Goal: Communication & Community: Answer question/provide support

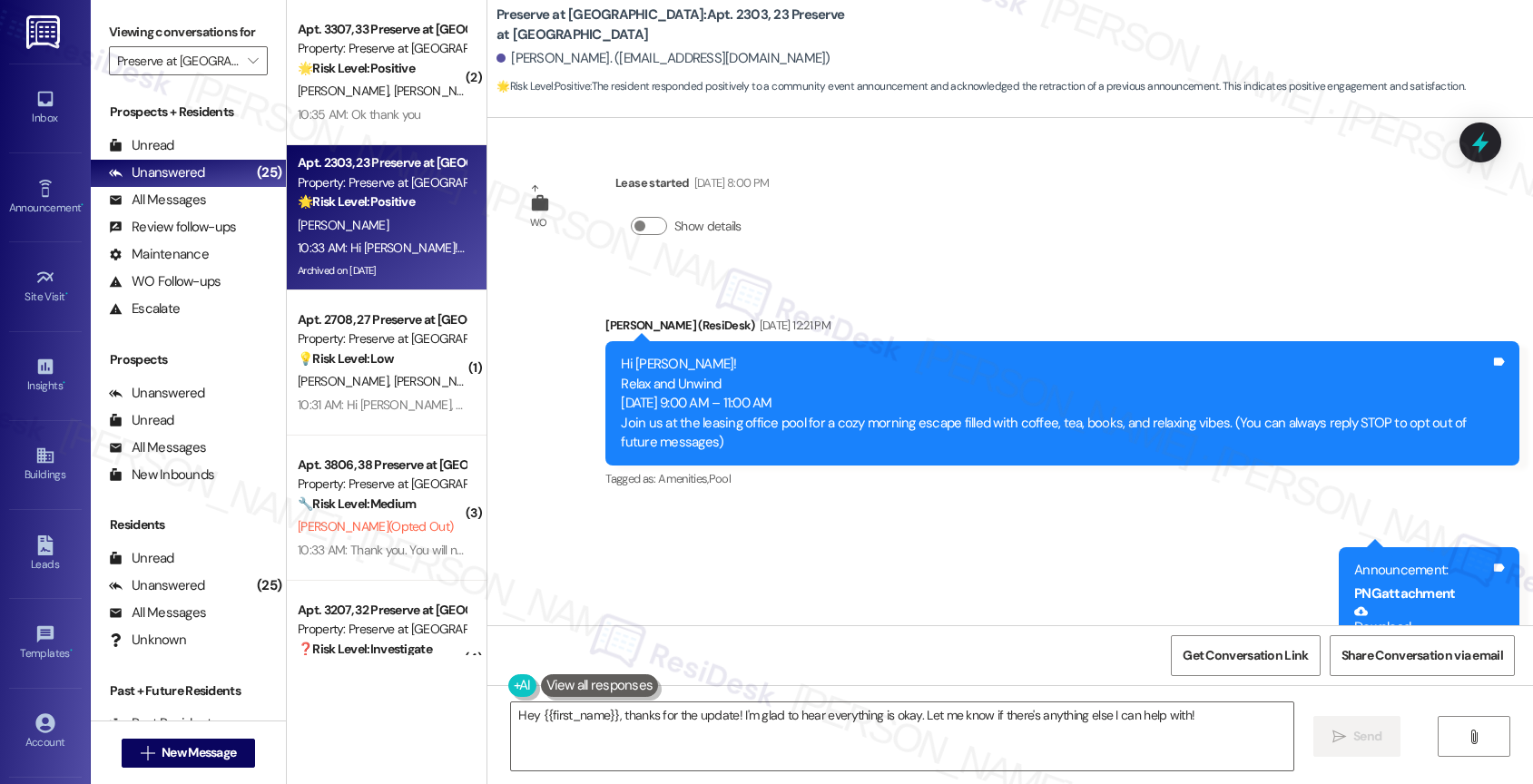
scroll to position [30635, 0]
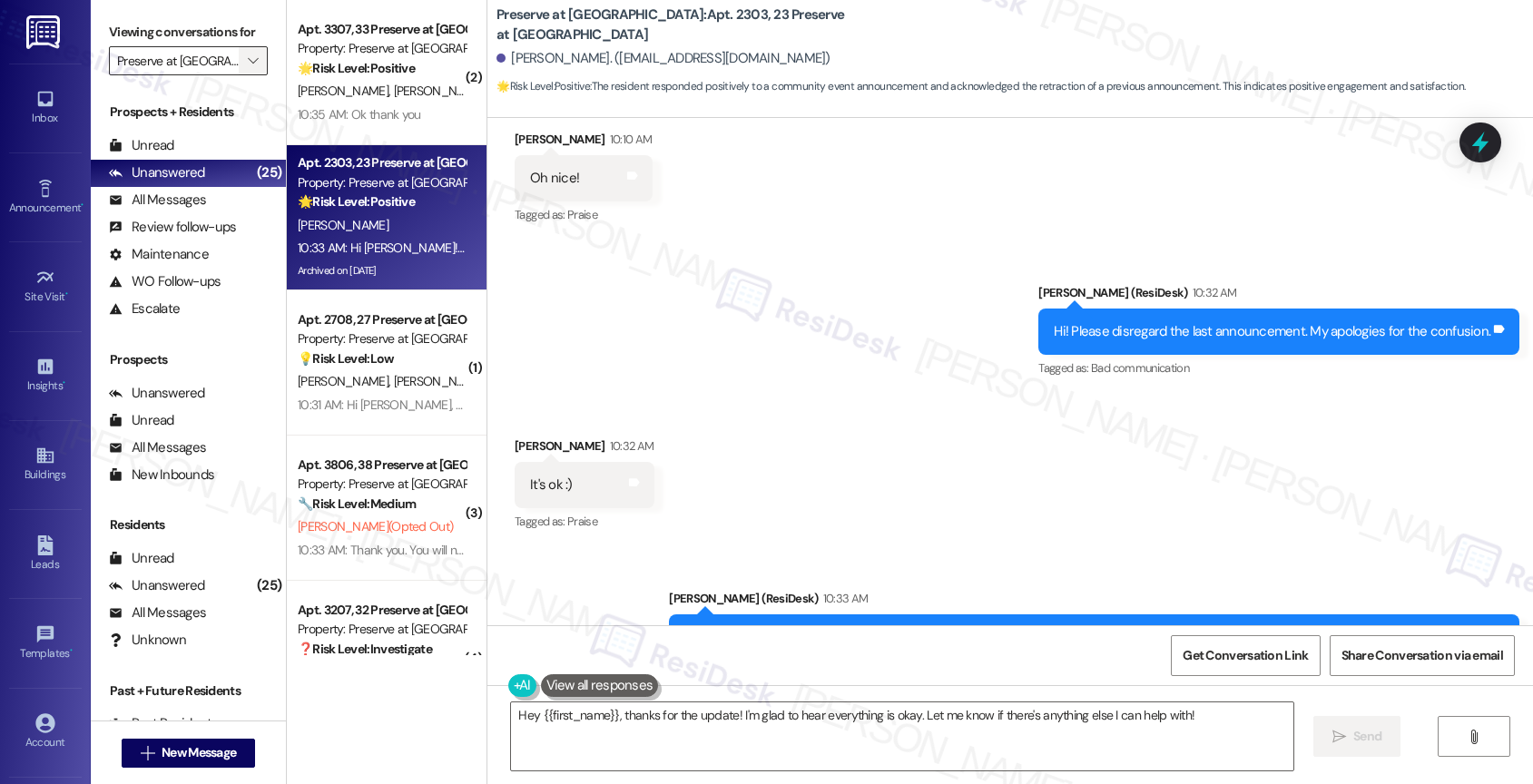
click at [244, 72] on span "" at bounding box center [252, 61] width 17 height 29
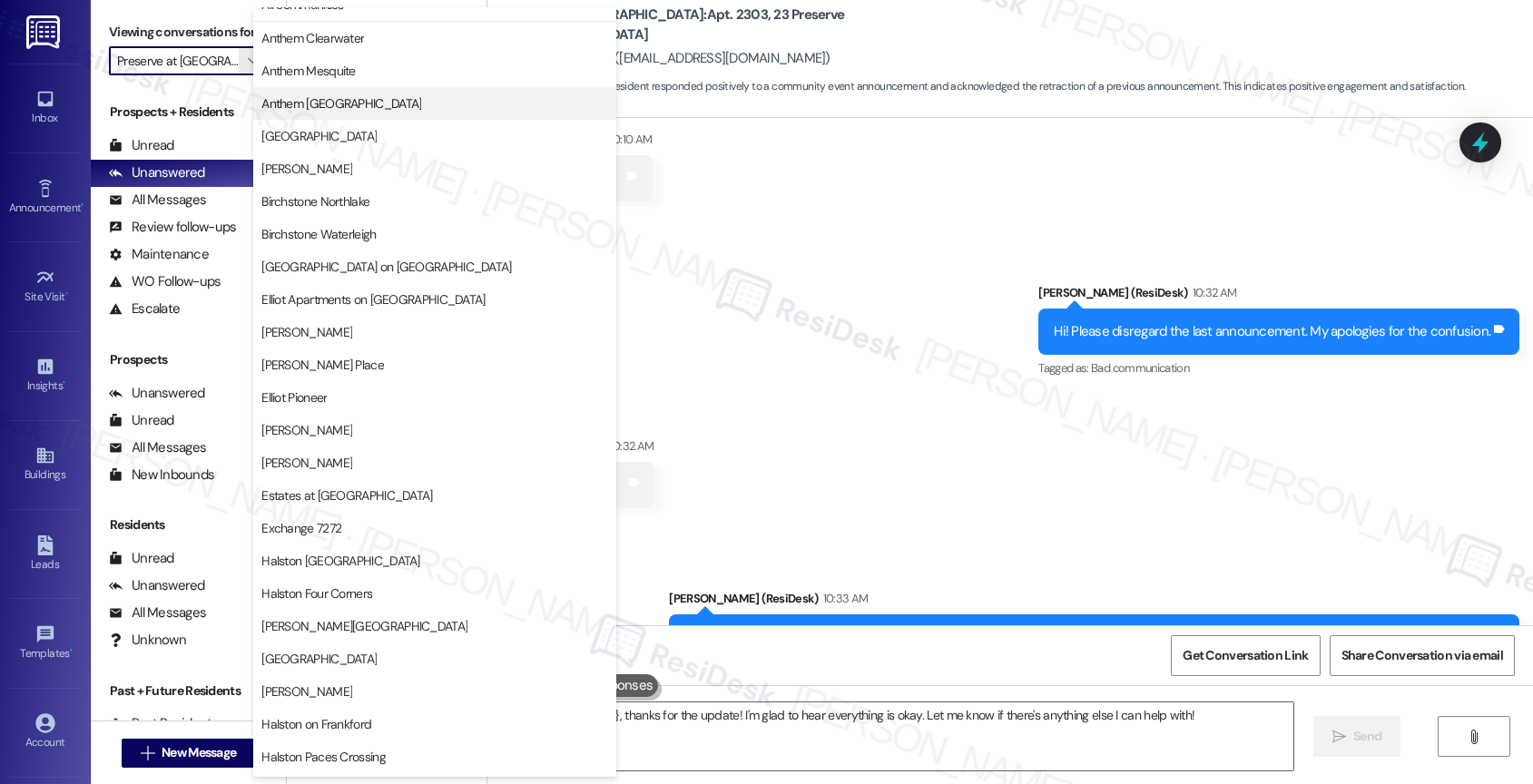
scroll to position [0, 0]
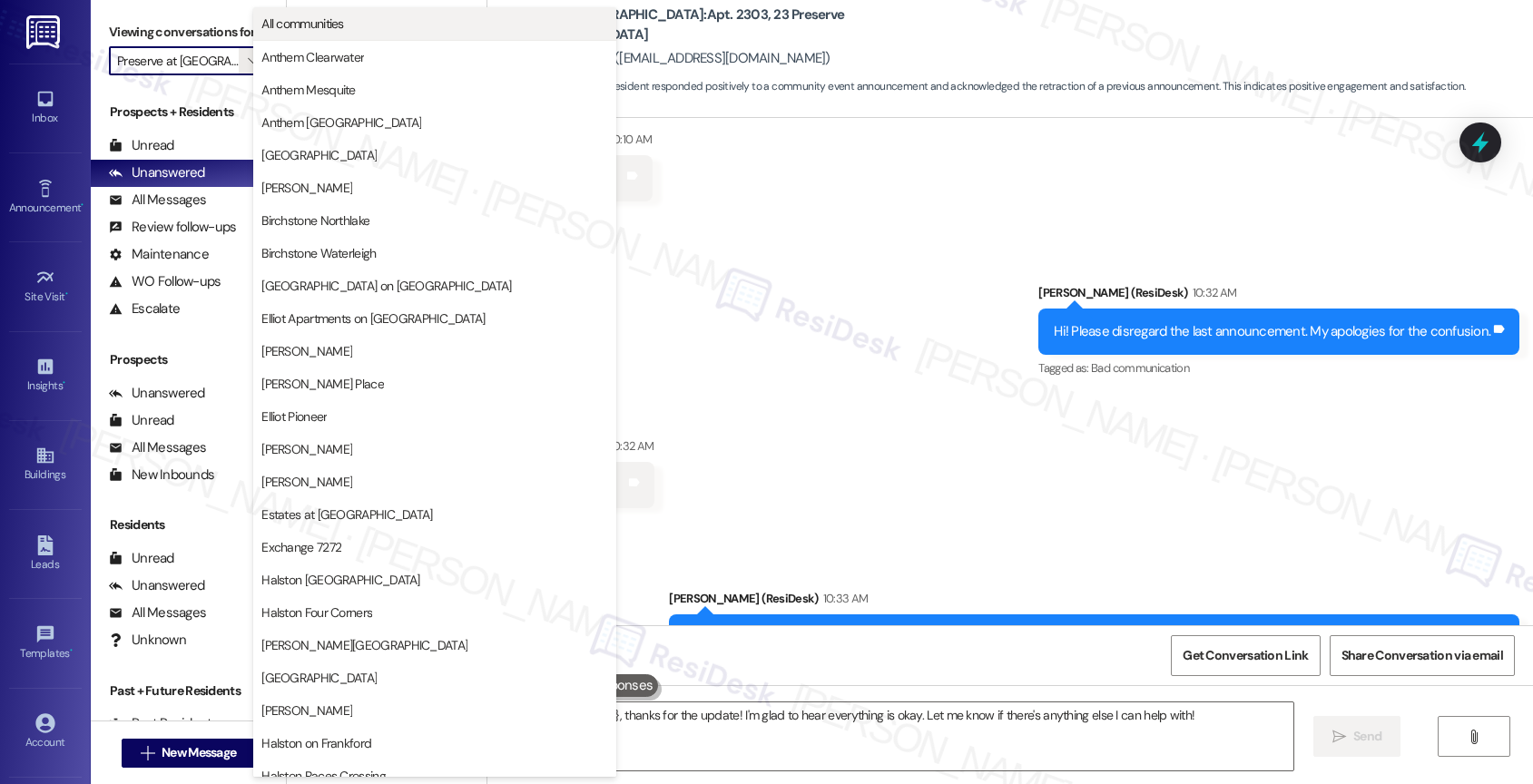
click at [373, 36] on button "All communities" at bounding box center [435, 24] width 363 height 33
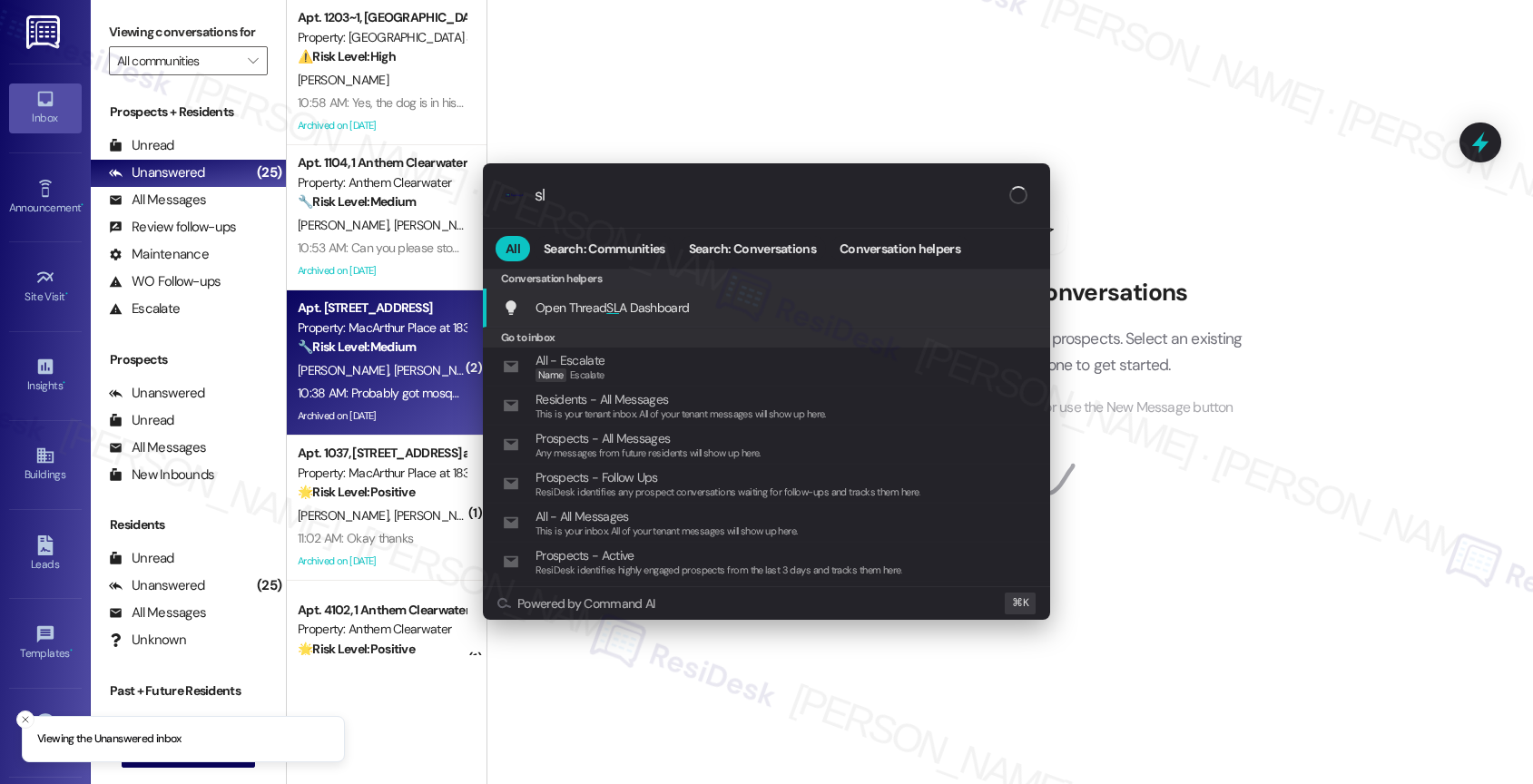
type input "sla"
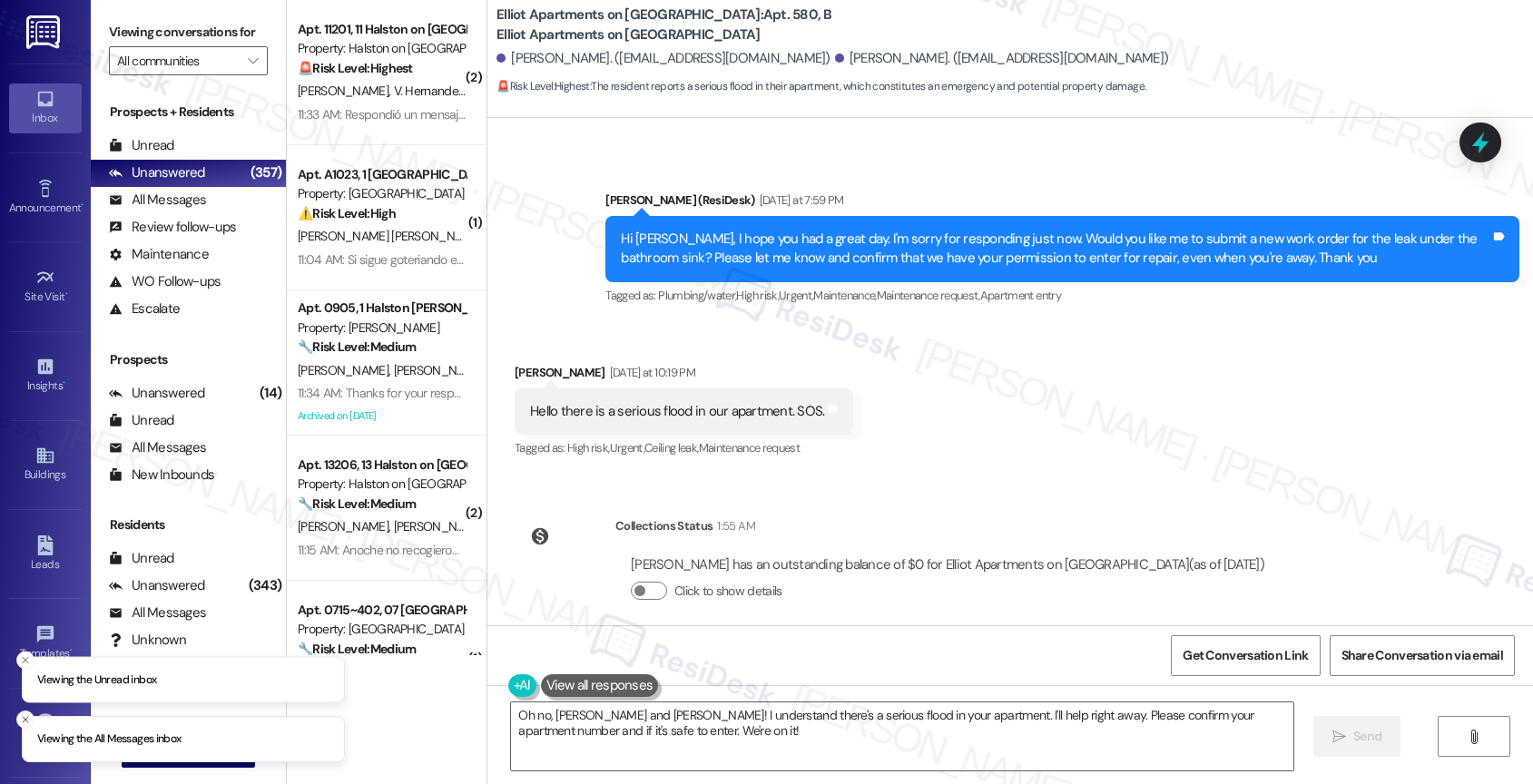
scroll to position [3856, 0]
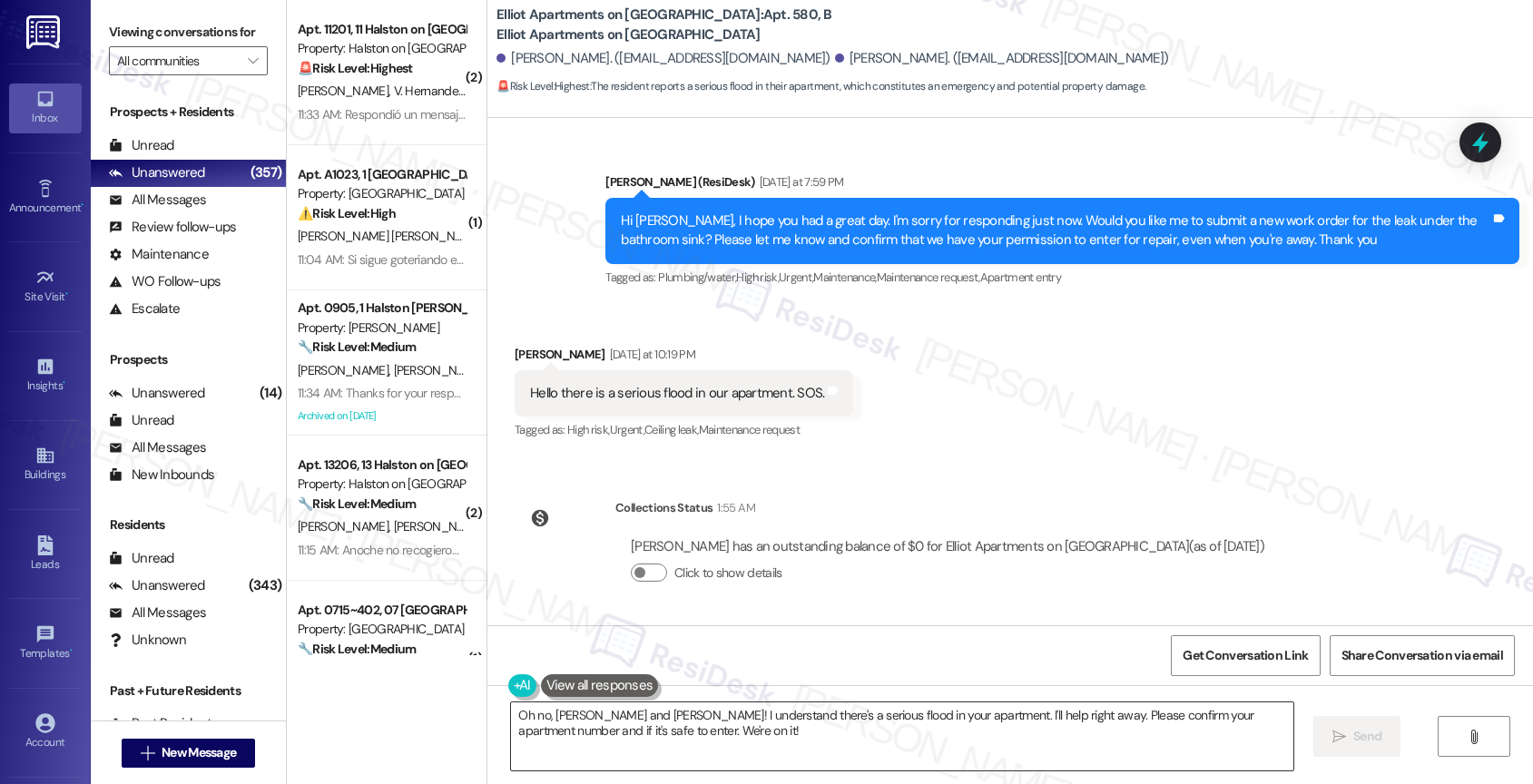
click at [658, 742] on textarea "Oh no, Ana and Joshua! I understand there's a serious flood in your apartment. …" at bounding box center [902, 736] width 783 height 68
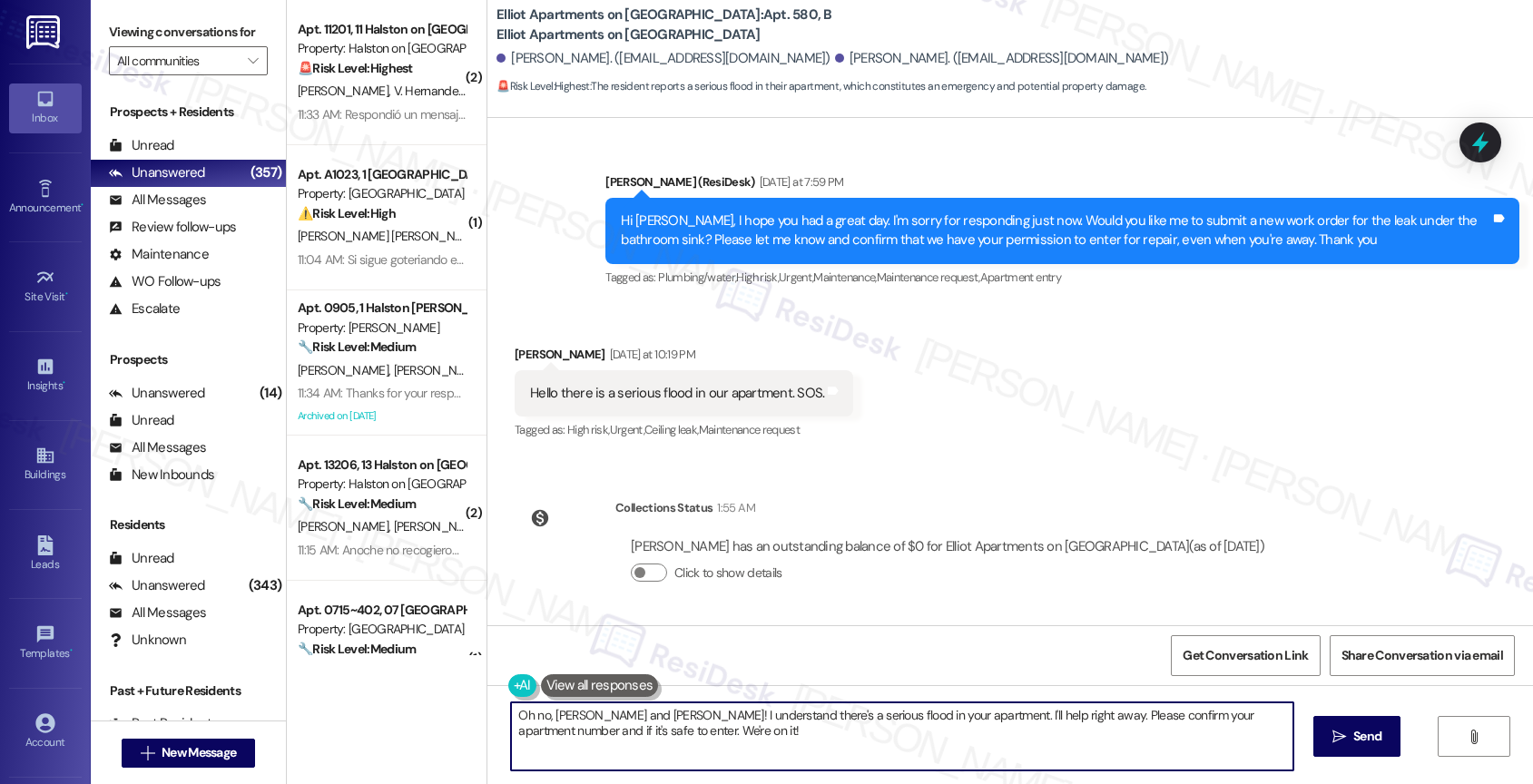
click at [658, 742] on textarea "Oh no, Ana and Joshua! I understand there's a serious flood in your apartment. …" at bounding box center [902, 736] width 783 height 68
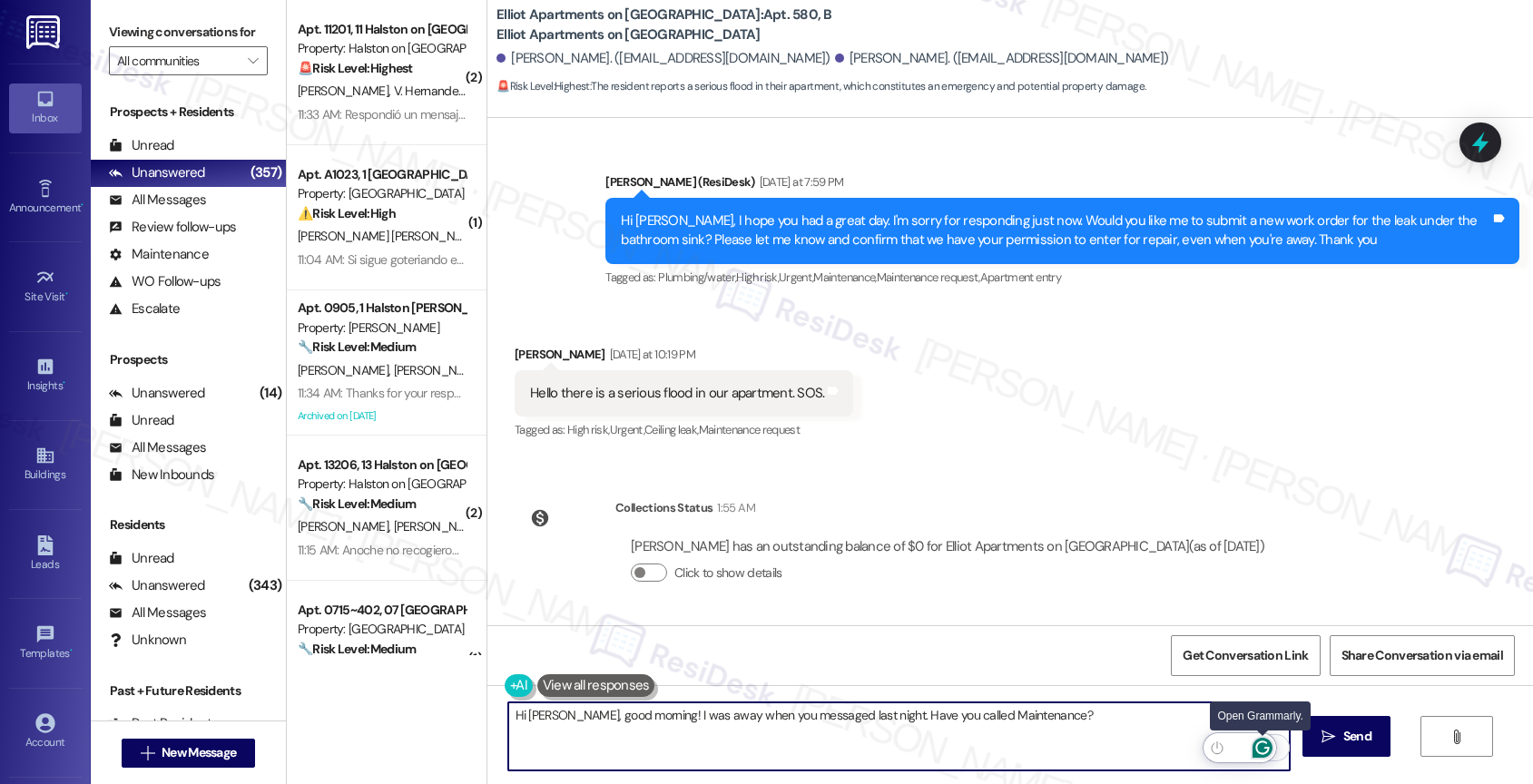
click at [1261, 742] on icon "Open Grammarly. 0 Suggestions." at bounding box center [1262, 747] width 14 height 14
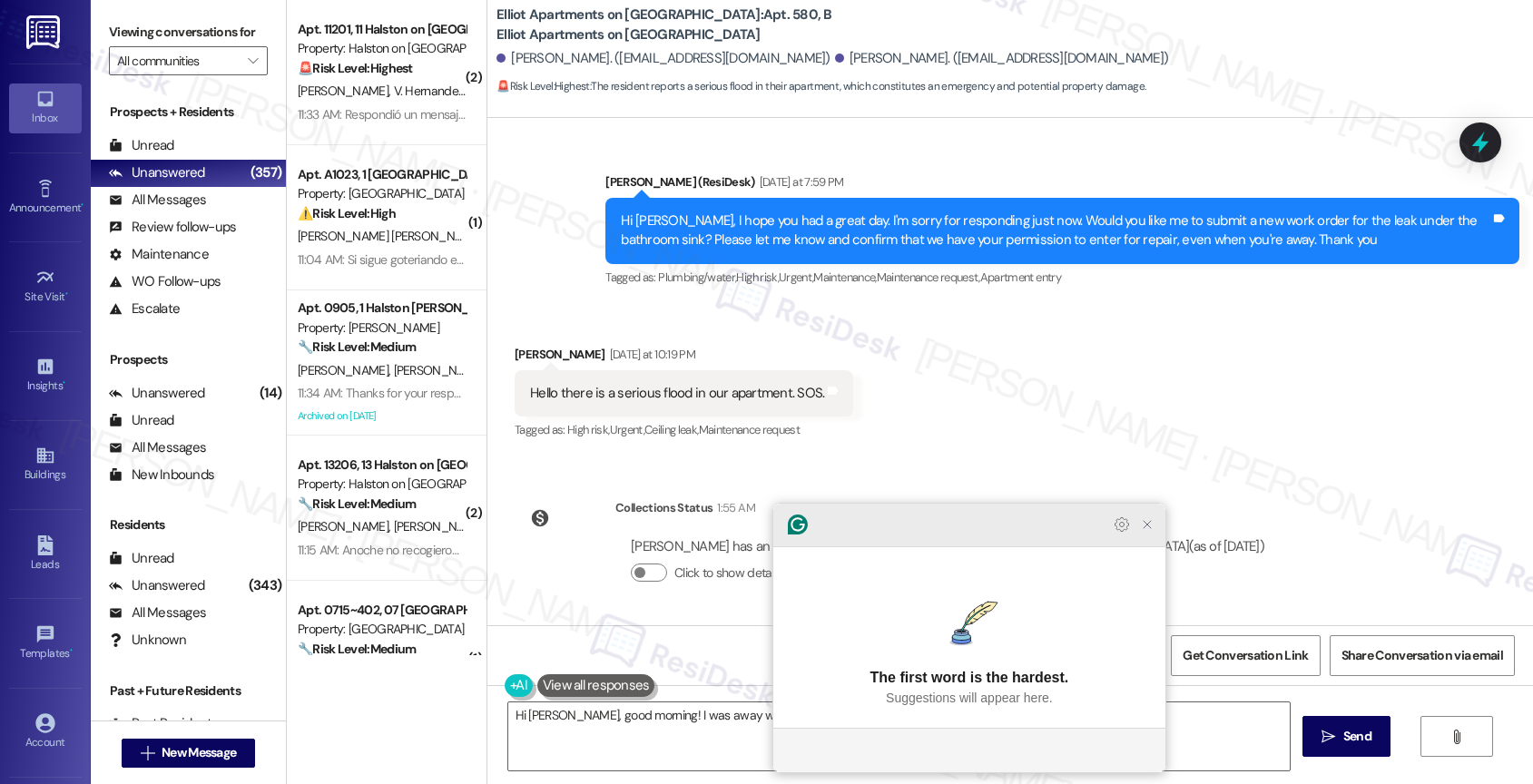
click at [1149, 528] on icon "Close Grammarly Assistant" at bounding box center [1148, 525] width 7 height 7
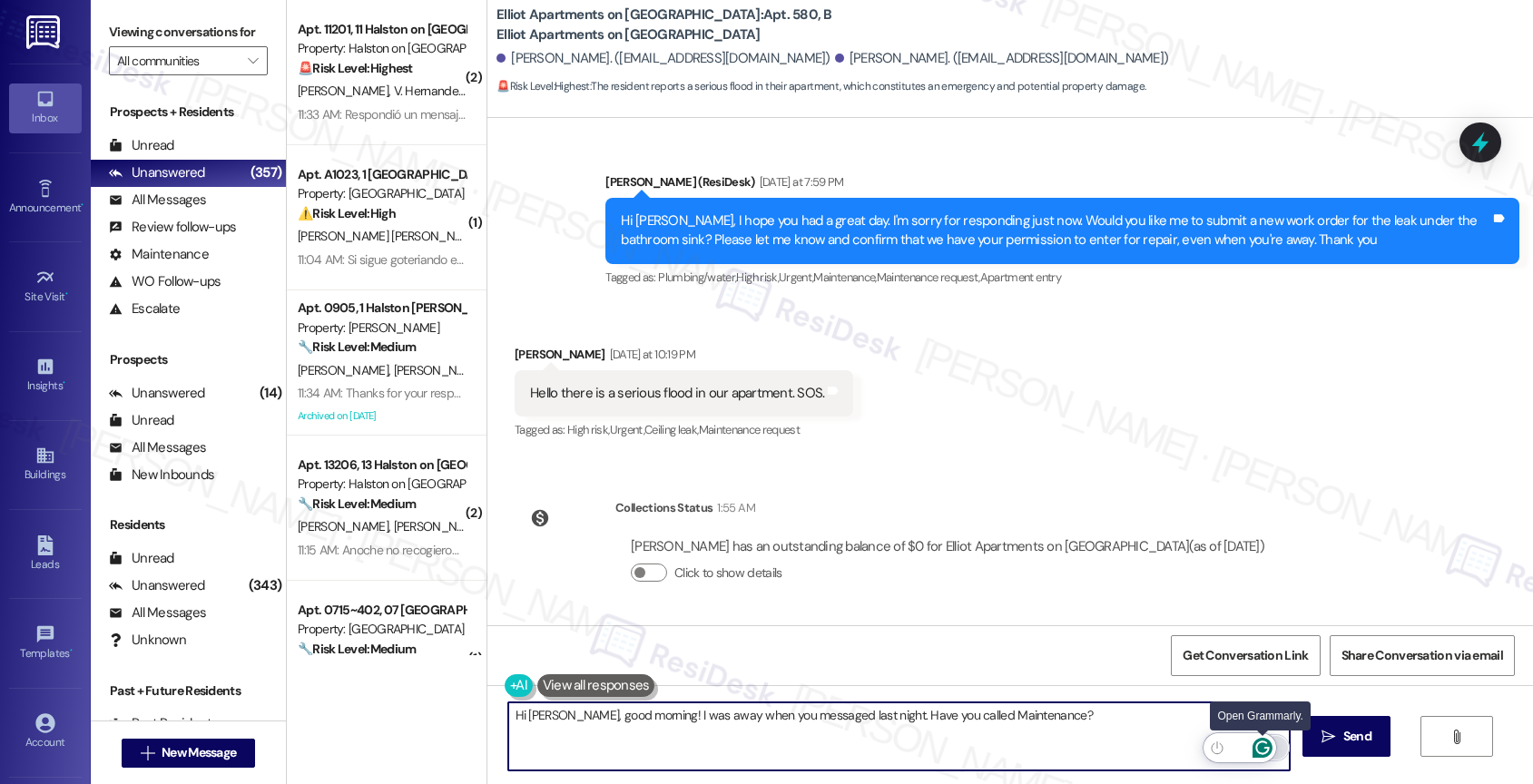
click at [1262, 741] on icon "Open Grammarly. 0 Suggestions." at bounding box center [1262, 747] width 14 height 14
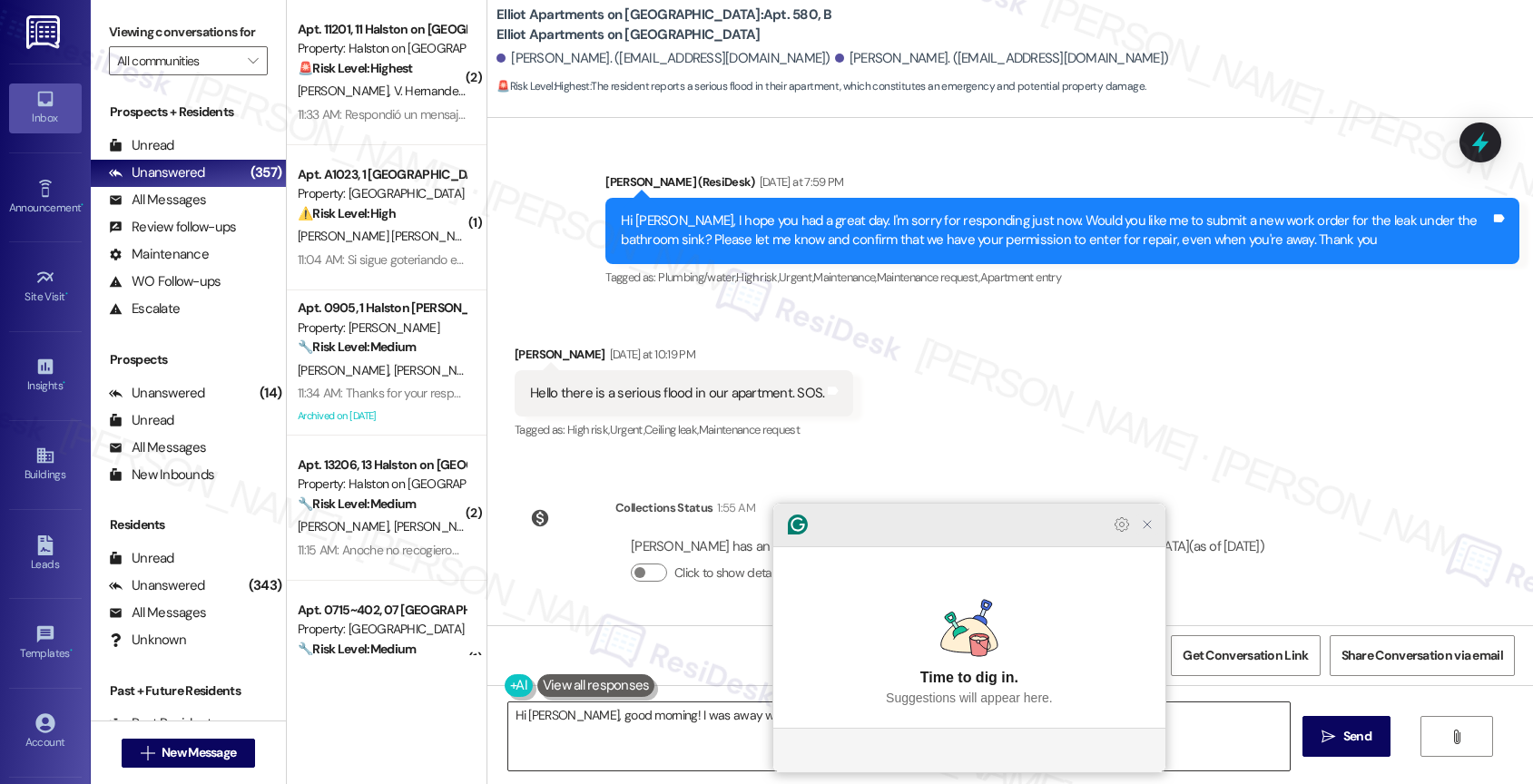
click at [1152, 532] on icon "Close Grammarly Assistant" at bounding box center [1148, 525] width 15 height 15
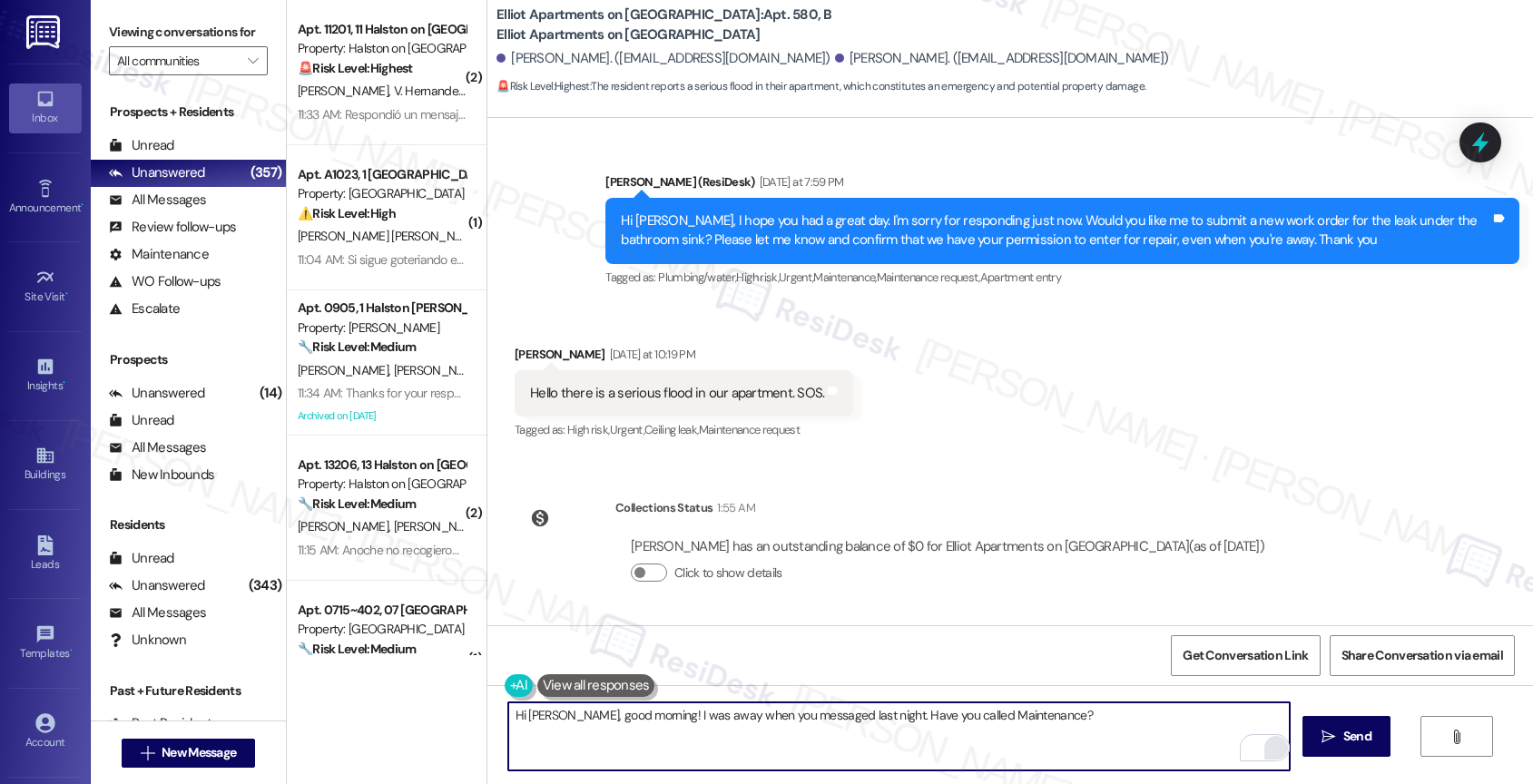
click at [1046, 724] on textarea "Hi Ana, good morning! I was away when you messaged last night. Have you called …" at bounding box center [899, 736] width 783 height 68
click at [994, 715] on textarea "Hi Ana, good morning! I was away when you messaged last night. Have you called …" at bounding box center [899, 736] width 783 height 68
click at [1242, 723] on textarea "Hi Ana, good morning! I was away when you messaged last night. Have you called …" at bounding box center [899, 736] width 783 height 68
type textarea "Hi Ana, good morning! I was away when you messaged last night. Have you called …"
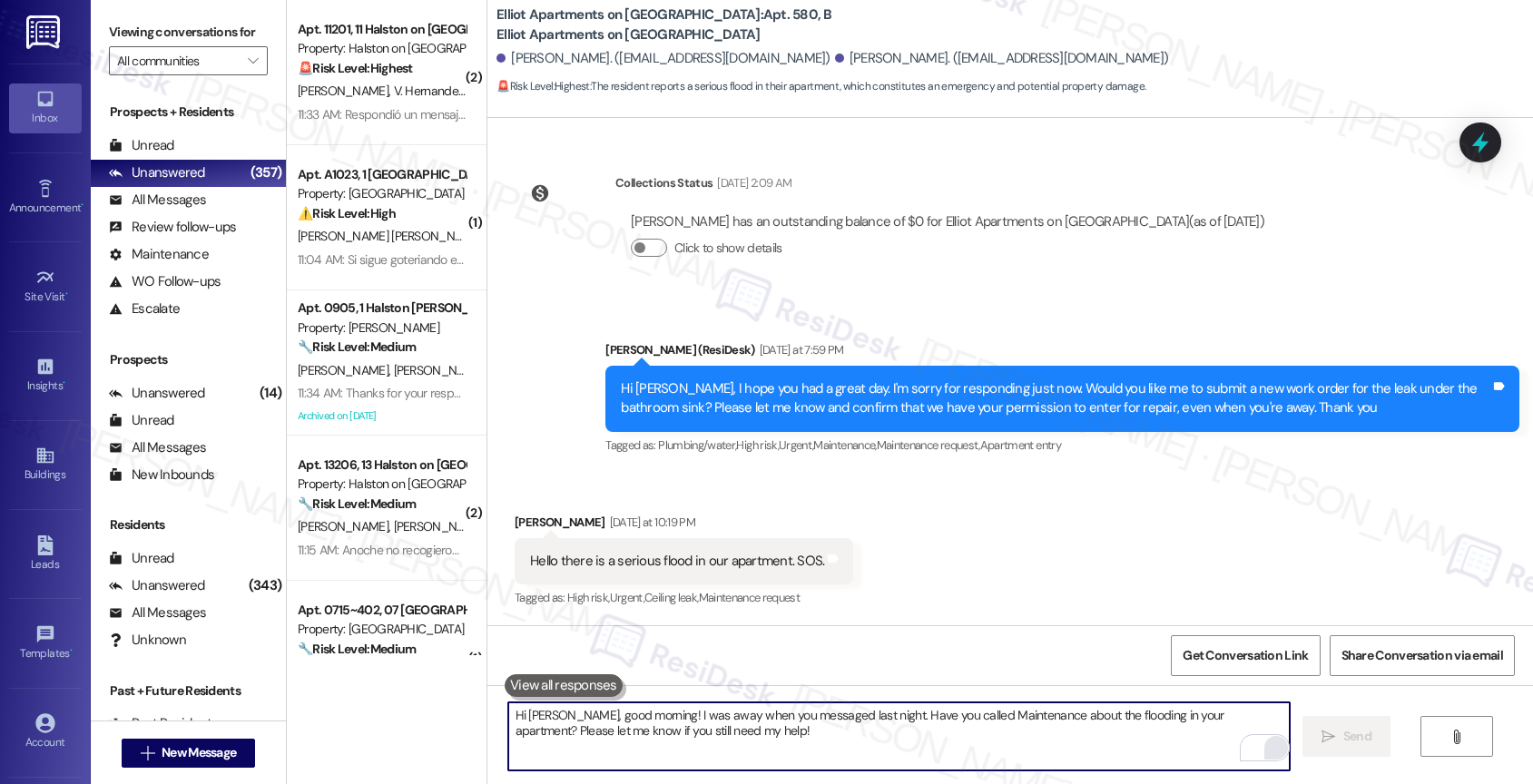
scroll to position [4003, 0]
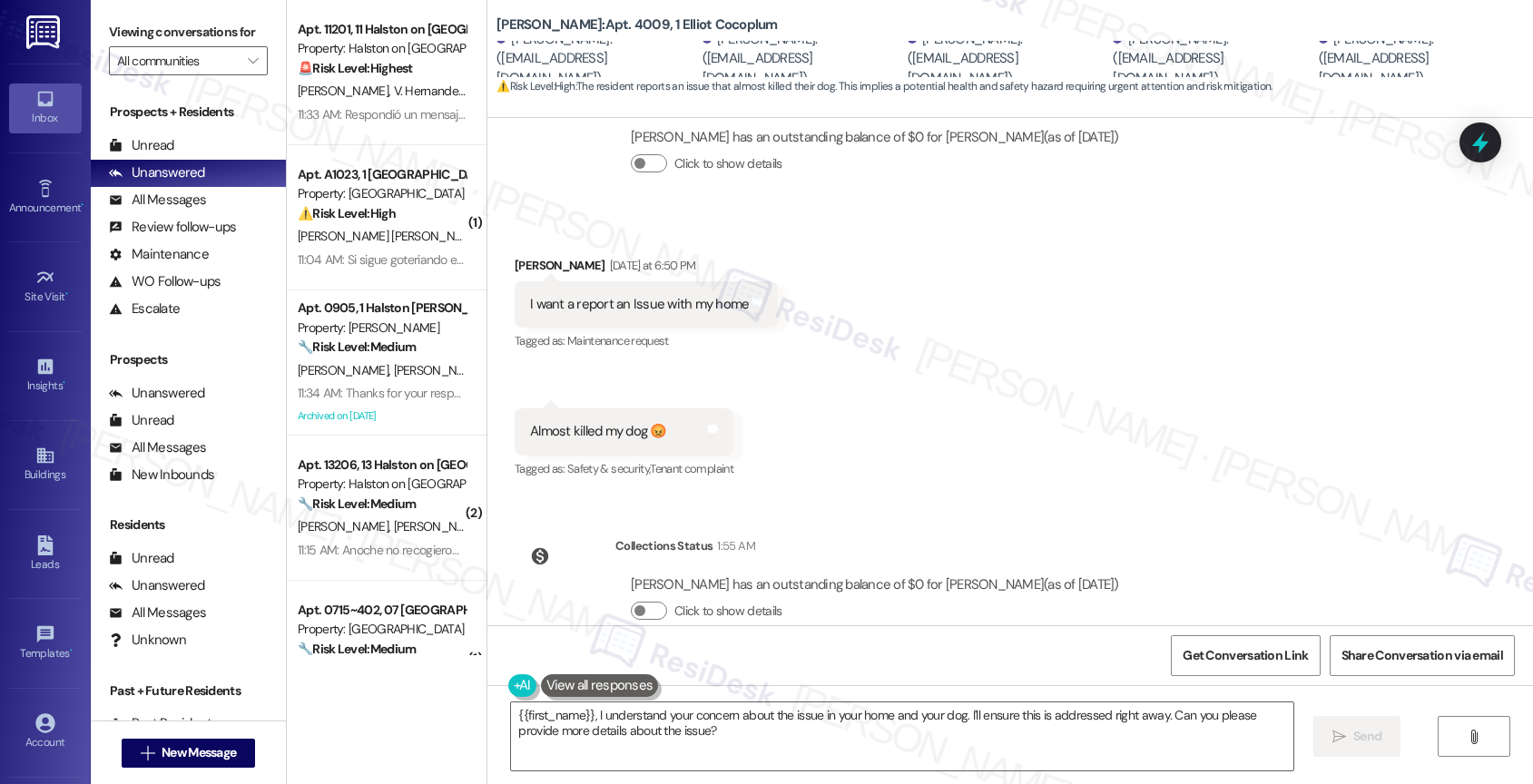
scroll to position [4175, 0]
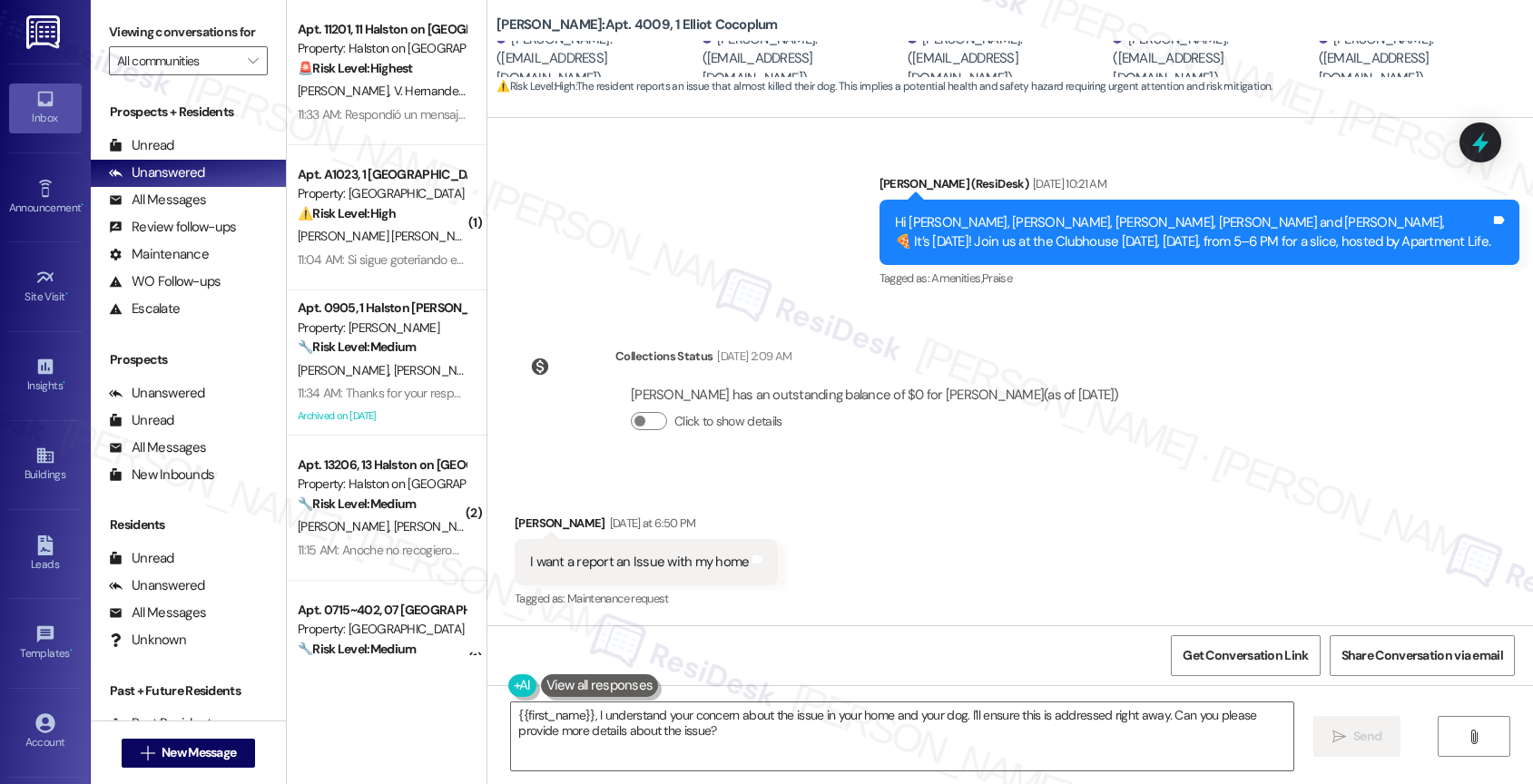
click at [569, 693] on button at bounding box center [600, 685] width 118 height 23
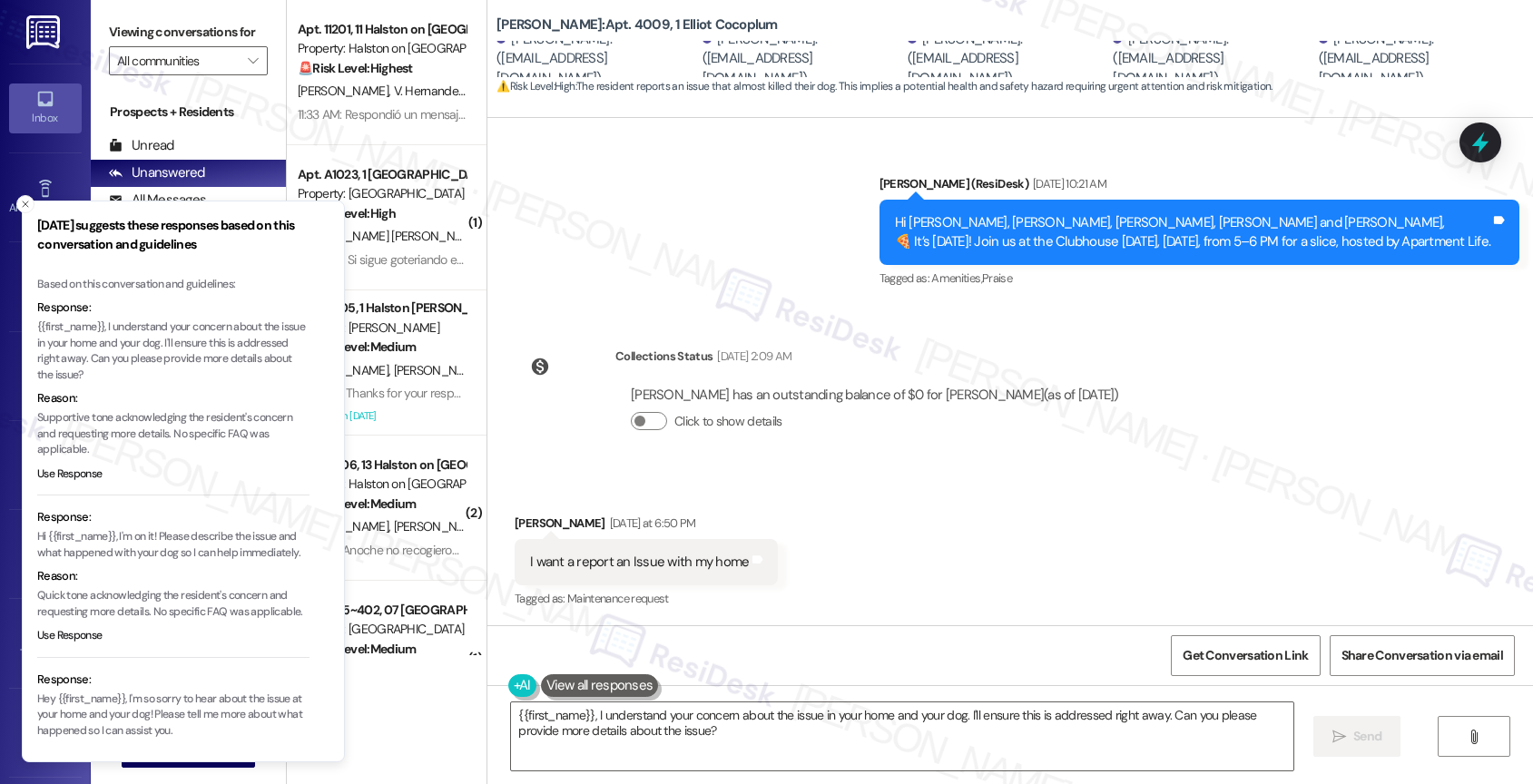
scroll to position [87, 0]
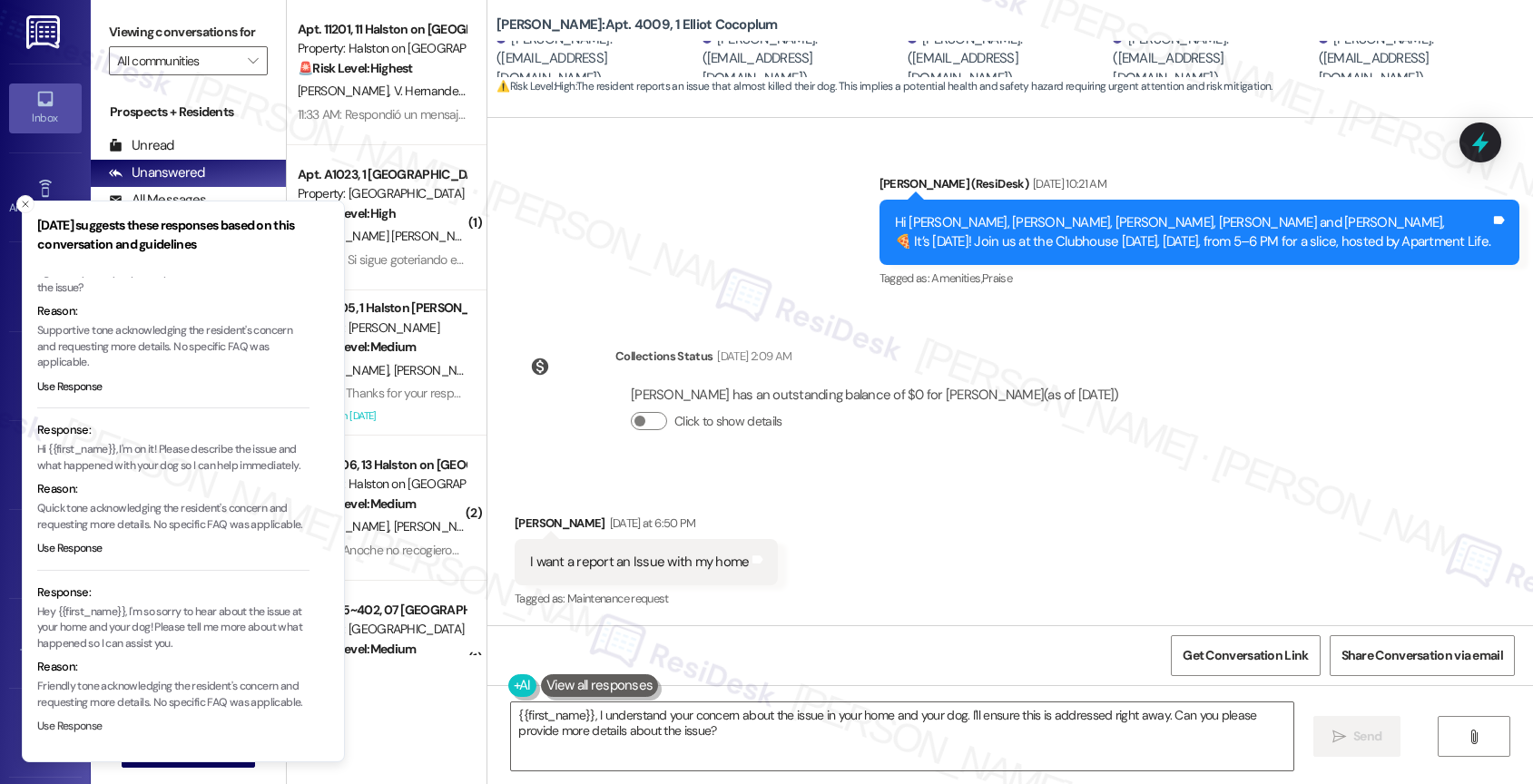
click at [83, 723] on button "Use Response" at bounding box center [70, 727] width 65 height 17
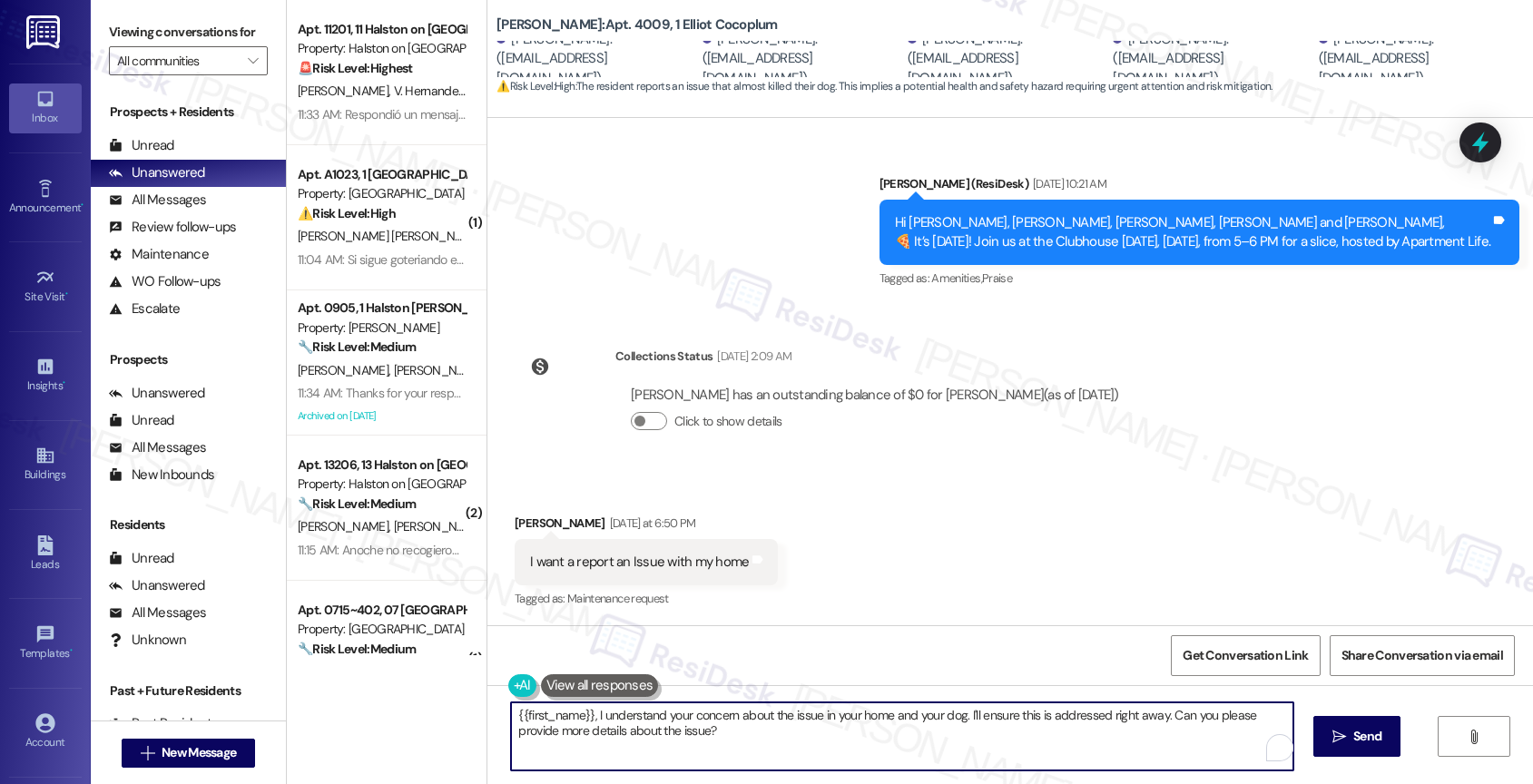
drag, startPoint x: 604, startPoint y: 717, endPoint x: 471, endPoint y: 711, distance: 133.1
click at [471, 711] on div "Apt. 11201, 11 Halston on Frankford Property: Halston on Frankford 🚨 Risk Level…" at bounding box center [910, 392] width 1247 height 784
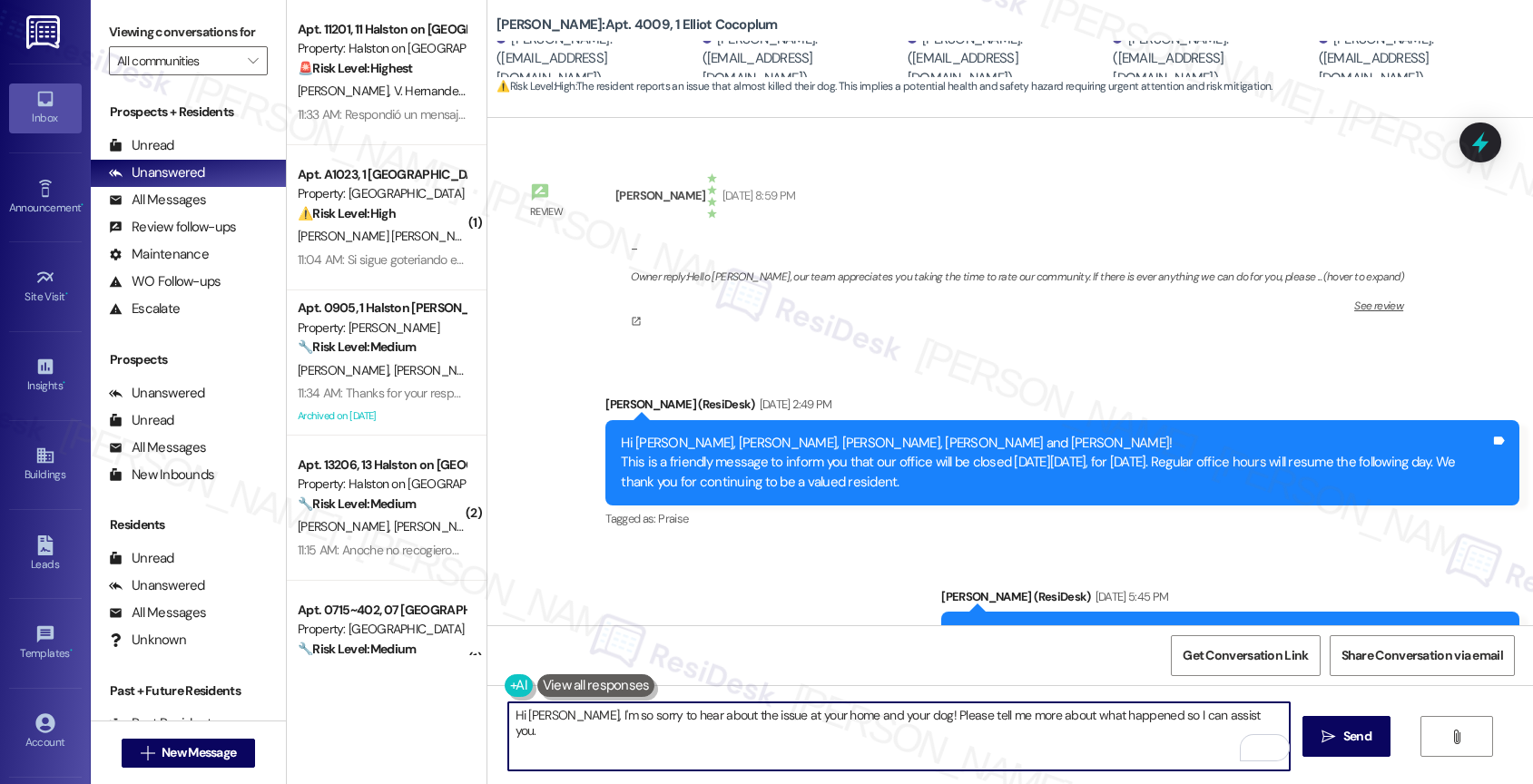
scroll to position [2023, 0]
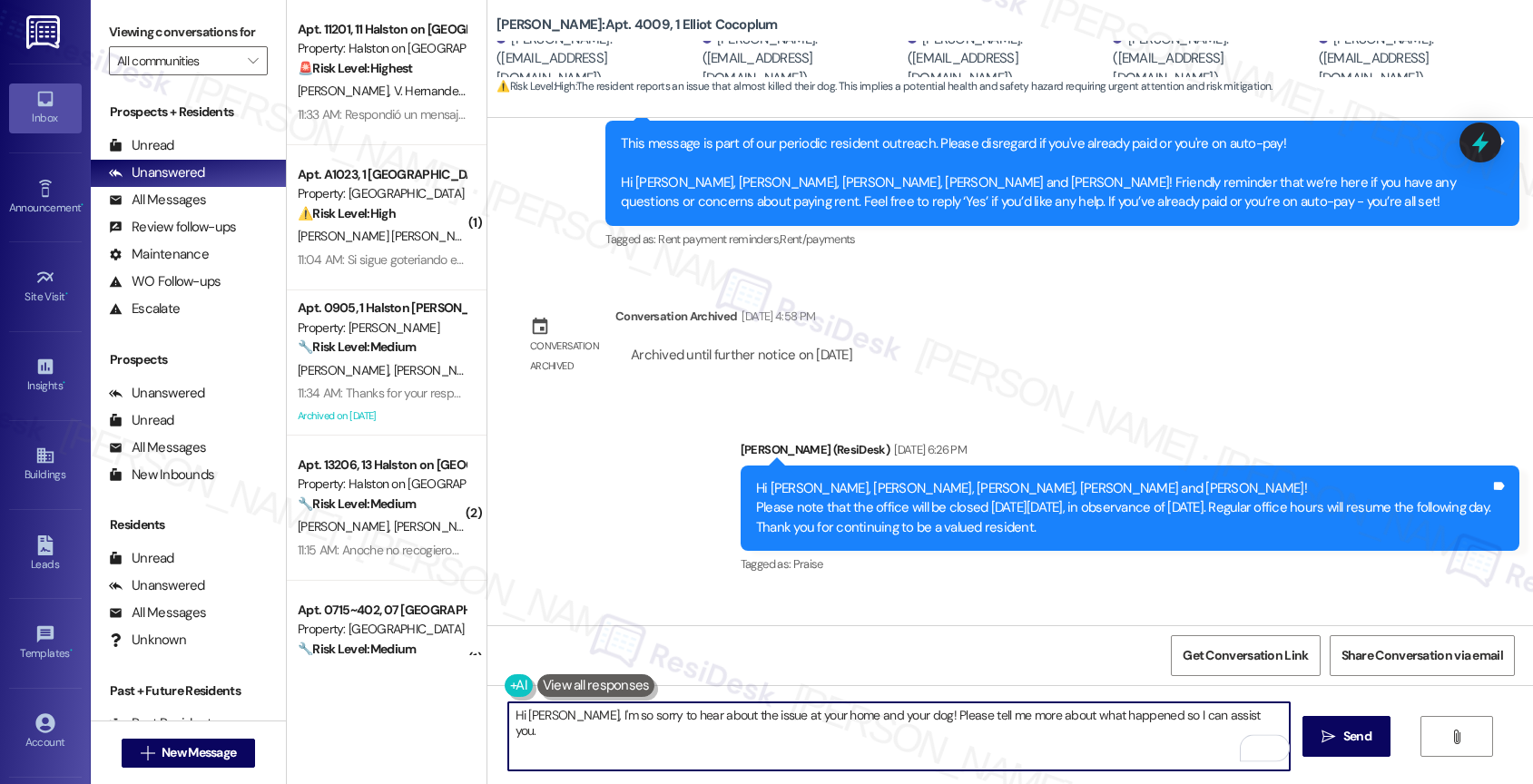
click at [547, 715] on textarea "Hi Laura, I'm so sorry to hear about the issue at your home and your dog! Pleas…" at bounding box center [899, 736] width 783 height 68
click at [899, 743] on textarea "Hi Laura, thank you for reaching out. I'm so sorry to hear about the issue at y…" at bounding box center [899, 736] width 783 height 68
click at [986, 745] on textarea "Hi Laura, thank you for reaching out. I'm so sorry to hear about the issue at y…" at bounding box center [899, 736] width 783 height 68
click at [522, 730] on textarea "Hi Laura, thank you for reaching out. I'm so sorry to hear about the issue at y…" at bounding box center [899, 736] width 783 height 68
click at [781, 743] on textarea "Hi Laura, thank you for reaching out. I'm so sorry to hear about the issue at y…" at bounding box center [899, 736] width 783 height 68
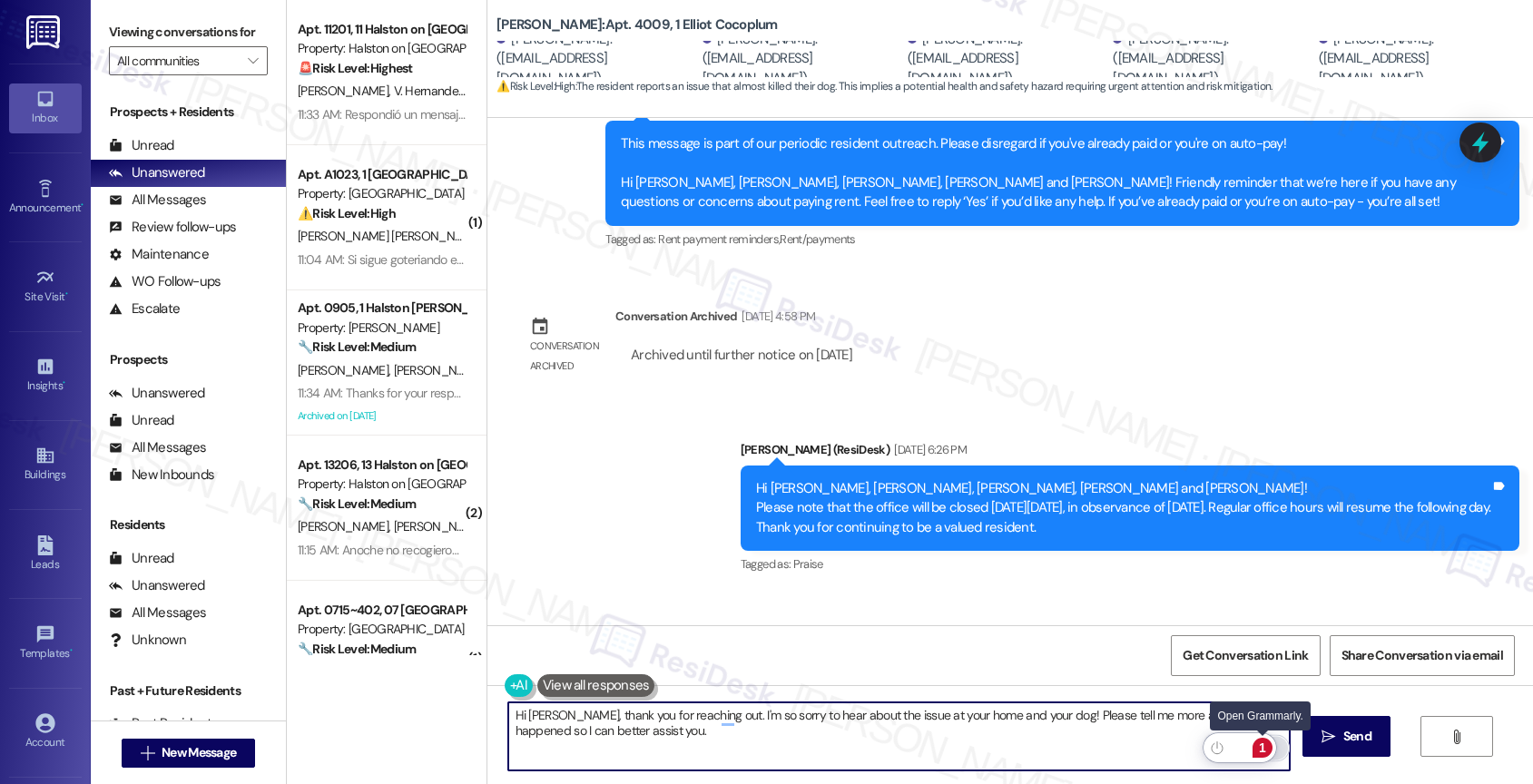
type textarea "Hi Laura, thank you for reaching out. I'm so sorry to hear about the issue at y…"
click at [1264, 743] on div "1" at bounding box center [1263, 747] width 20 height 20
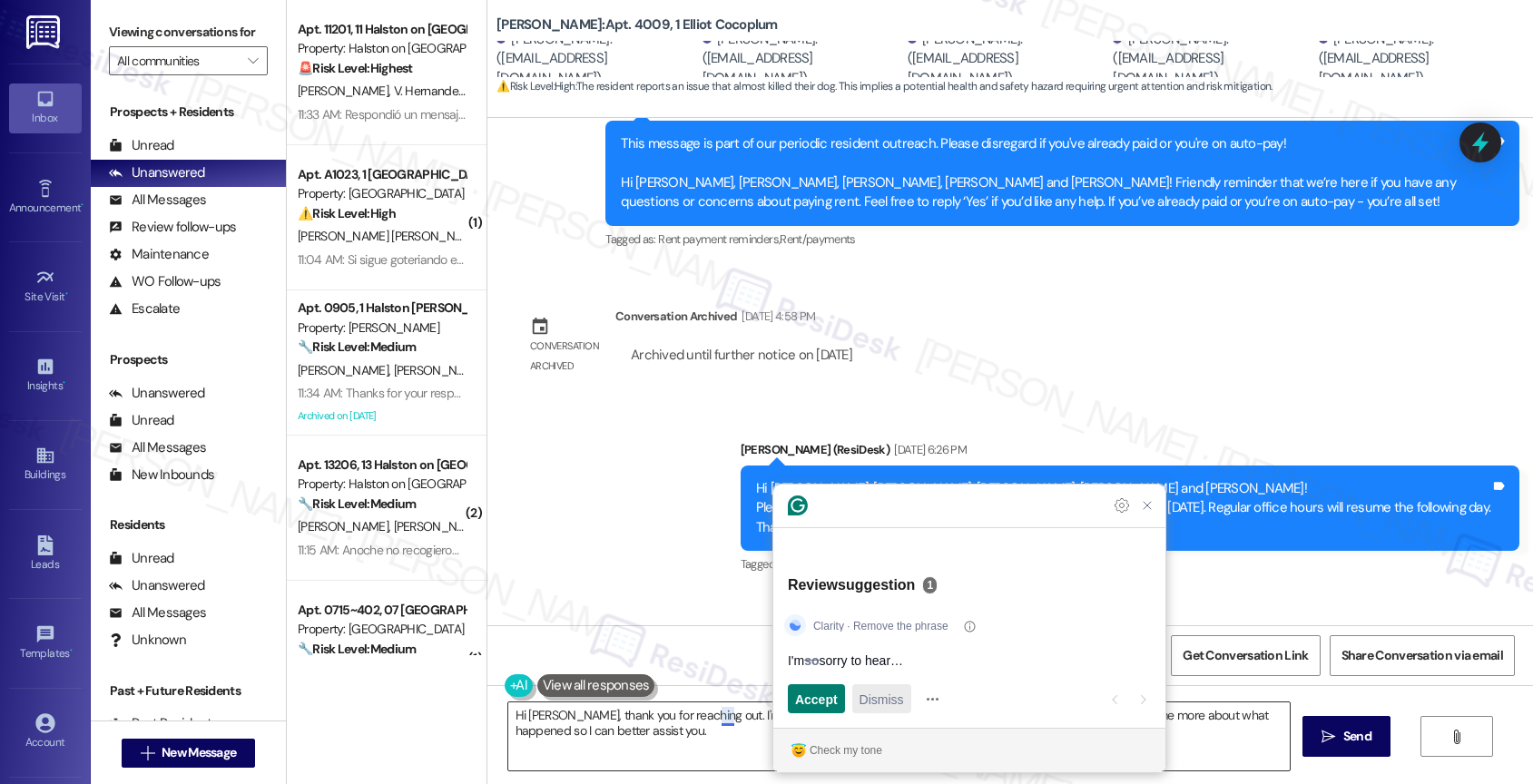
click at [896, 699] on span "Dismiss" at bounding box center [882, 699] width 44 height 19
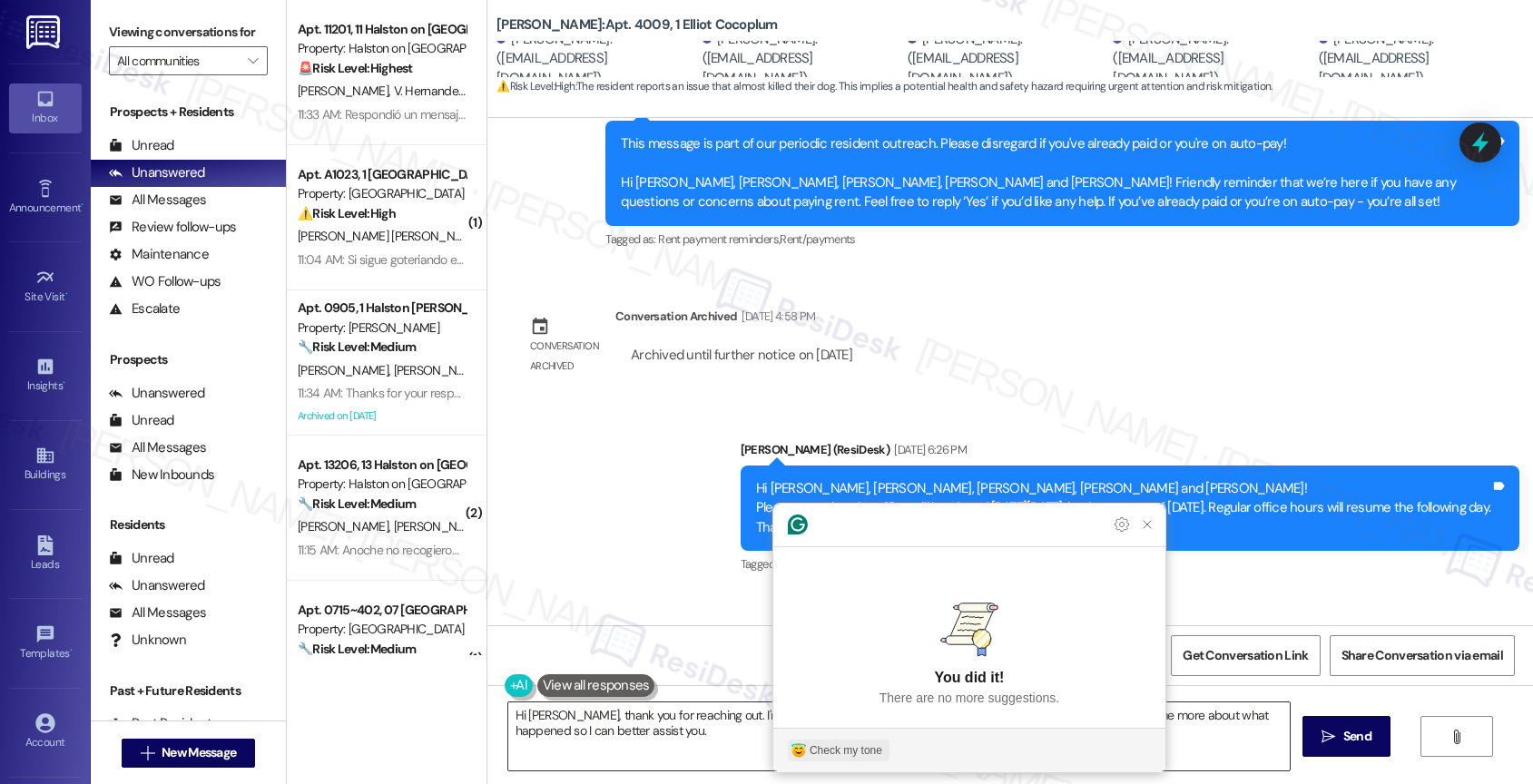
click at [848, 751] on div "Check my tone" at bounding box center [846, 750] width 72 height 17
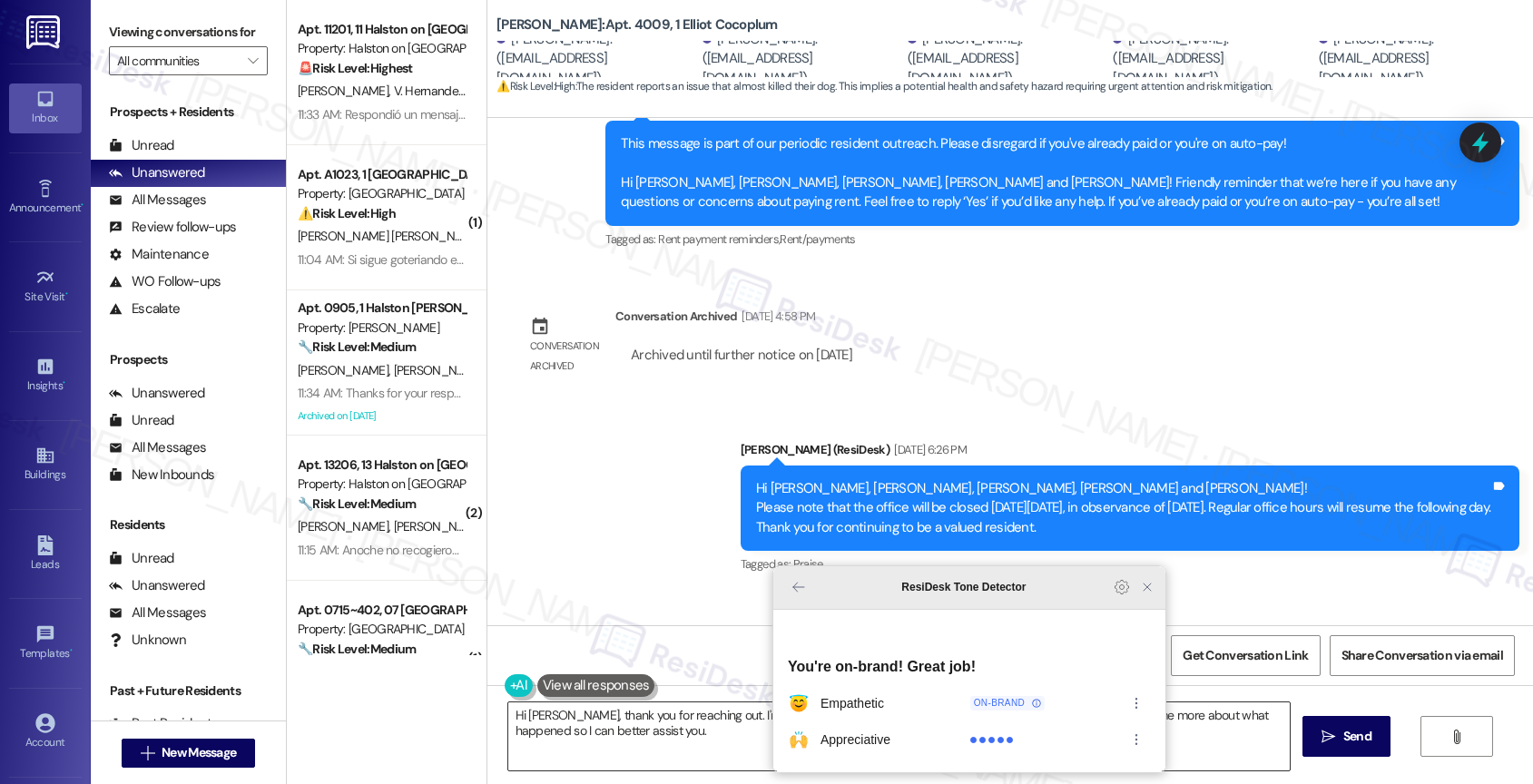
click at [1141, 594] on icon "Close Grammarly Assistant" at bounding box center [1148, 587] width 15 height 15
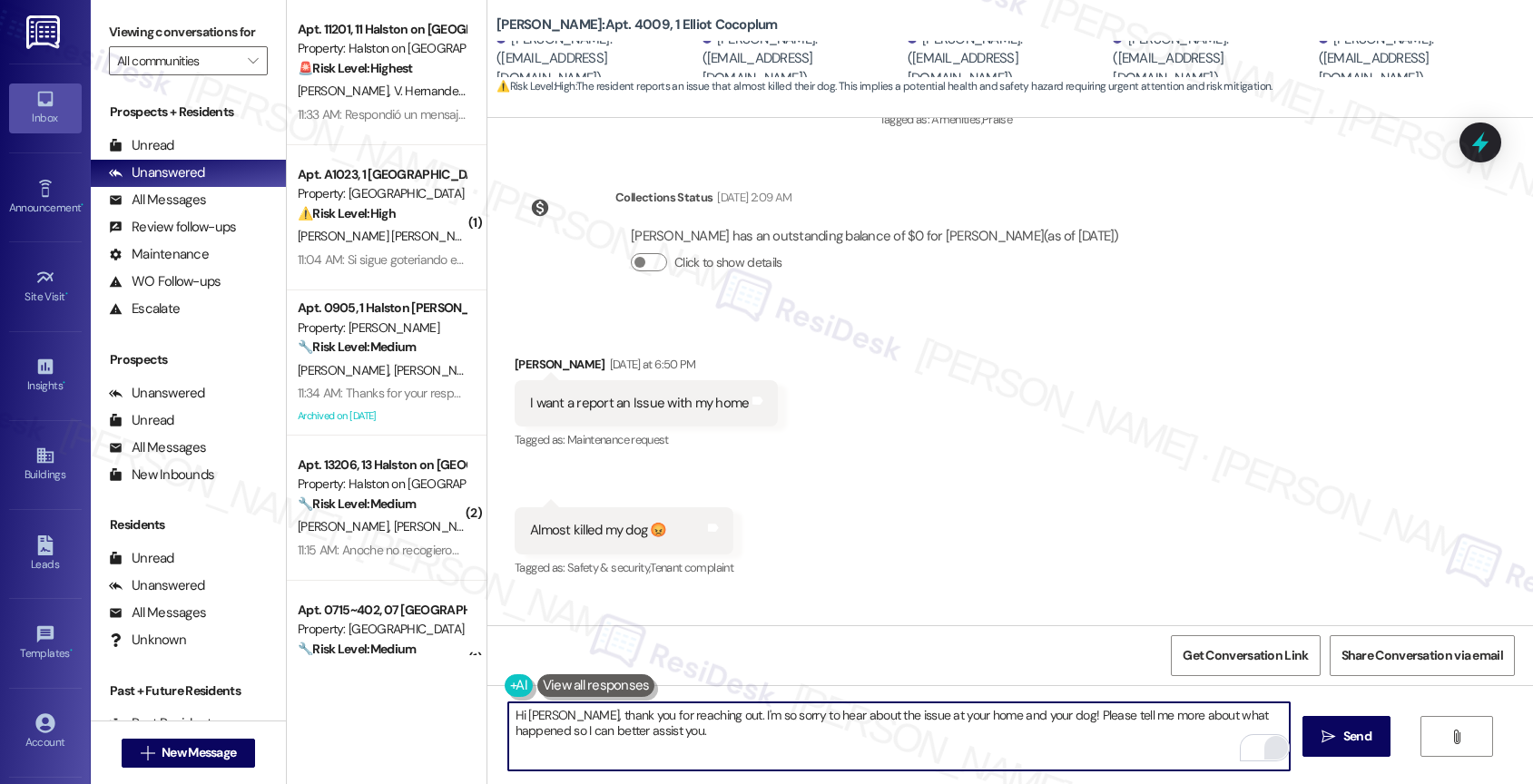
scroll to position [4433, 0]
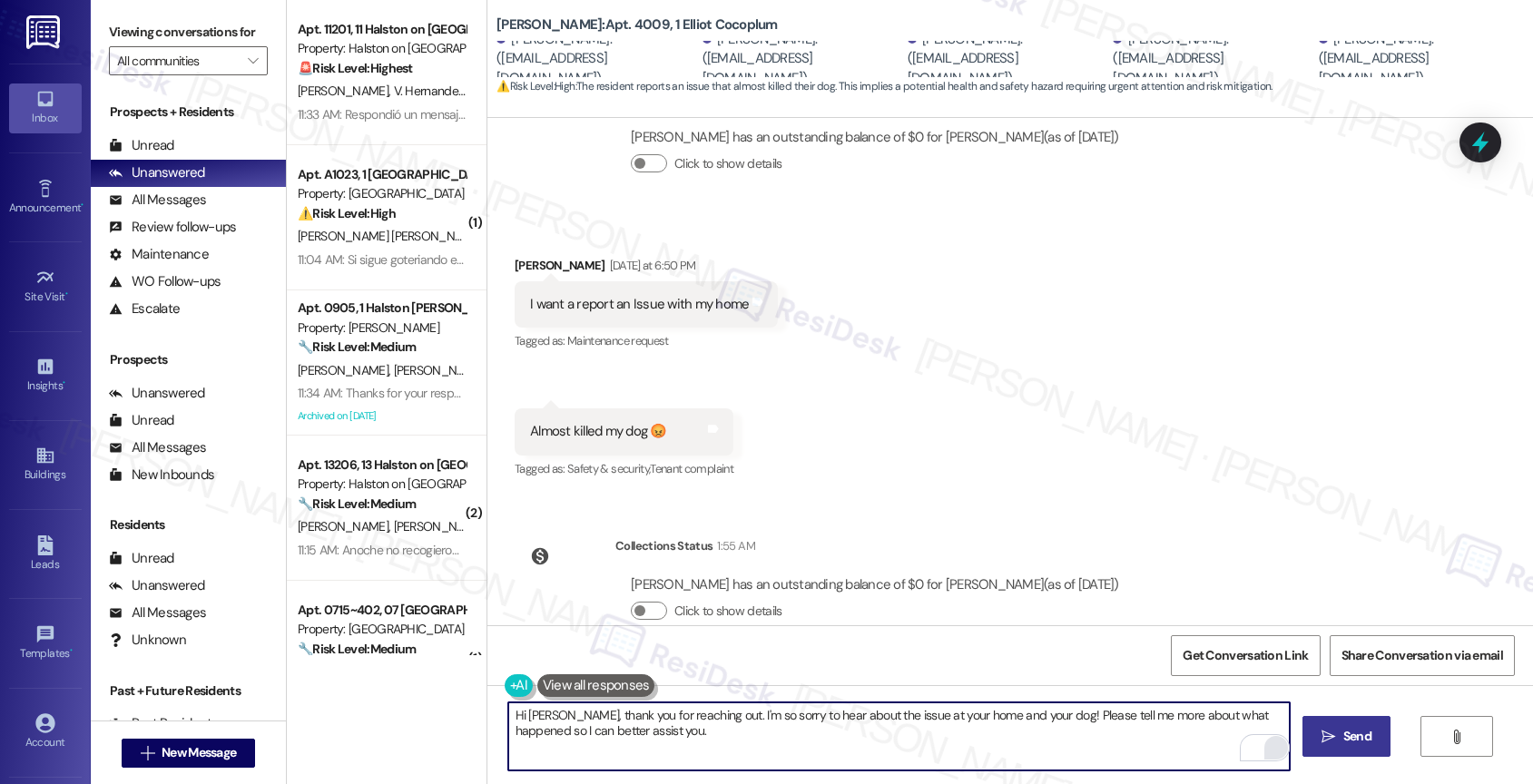
click at [1358, 733] on span "Send" at bounding box center [1357, 736] width 28 height 19
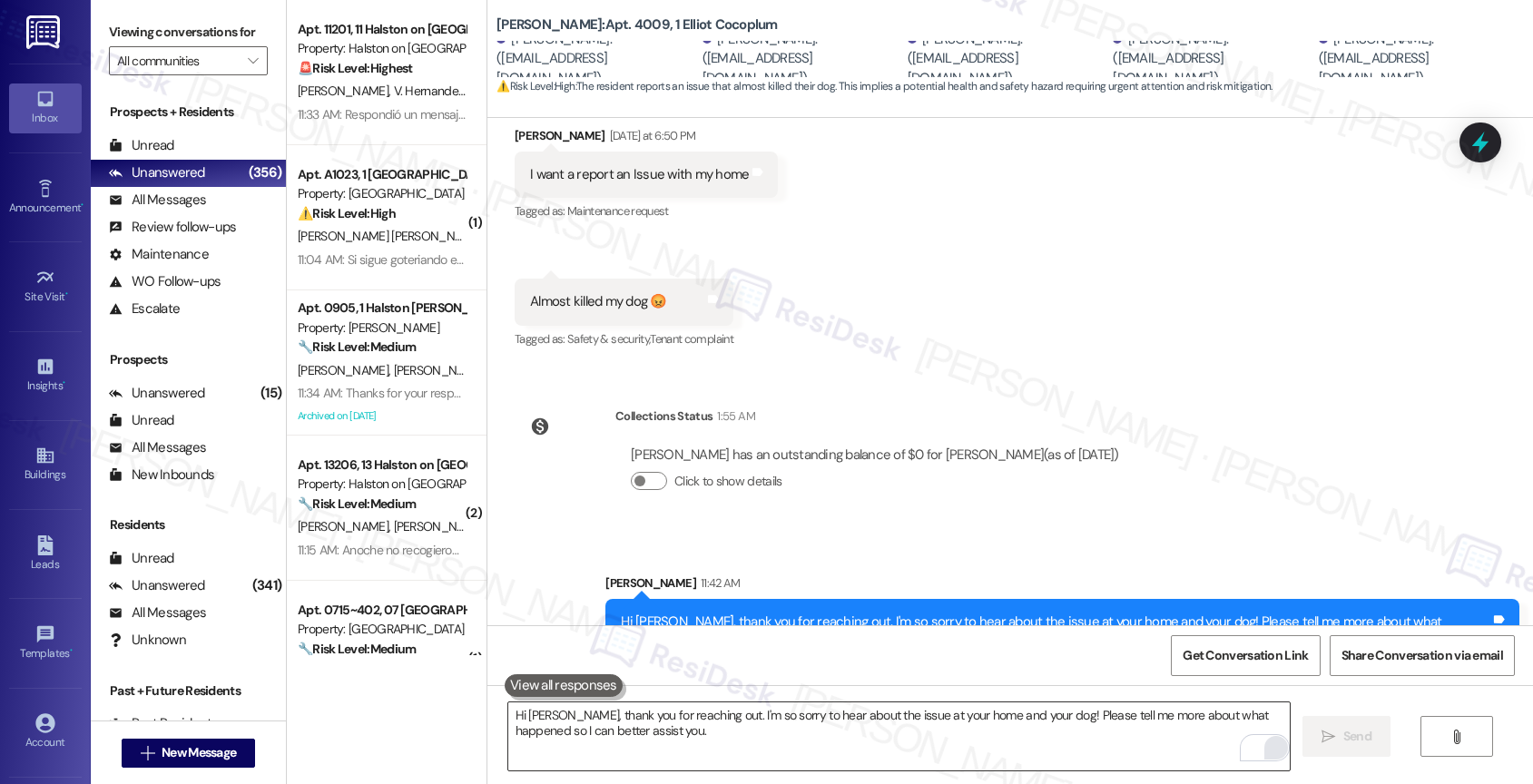
scroll to position [4578, 0]
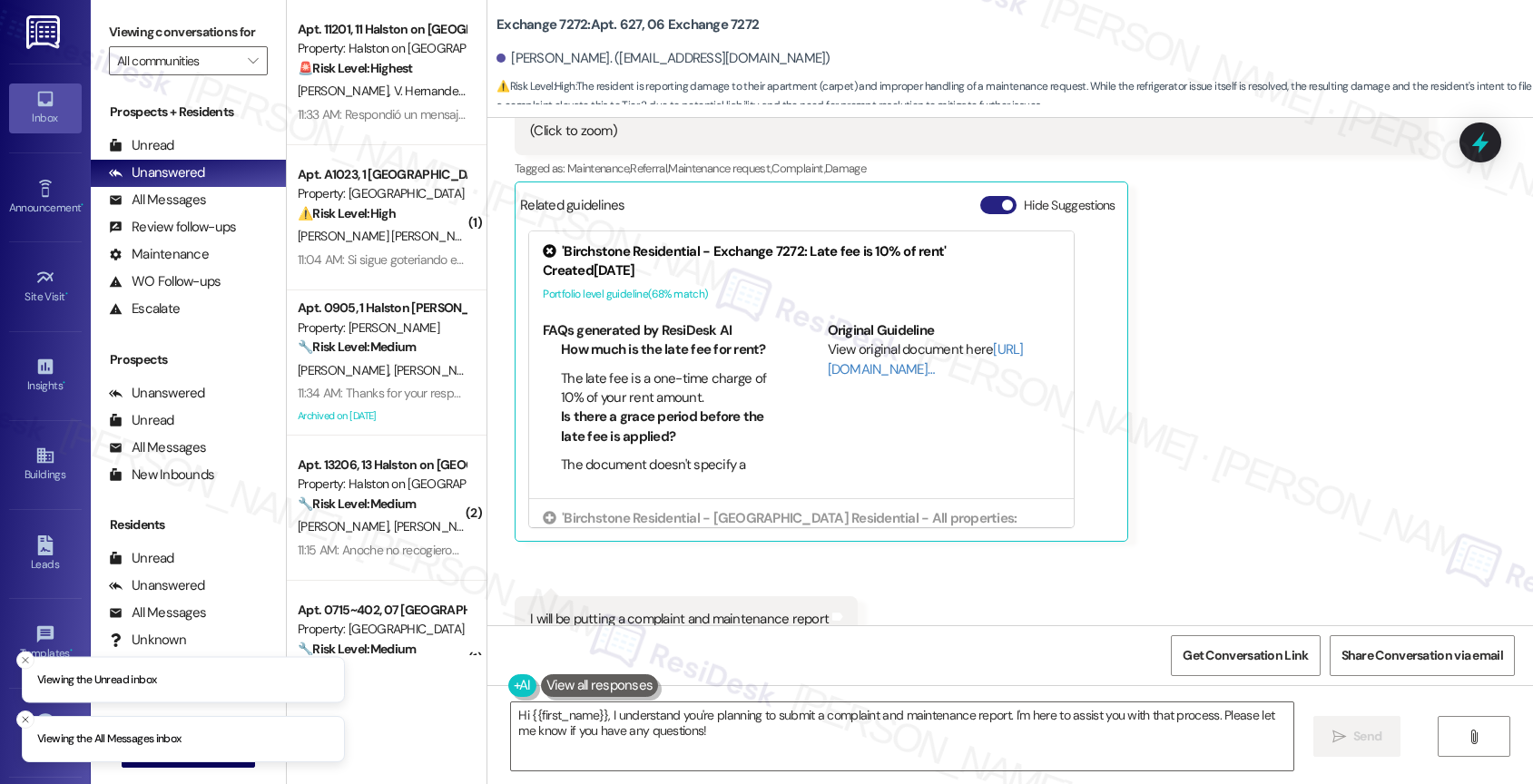
click at [981, 196] on button "Hide Suggestions" at bounding box center [999, 205] width 37 height 18
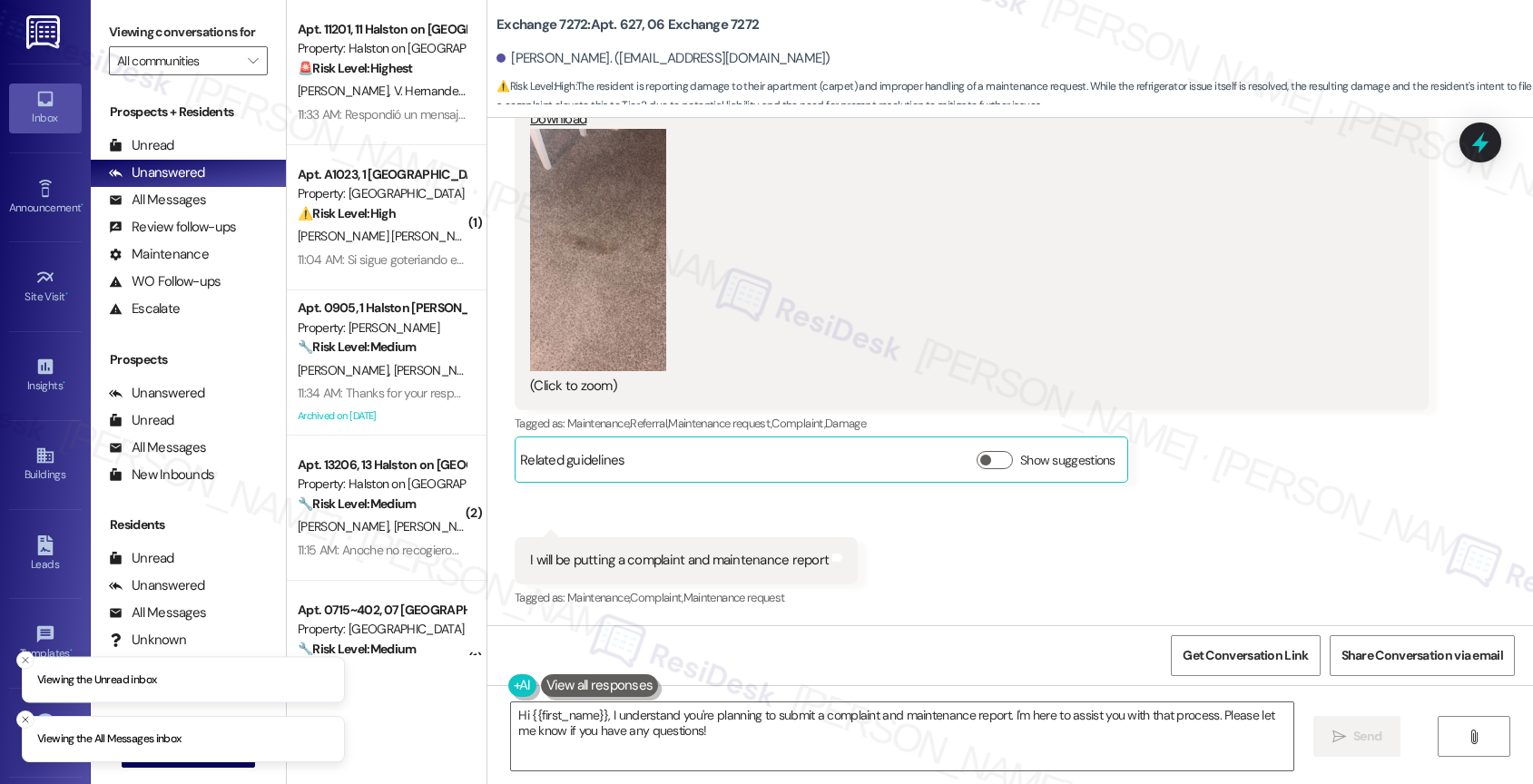
scroll to position [7243, 0]
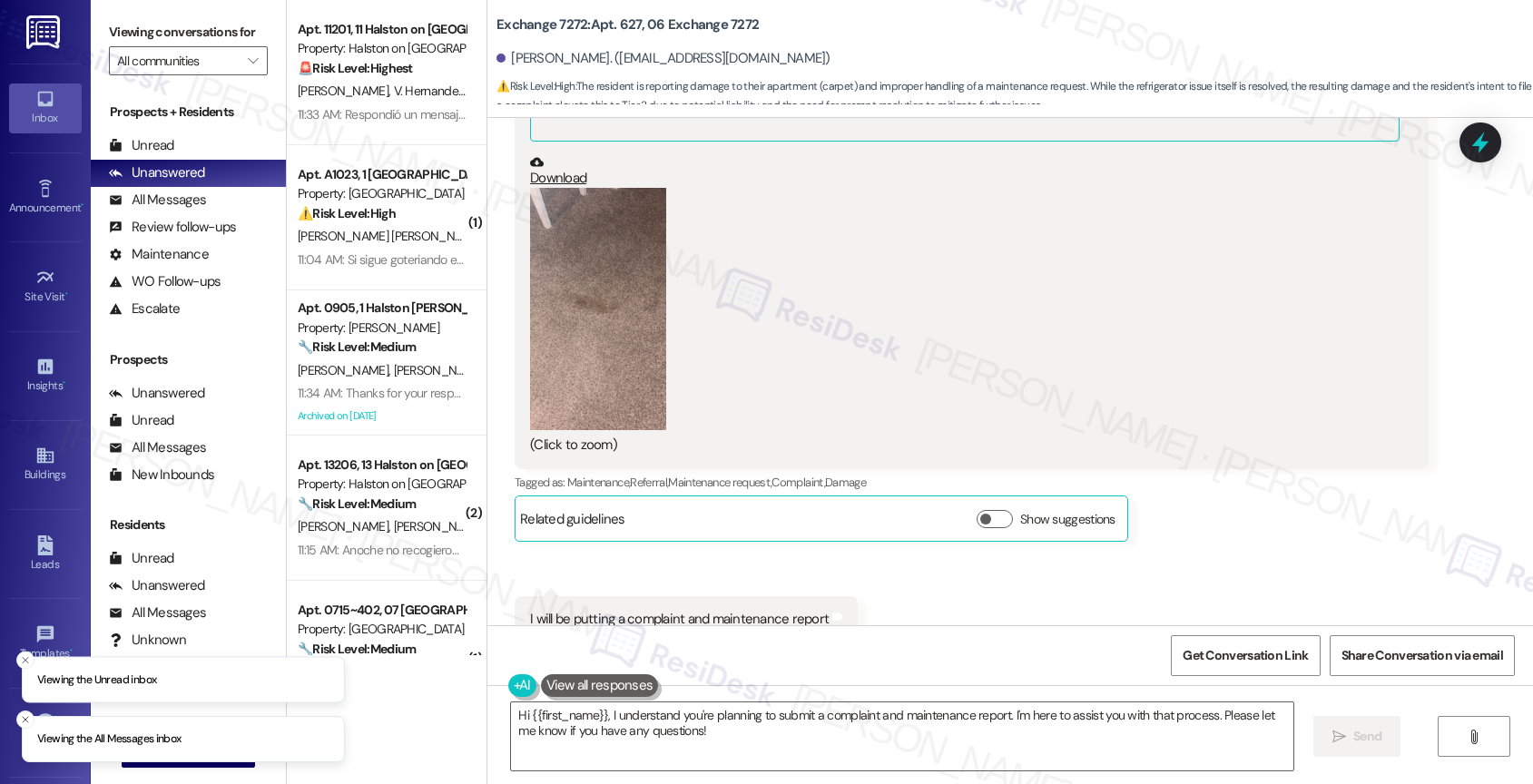
click at [944, 531] on div "Received via SMS [PERSON_NAME] [DATE] at 5:20 PM Good Evening Thanks so much fo…" at bounding box center [1010, 248] width 1046 height 871
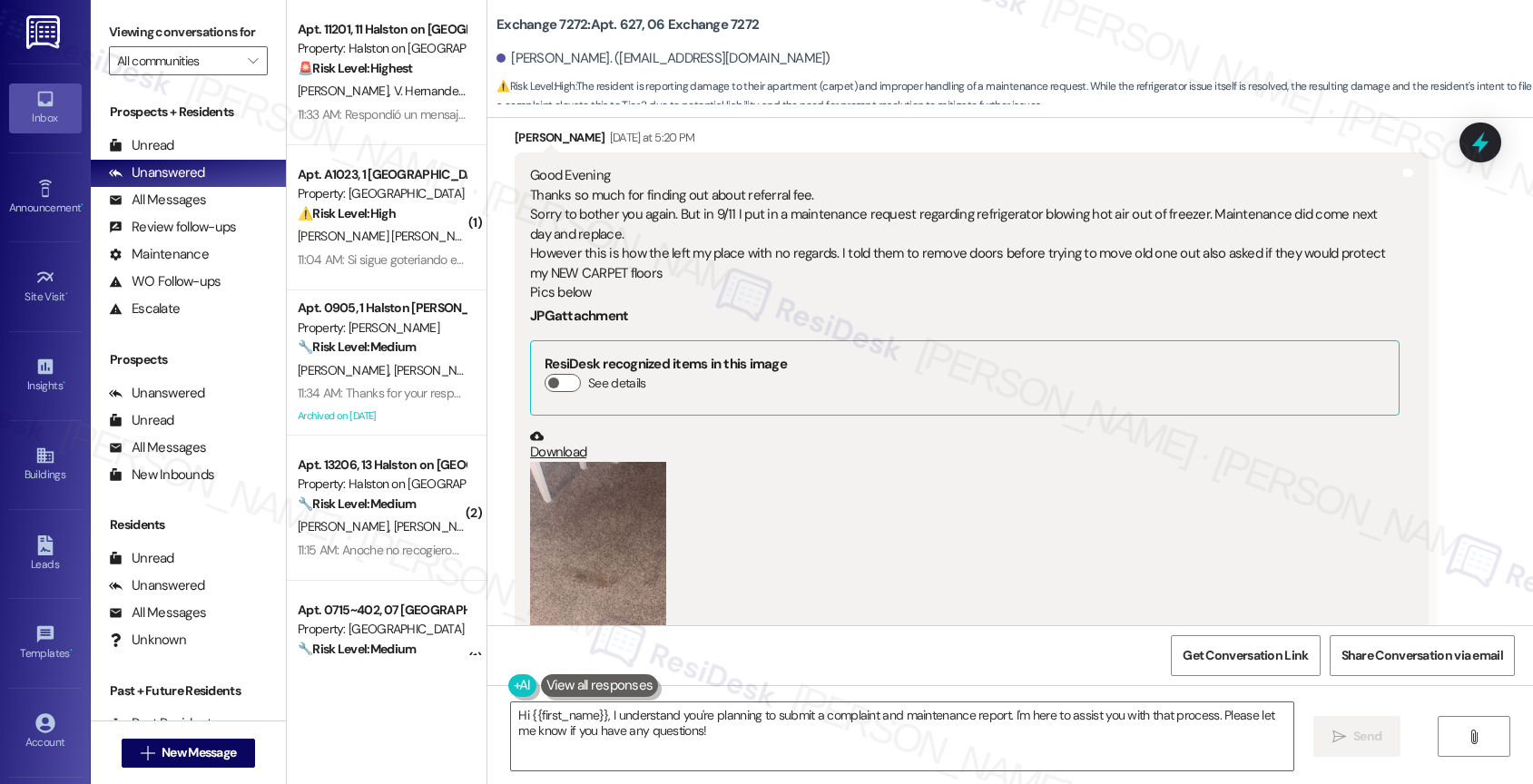
scroll to position [7005, 0]
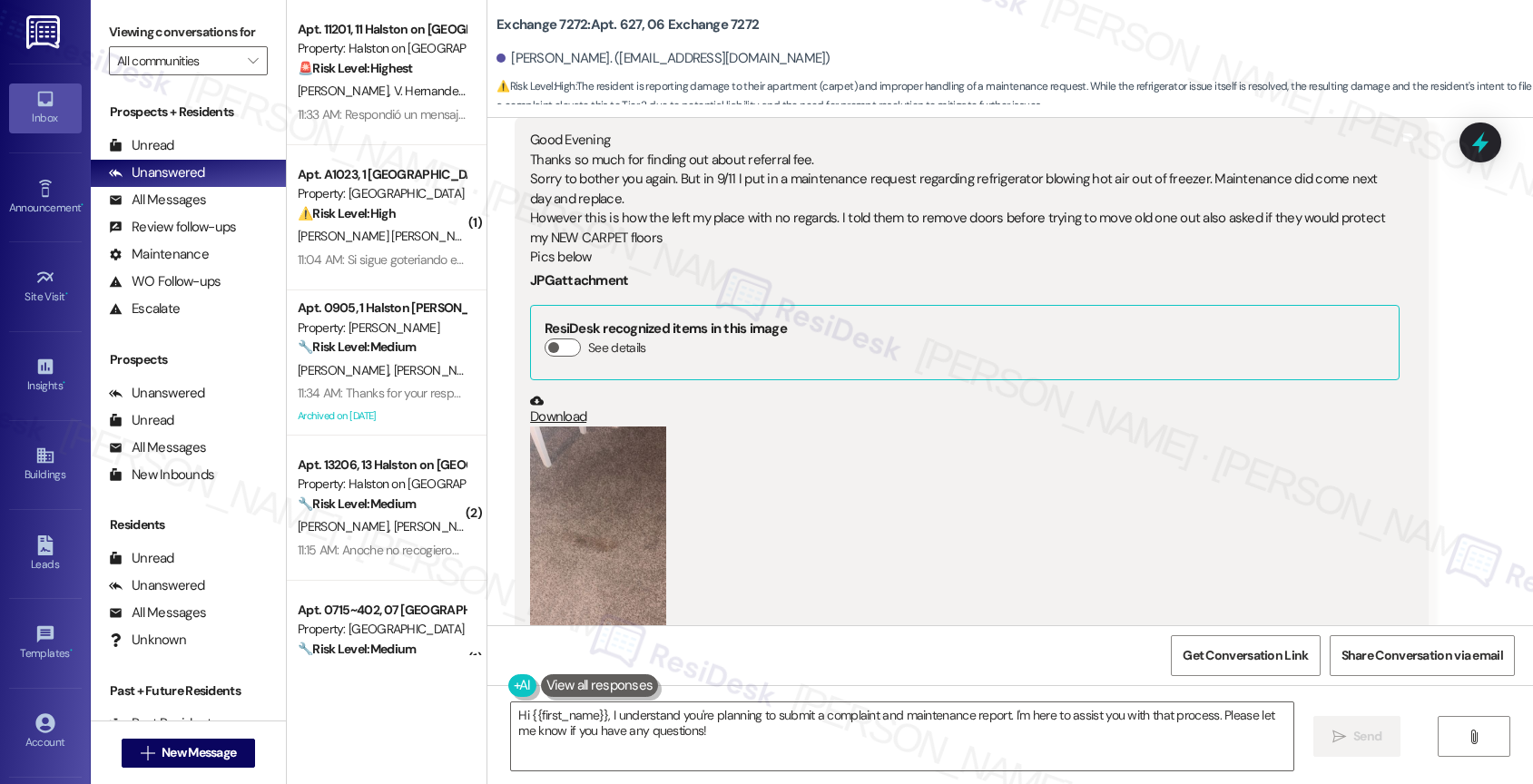
click at [604, 480] on button "Zoom image" at bounding box center [598, 547] width 136 height 242
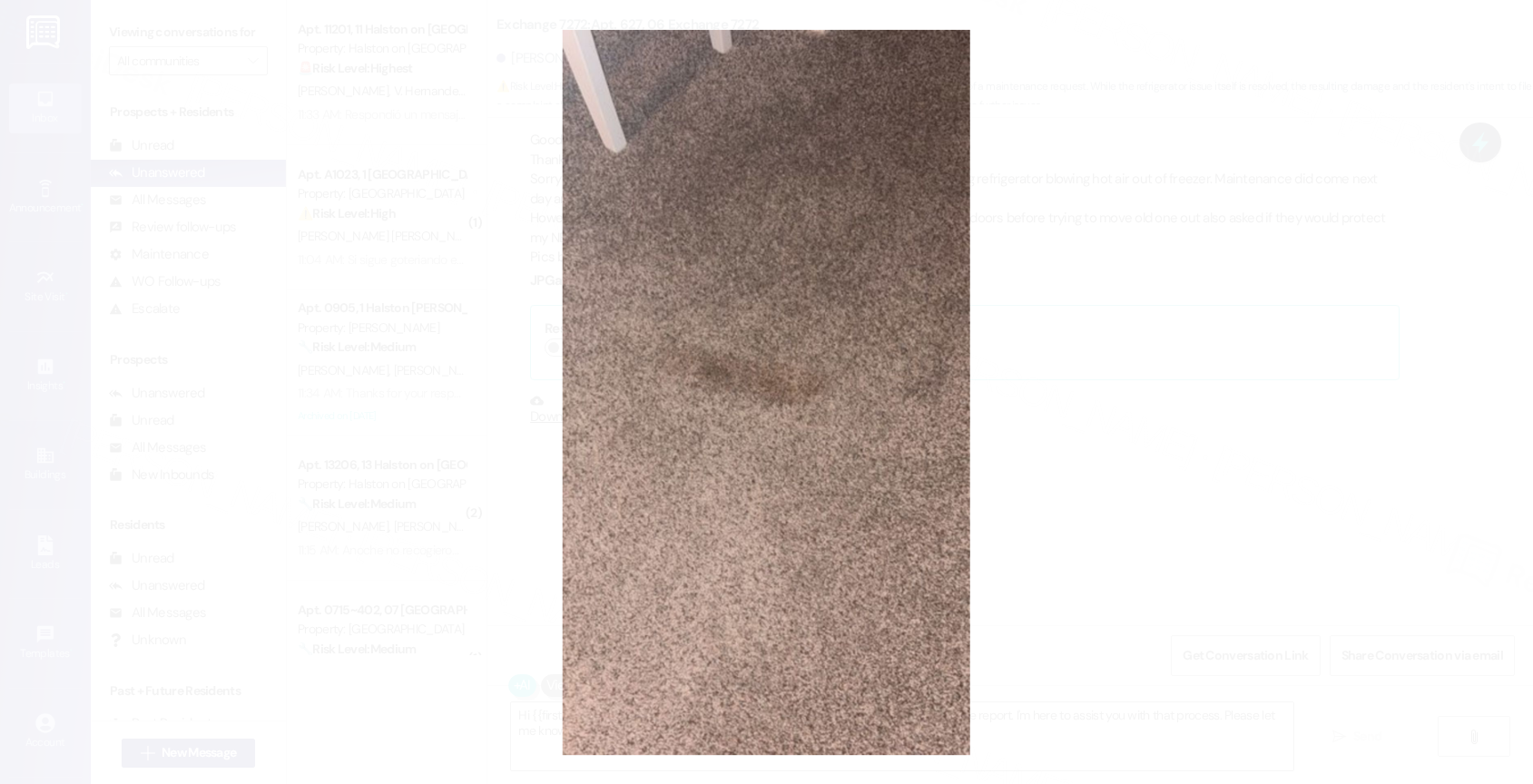
click at [871, 439] on button "Unzoom image" at bounding box center [766, 392] width 1533 height 784
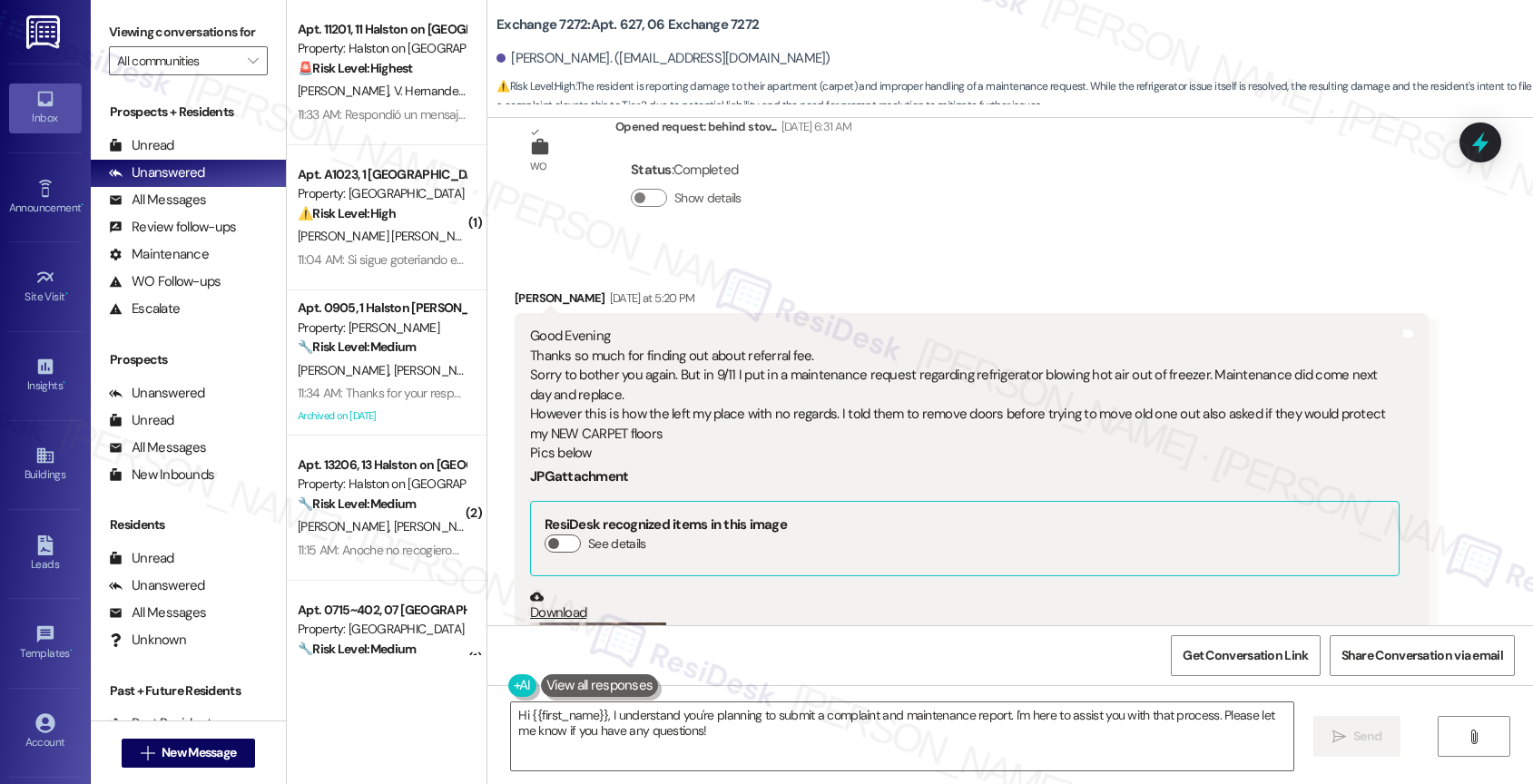
scroll to position [6807, 0]
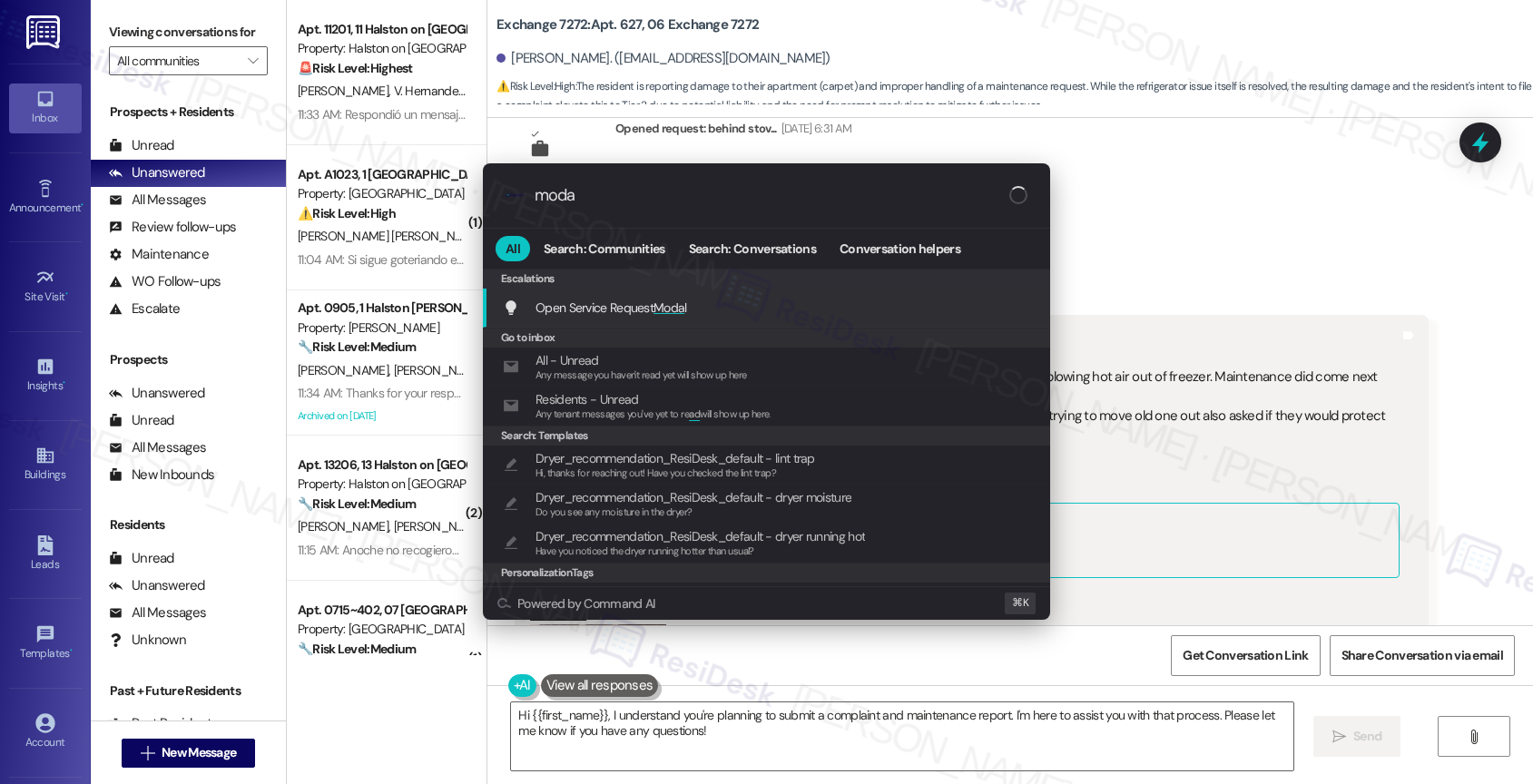
type input "modal"
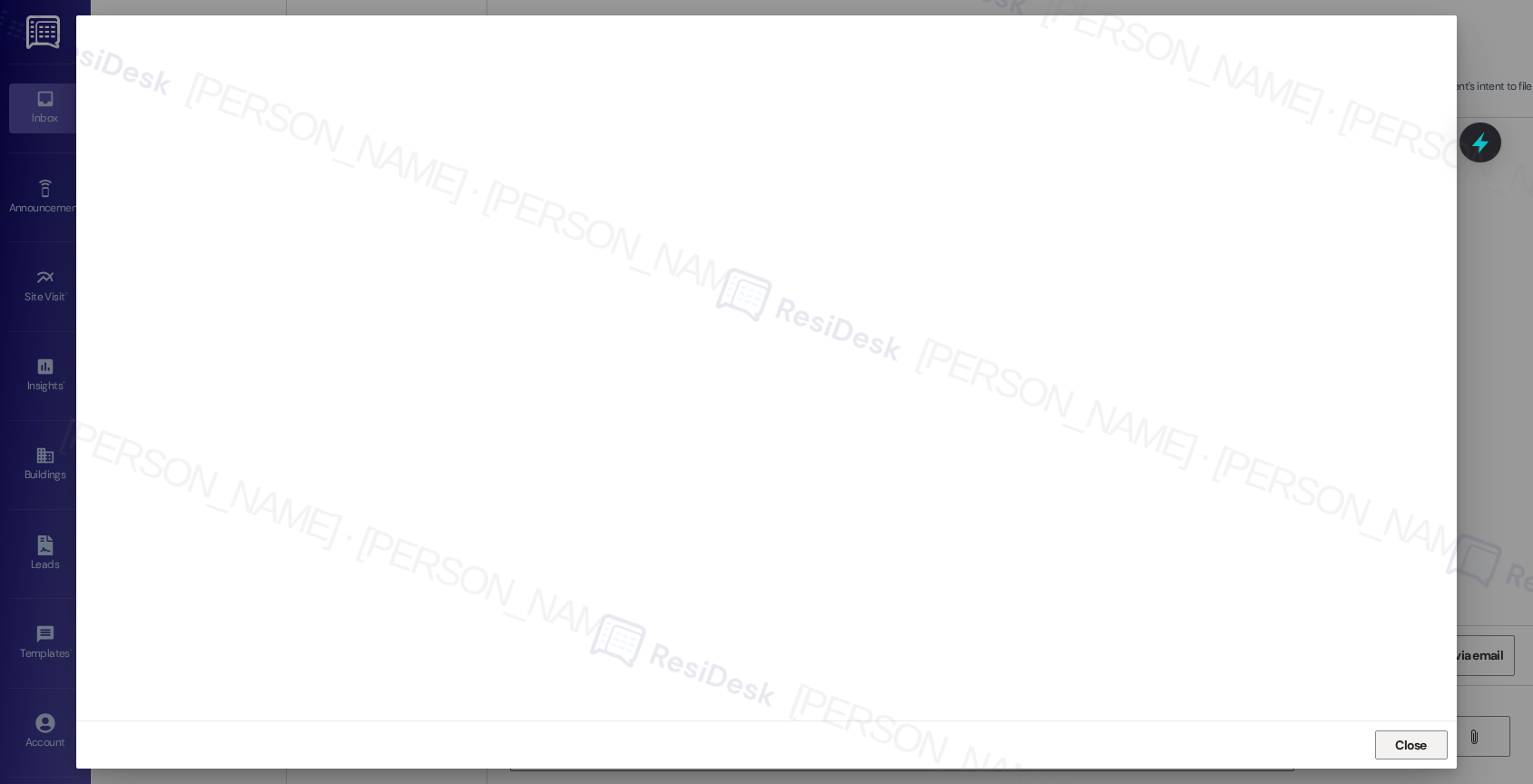
click at [1427, 743] on span "Close" at bounding box center [1411, 745] width 39 height 19
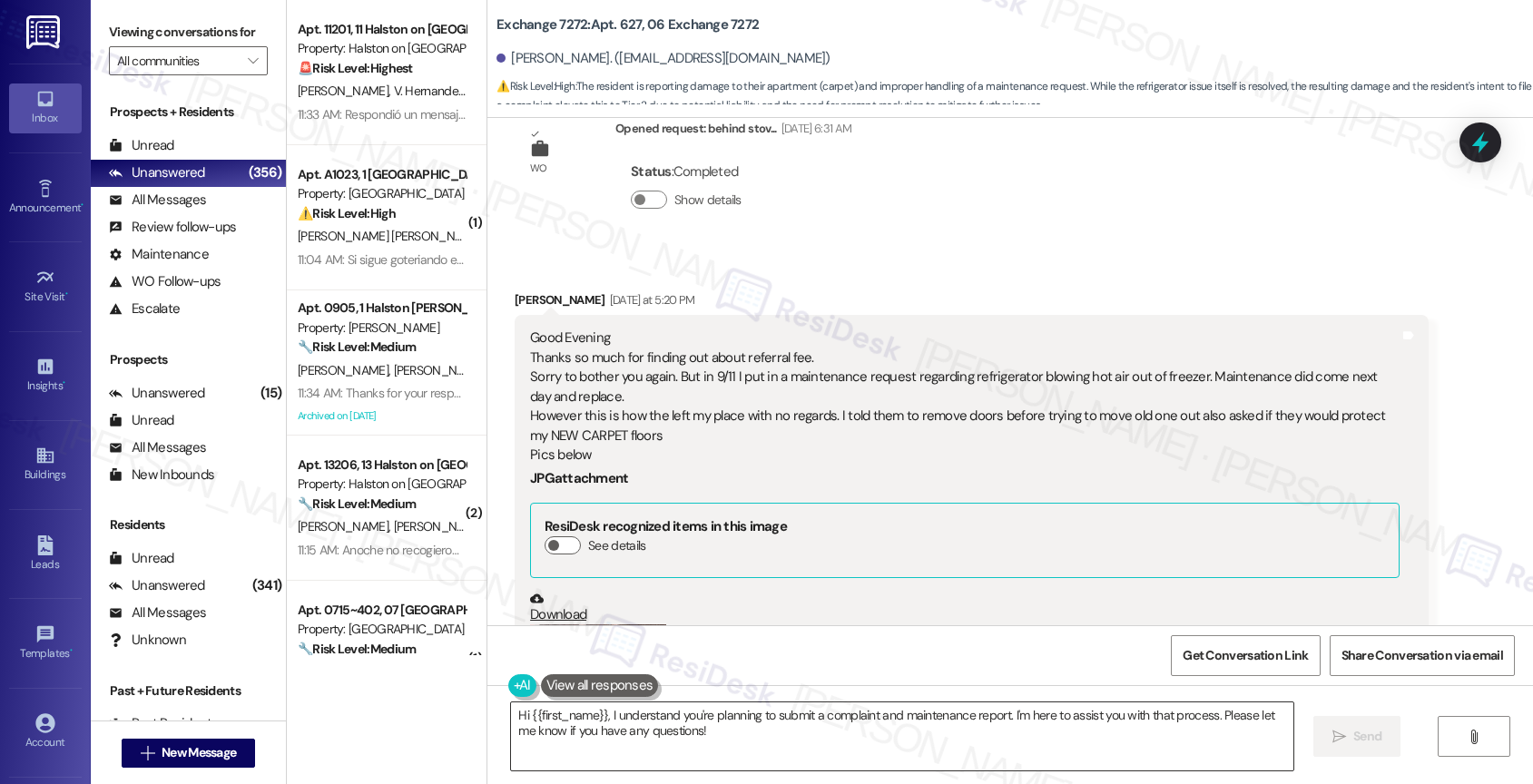
click at [599, 712] on textarea "Hi {{first_name}}, I understand you're planning to submit a complaint and maint…" at bounding box center [902, 736] width 783 height 68
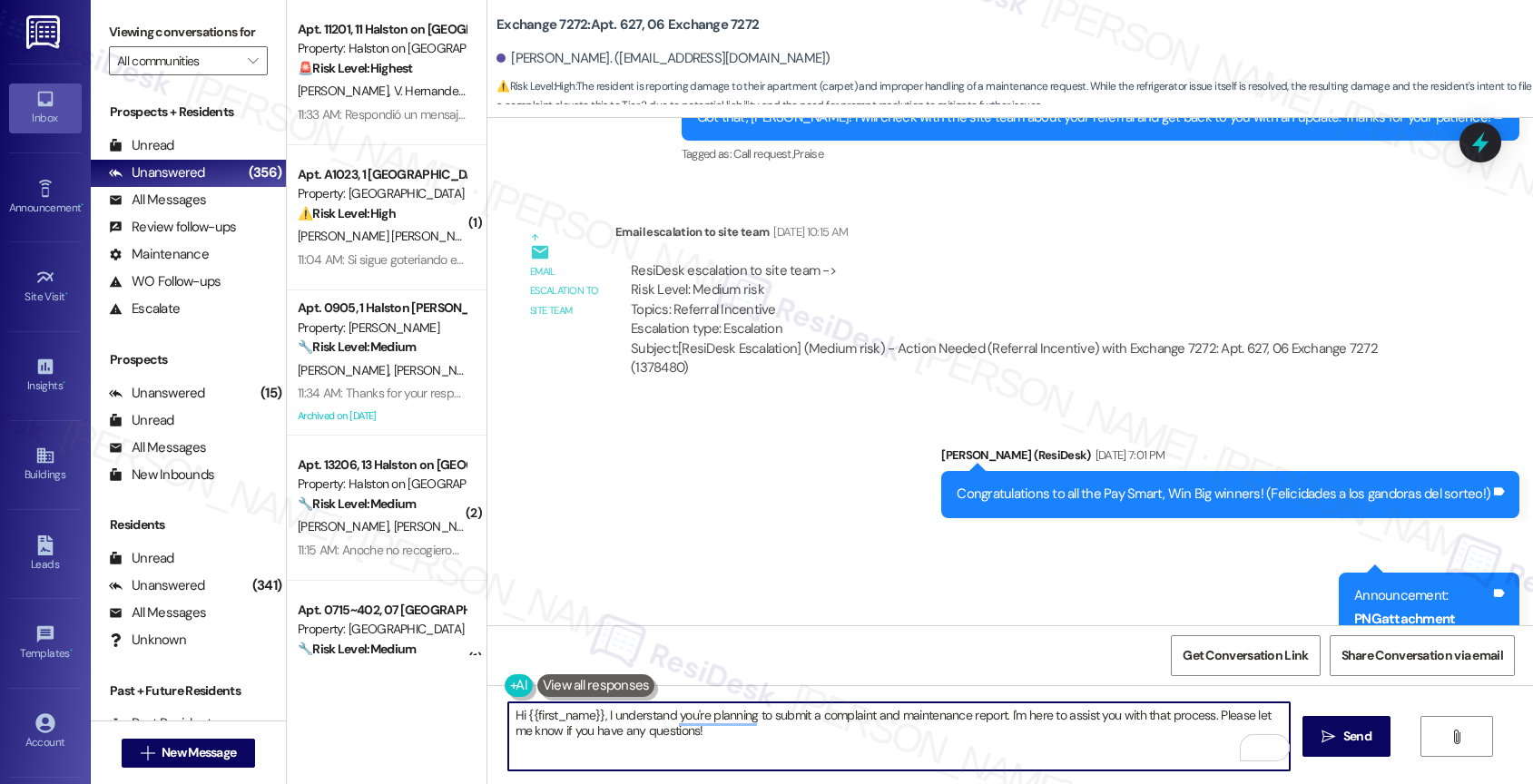
scroll to position [6874, 0]
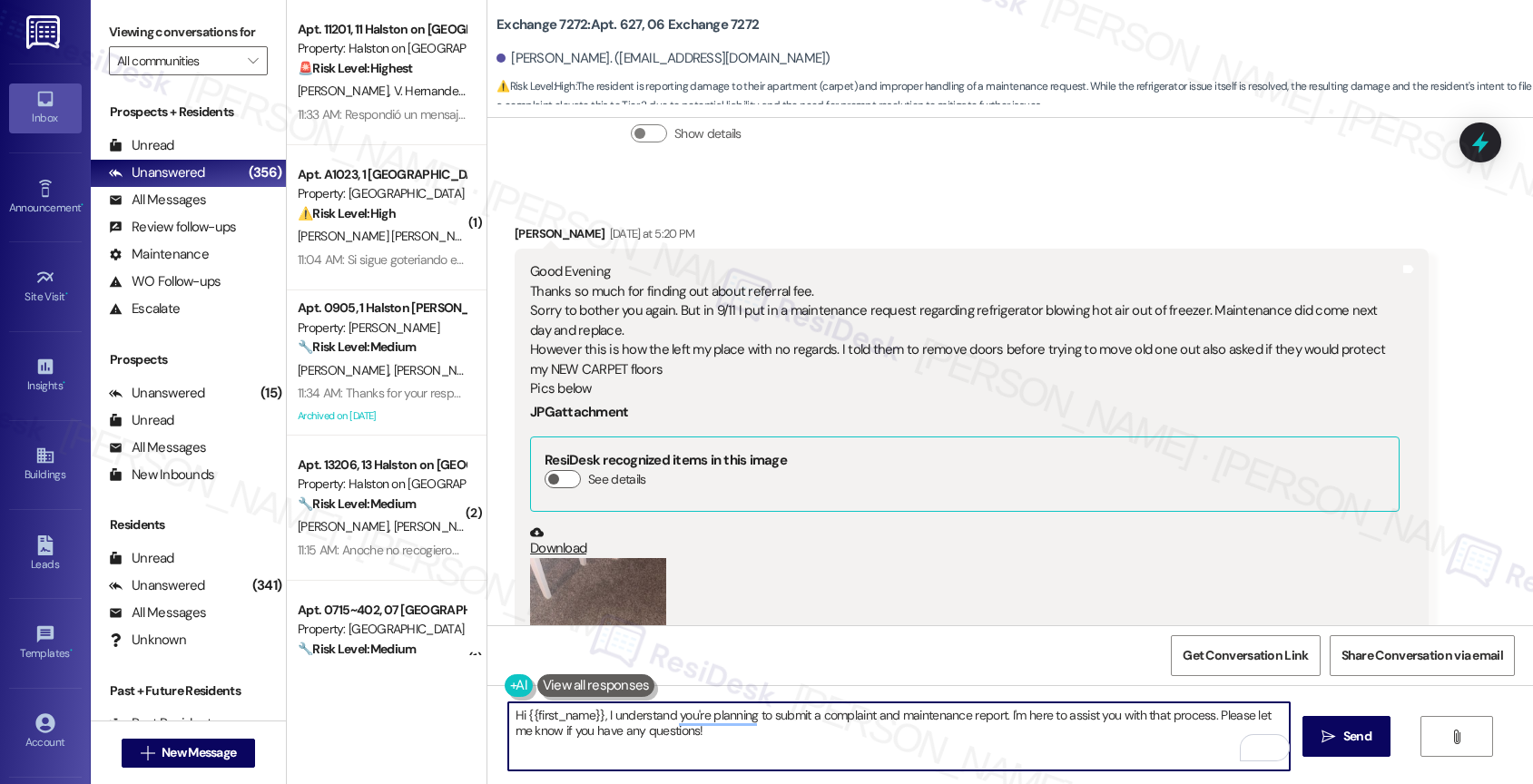
click at [634, 735] on textarea "Hi {{first_name}}, I understand you're planning to submit a complaint and maint…" at bounding box center [899, 736] width 783 height 68
click at [601, 682] on button at bounding box center [596, 685] width 118 height 23
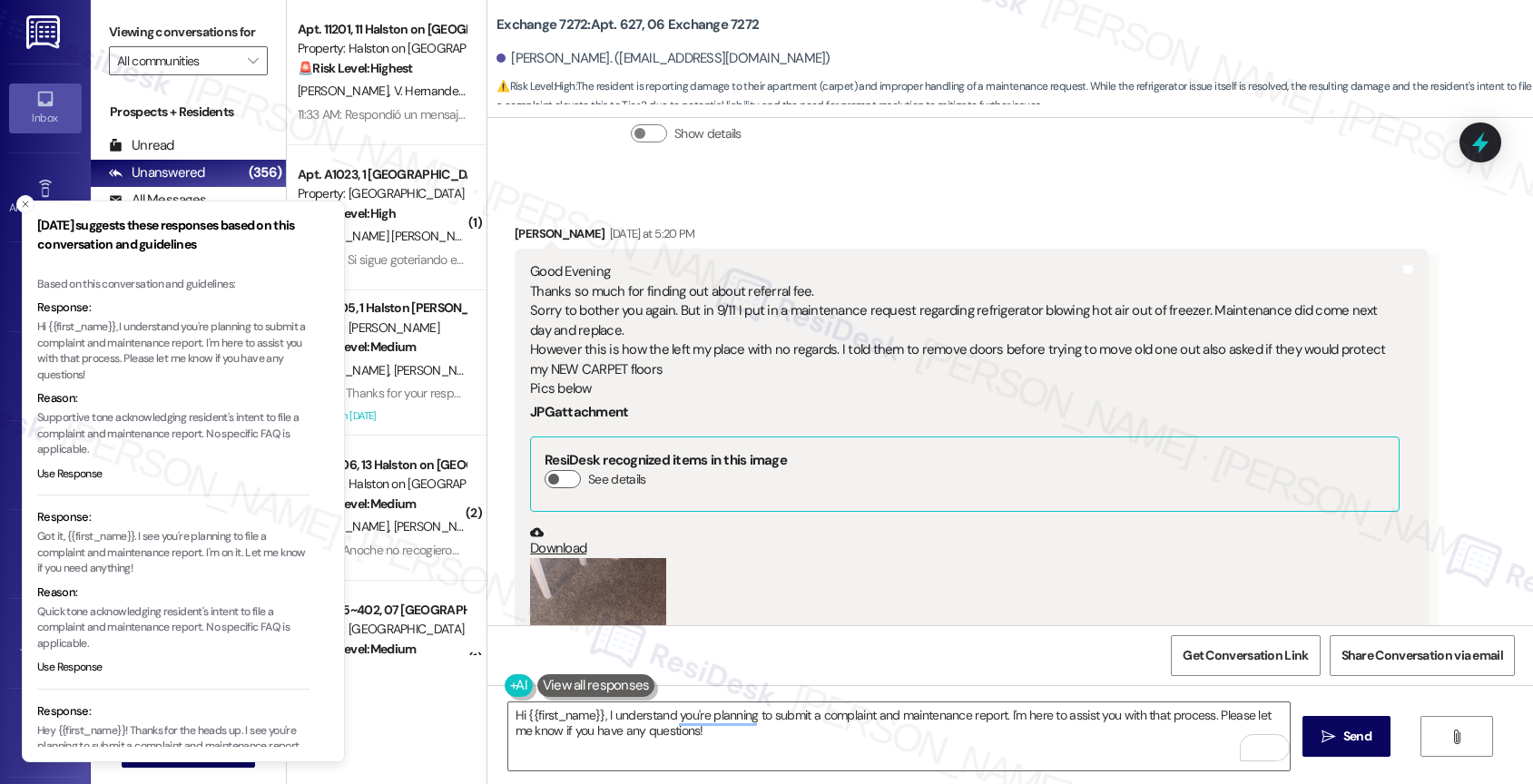
scroll to position [150, 0]
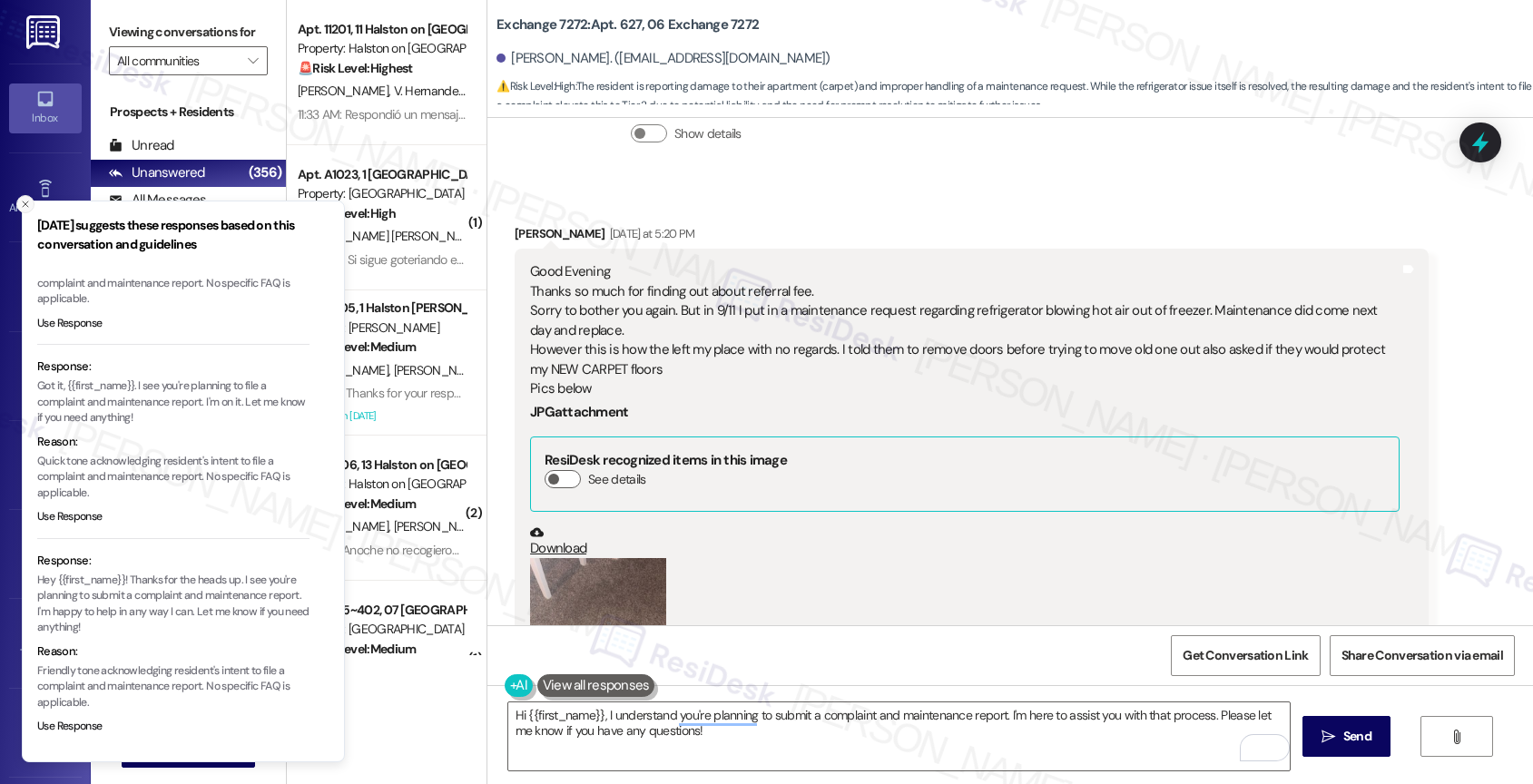
click at [23, 204] on icon "Close toast" at bounding box center [26, 204] width 11 height 11
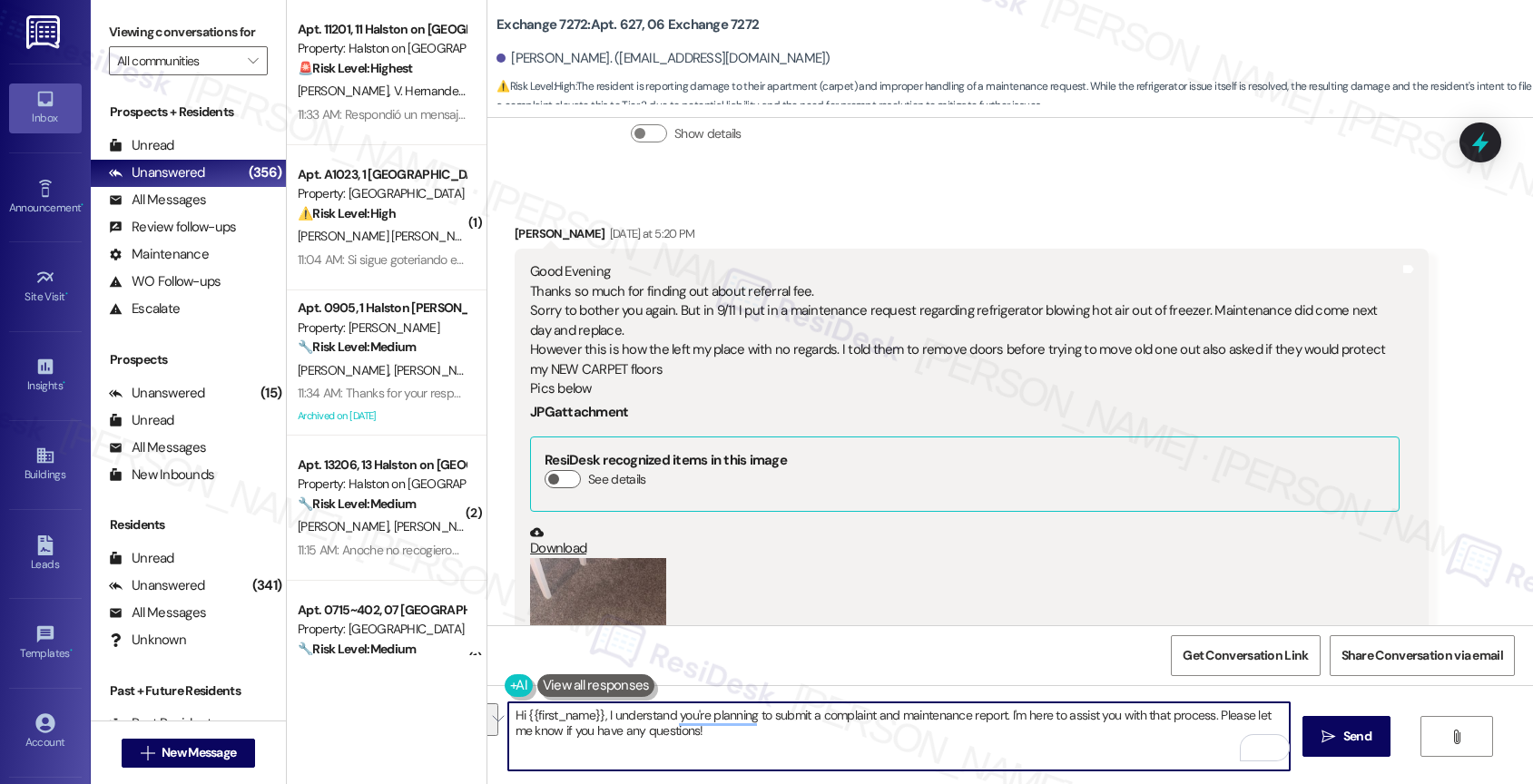
drag, startPoint x: 595, startPoint y: 718, endPoint x: 767, endPoint y: 762, distance: 177.5
click at [767, 762] on textarea "Hi {{first_name}}, I understand you're planning to submit a complaint and maint…" at bounding box center [899, 736] width 783 height 68
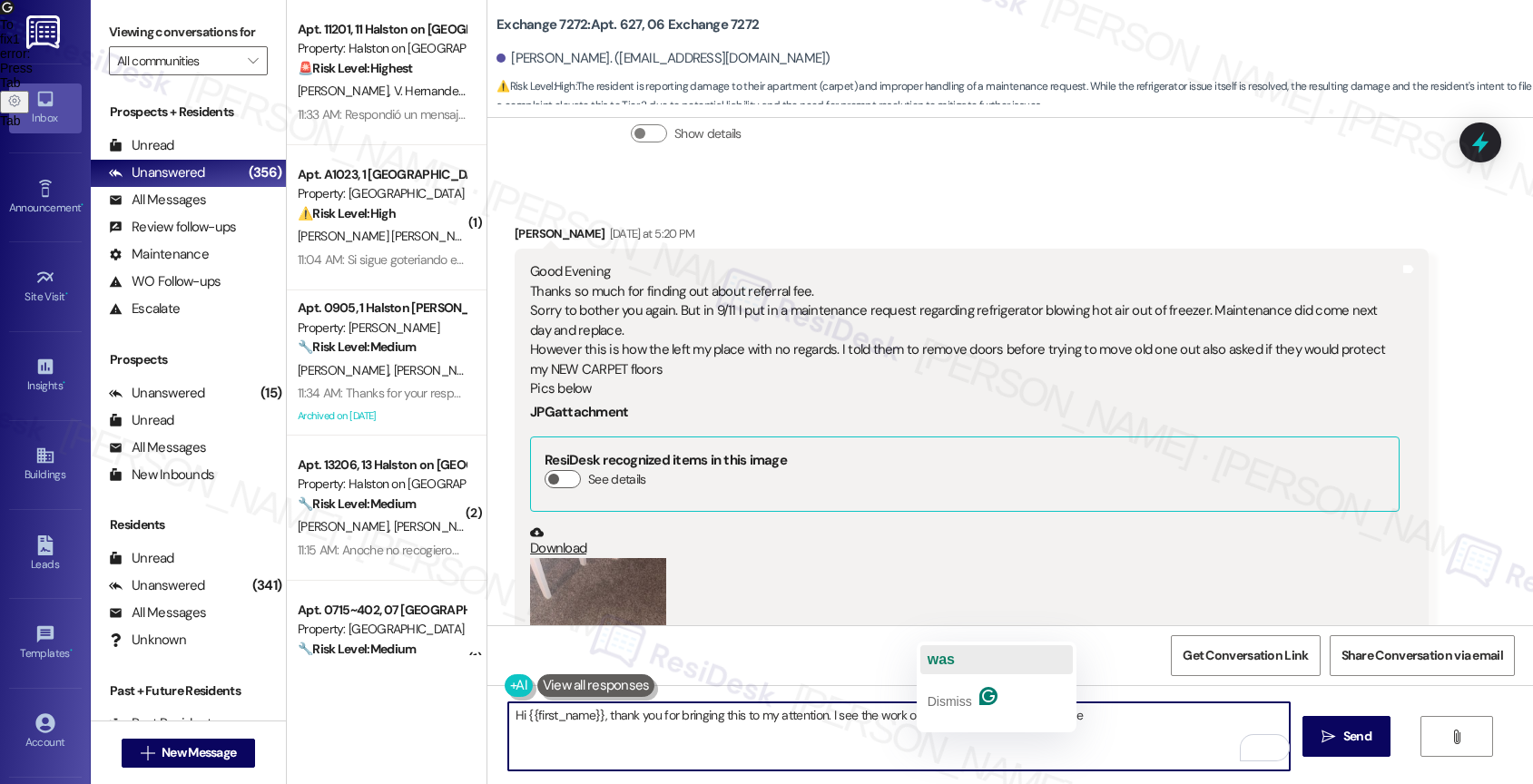
click at [961, 662] on button "was" at bounding box center [996, 660] width 152 height 29
click at [950, 713] on textarea "Hi {{first_name}}, thank you for bringing this to my attention. I see the work …" at bounding box center [899, 736] width 783 height 68
click at [1106, 722] on textarea "Hi {{first_name}}, thank you for bringing this to my attention. I see the work …" at bounding box center [899, 736] width 783 height 68
type textarea "Hi {{first_name}}, thank you for bringing this to my attention. I see the work …"
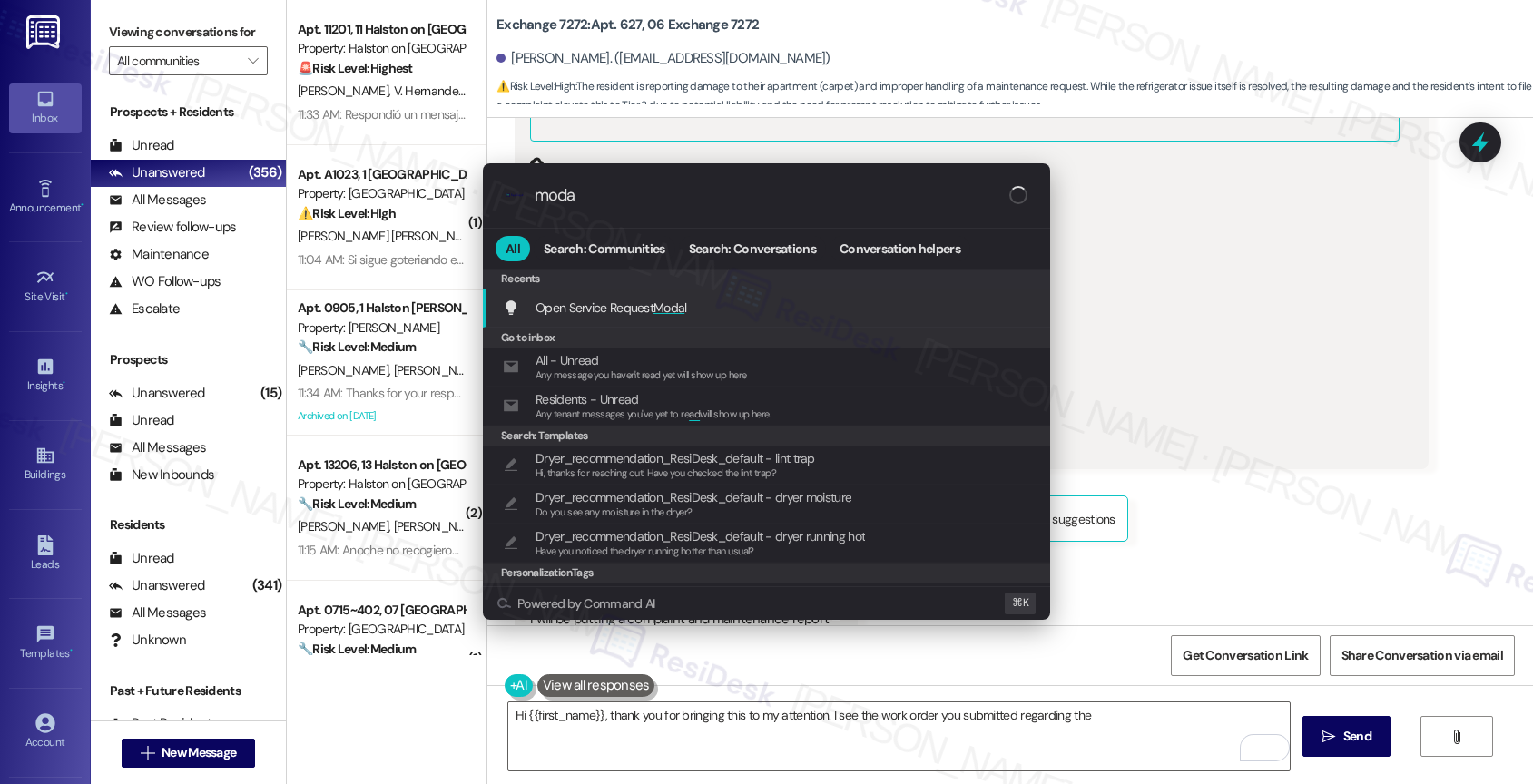
type input "modal"
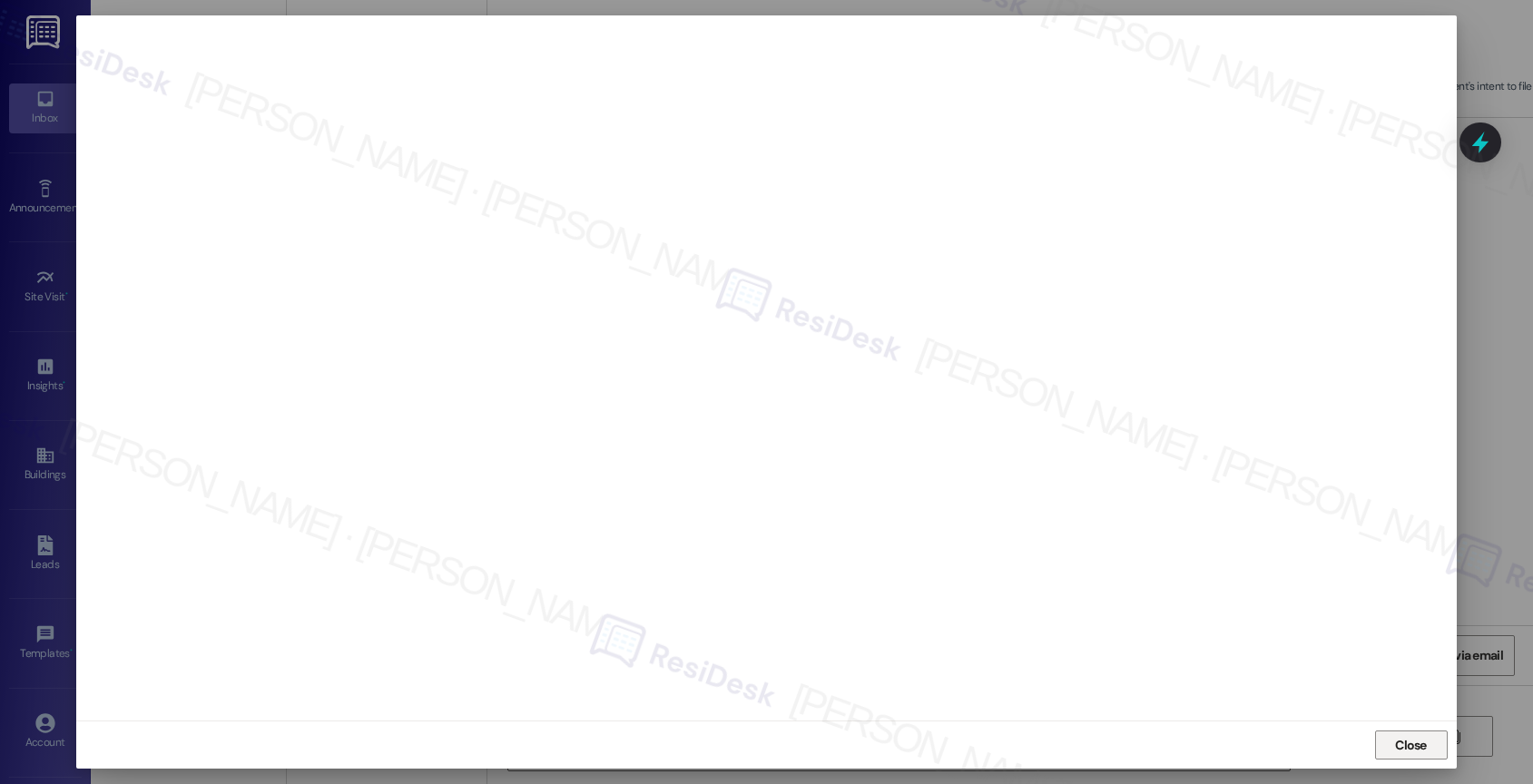
click at [1406, 738] on span "Close" at bounding box center [1411, 745] width 32 height 19
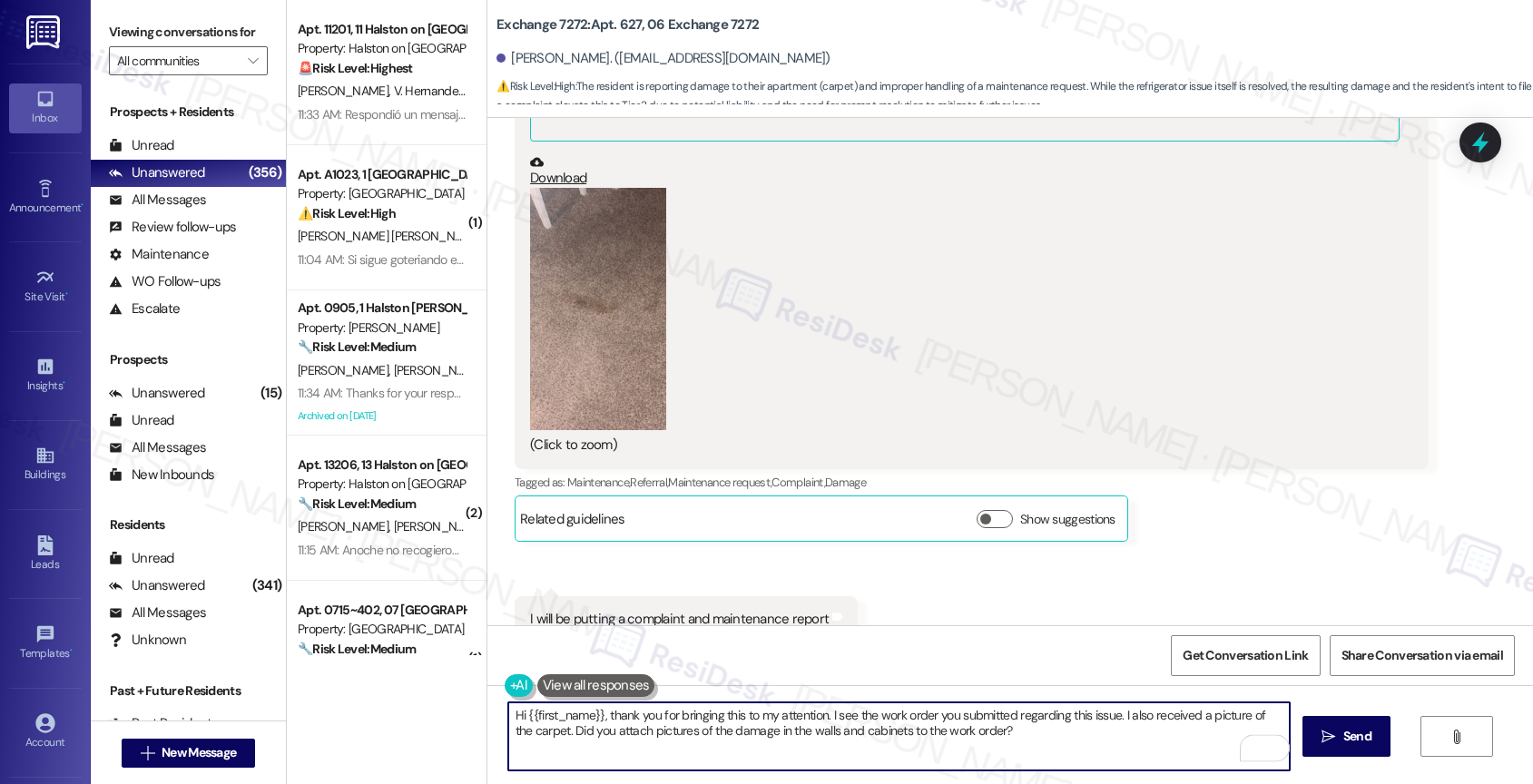
click at [583, 728] on textarea "Hi {{first_name}}, thank you for bringing this to my attention. I see the work …" at bounding box center [899, 736] width 783 height 68
click at [1107, 735] on textarea "Hi {{first_name}}, thank you for bringing this to my attention. I see the work …" at bounding box center [899, 736] width 783 height 68
click at [1264, 743] on icon "Open Grammarly. 0 Suggestions." at bounding box center [1263, 747] width 20 height 20
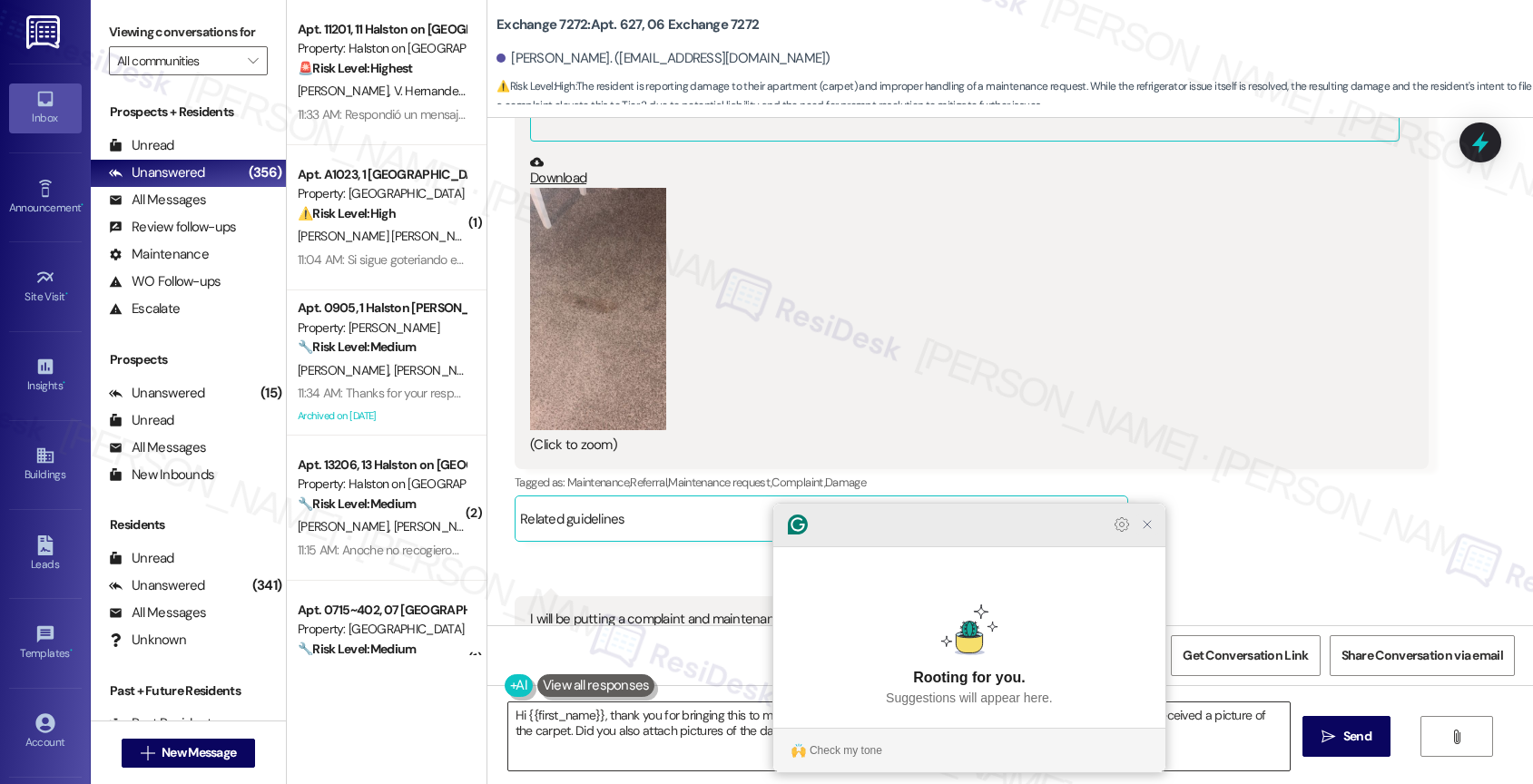
click at [1149, 528] on icon "Close Grammarly Assistant" at bounding box center [1148, 525] width 7 height 7
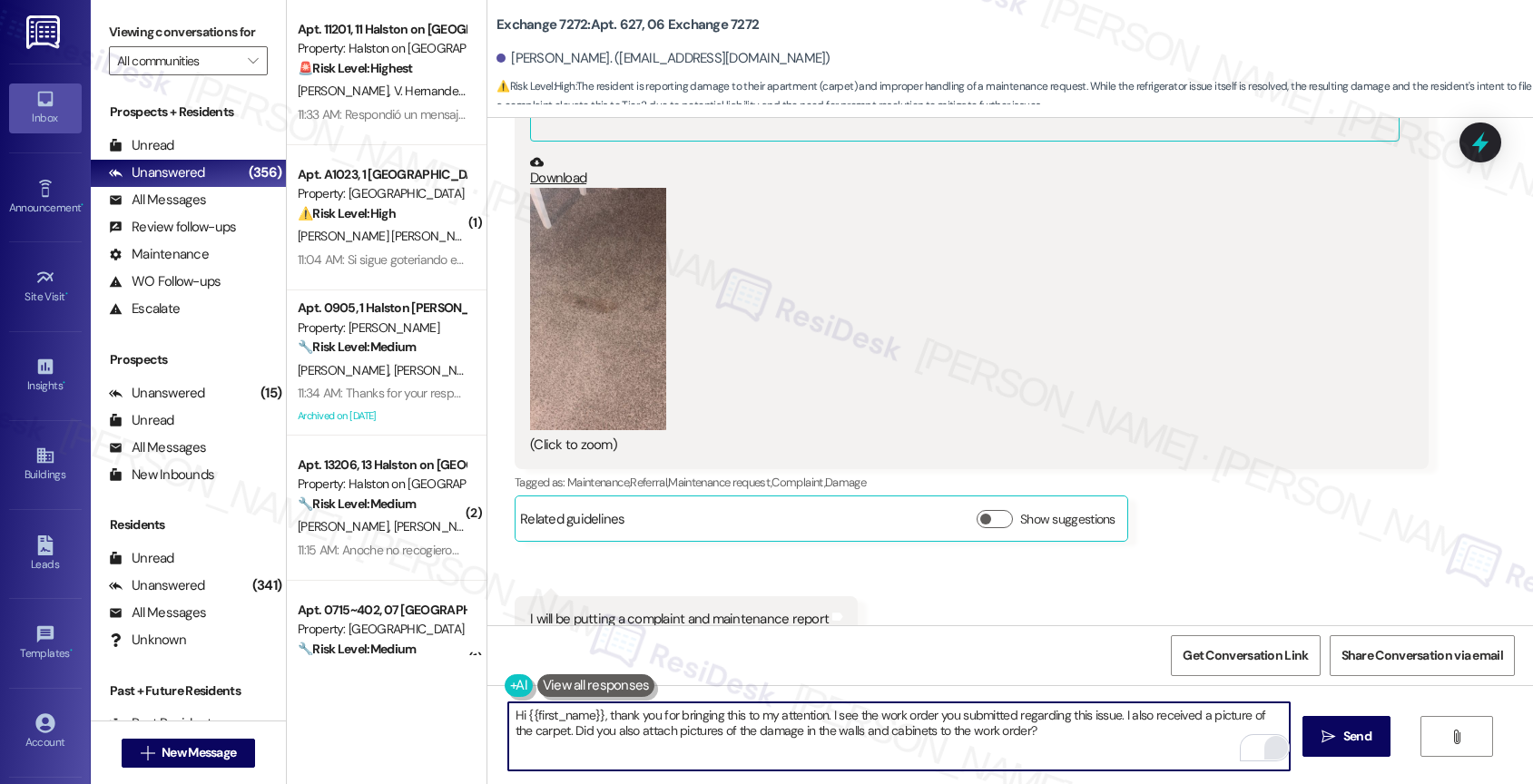
click at [819, 712] on textarea "Hi {{first_name}}, thank you for bringing this to my attention. I see the work …" at bounding box center [899, 736] width 783 height 68
click at [919, 745] on textarea "Hi {{first_name}}, thank you for bringing this to my attention. I understand ho…" at bounding box center [899, 736] width 783 height 68
drag, startPoint x: 954, startPoint y: 727, endPoint x: 1156, endPoint y: 731, distance: 202.0
click at [1156, 731] on textarea "Hi {{first_name}}, thank you for bringing this to my attention. I understand ho…" at bounding box center [899, 736] width 783 height 68
click at [1017, 734] on textarea "Hi {{first_name}}, thank you for bringing this to my attention. I understand ho…" at bounding box center [899, 736] width 783 height 68
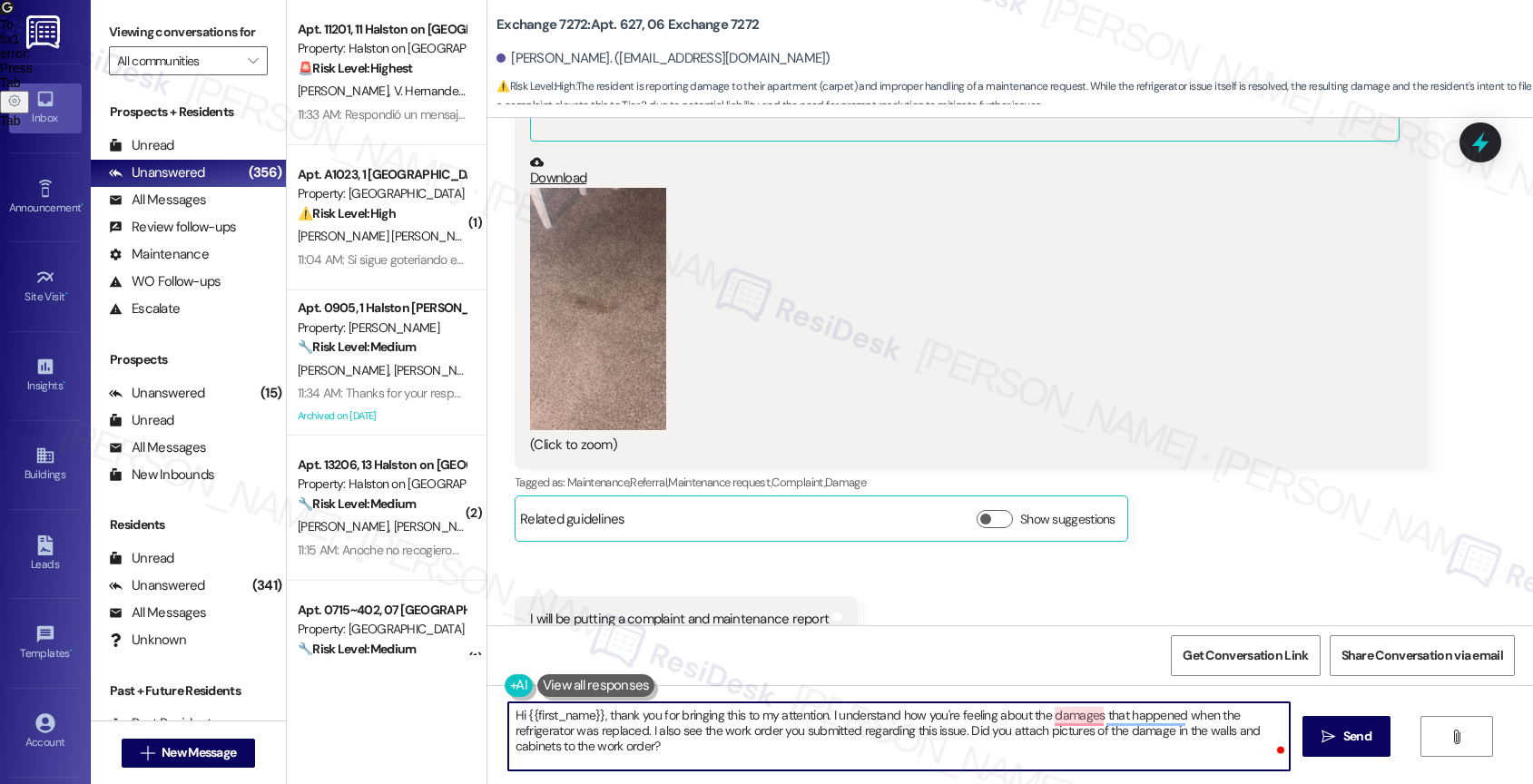
click at [682, 747] on textarea "Hi {{first_name}}, thank you for bringing this to my attention. I understand ho…" at bounding box center [899, 736] width 783 height 68
drag, startPoint x: 986, startPoint y: 712, endPoint x: 891, endPoint y: 710, distance: 95.0
click at [891, 710] on textarea "Hi {{first_name}}, thank you for bringing this to my attention. I understand ho…" at bounding box center [899, 736] width 783 height 68
click at [1017, 734] on textarea "Hi {{first_name}}, thank you for bringing this to my attention. I understand ho…" at bounding box center [899, 736] width 783 height 68
drag, startPoint x: 982, startPoint y: 712, endPoint x: 950, endPoint y: 706, distance: 32.6
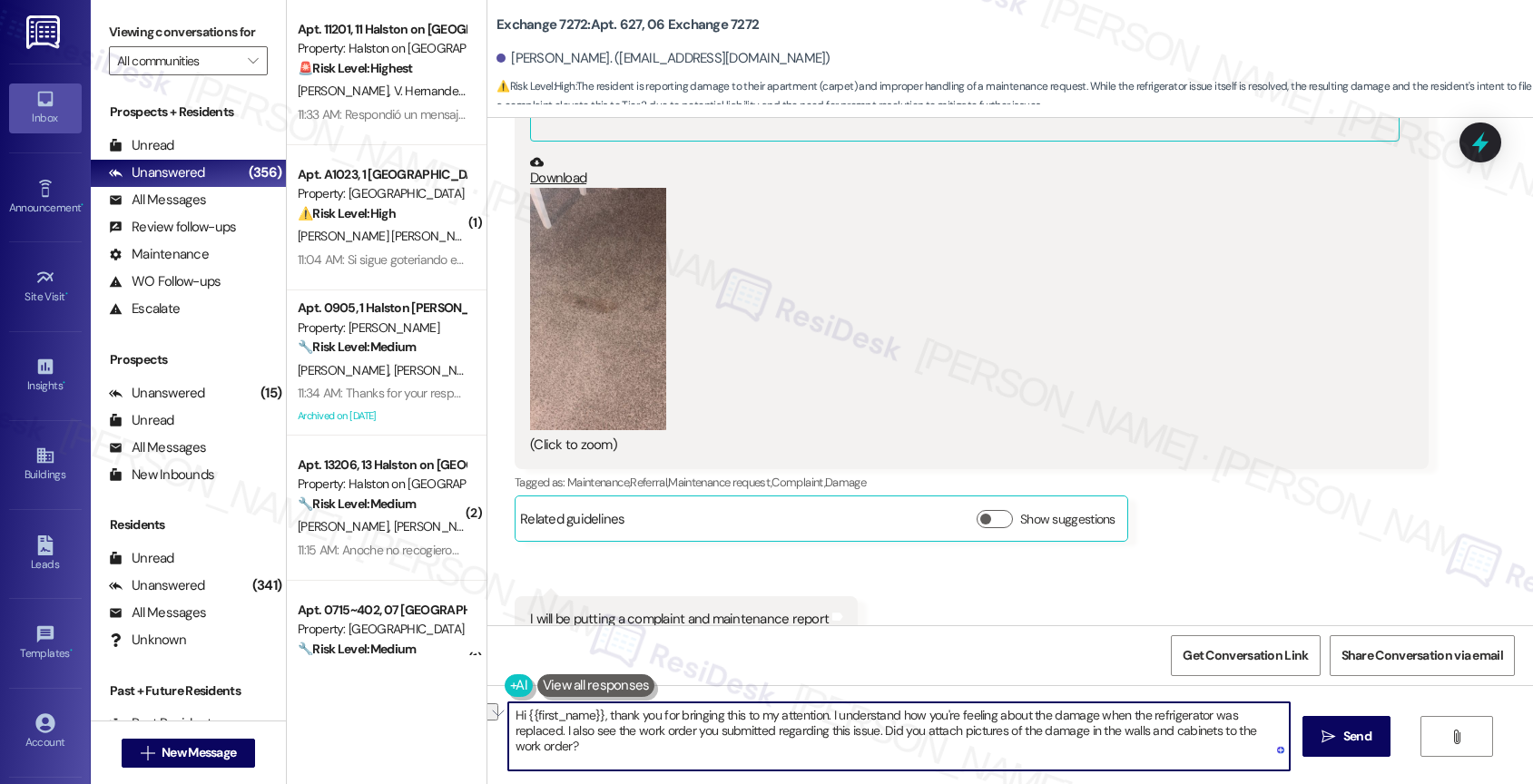
click at [942, 708] on textarea "Hi {{first_name}}, thank you for bringing this to my attention. I understand ho…" at bounding box center [899, 736] width 783 height 68
click at [1261, 744] on div "2" at bounding box center [1263, 747] width 20 height 20
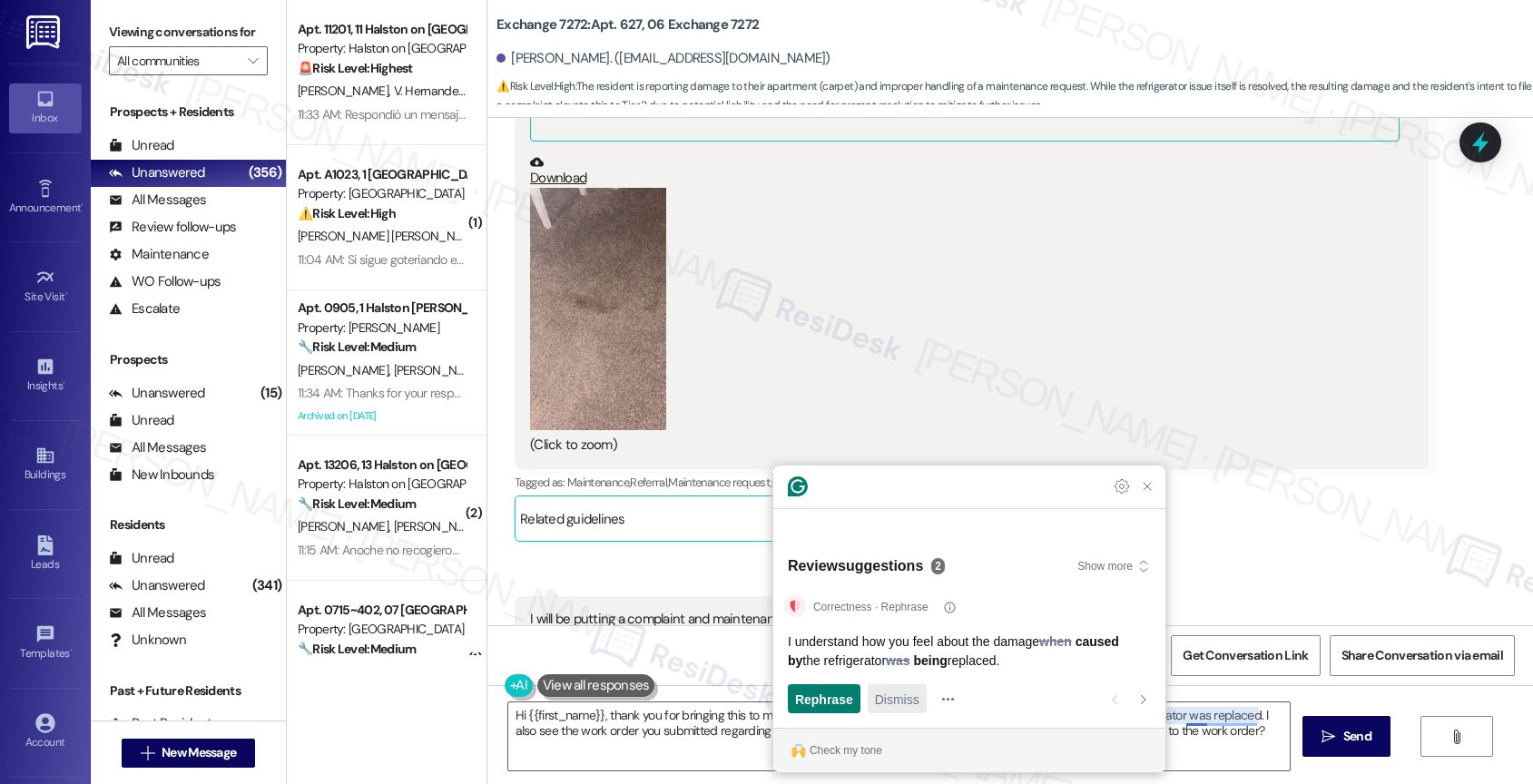
click at [909, 699] on span "Dismiss" at bounding box center [897, 699] width 44 height 19
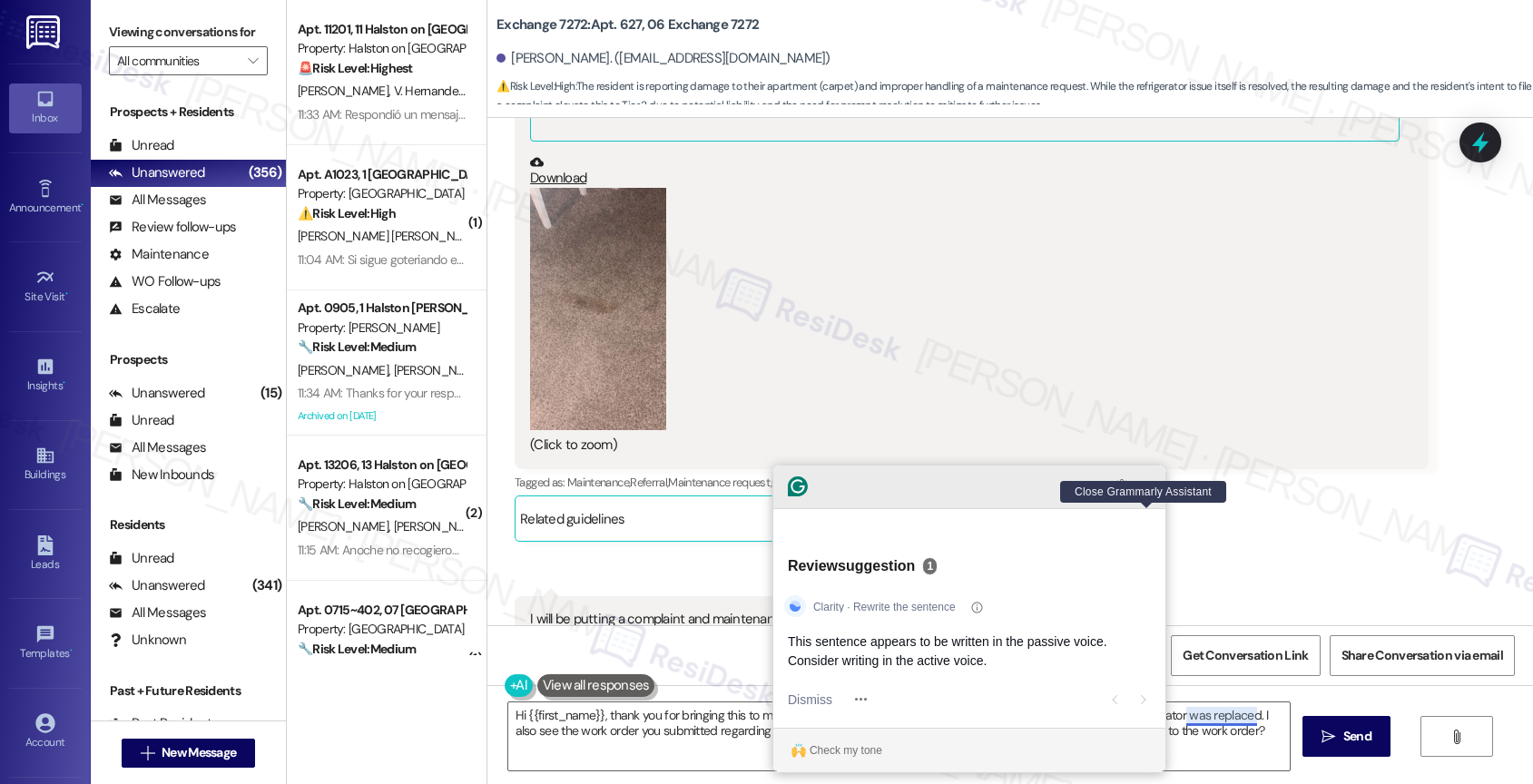
click at [1147, 497] on icon "Close Grammarly Assistant" at bounding box center [1148, 487] width 22 height 22
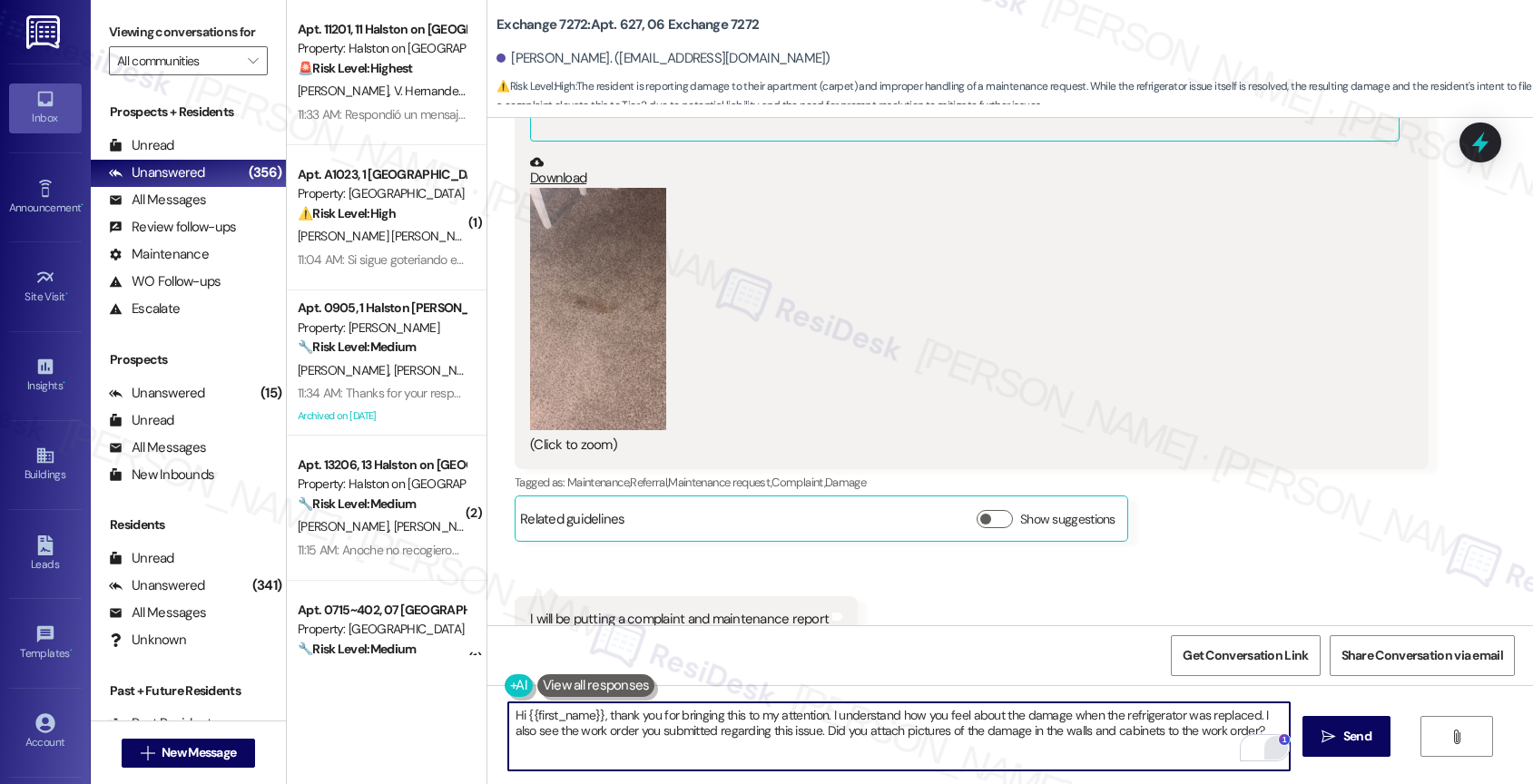
click at [1056, 714] on textarea "Hi {{first_name}}, thank you for bringing this to my attention. I understand ho…" at bounding box center [899, 736] width 783 height 68
type textarea "Hi {{first_name}}, thank you for bringing this to my attention. I understand ho…"
click at [1365, 739] on span "Send" at bounding box center [1357, 736] width 28 height 19
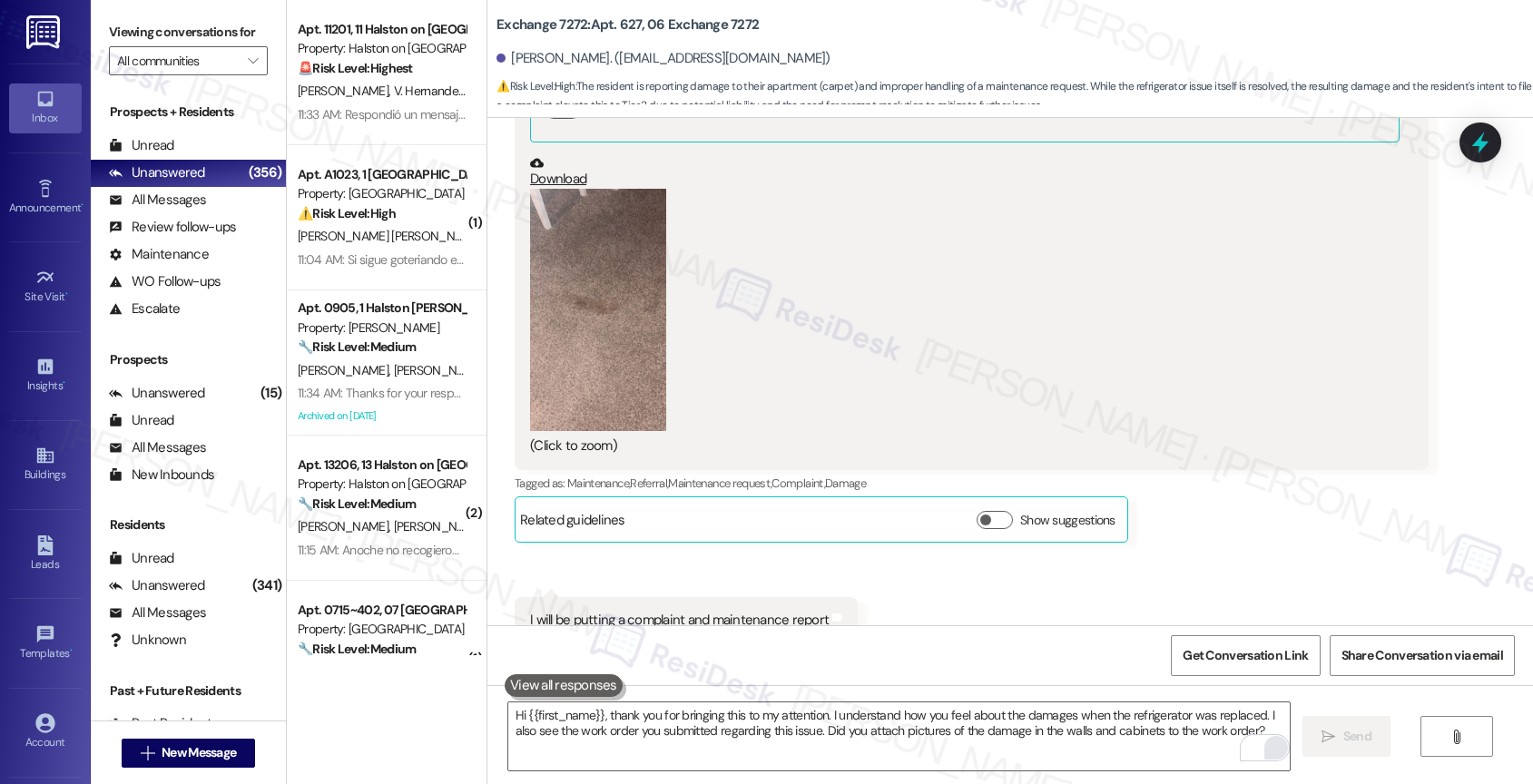
scroll to position [7390, 0]
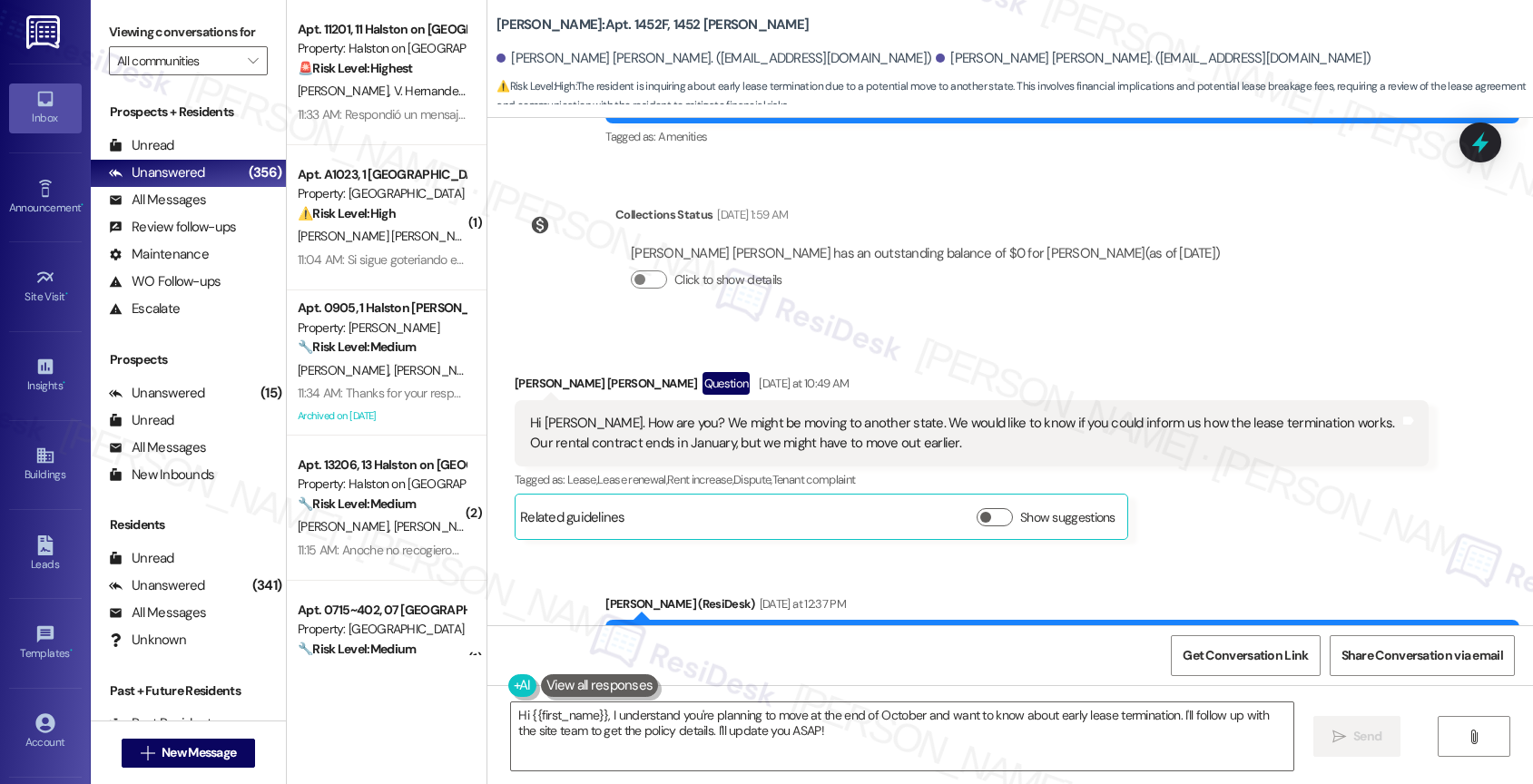
scroll to position [16439, 0]
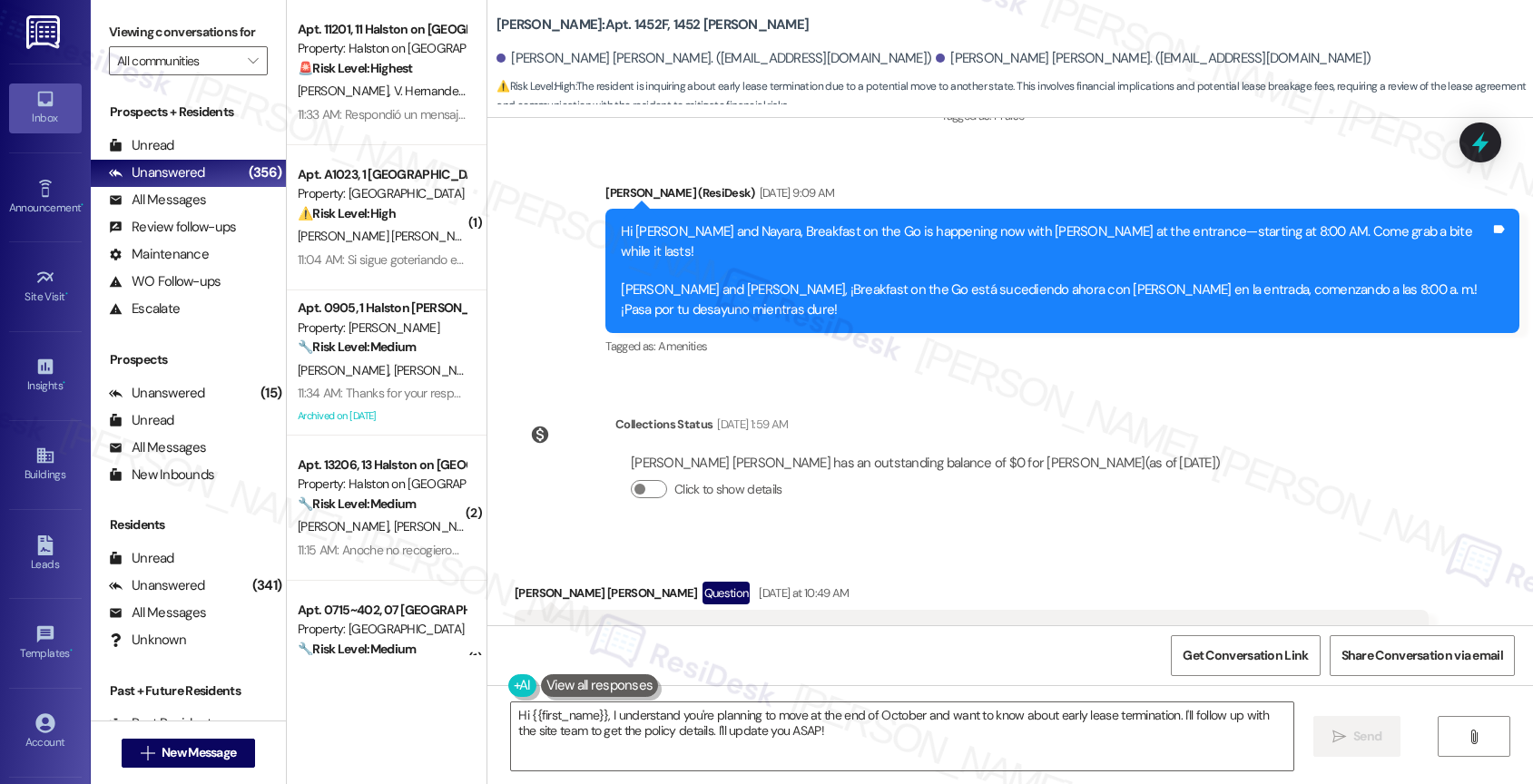
click at [912, 541] on div "Received via SMS [PERSON_NAME] [PERSON_NAME] Question [DATE] at 10:49 AM Hi [PE…" at bounding box center [1010, 652] width 1046 height 223
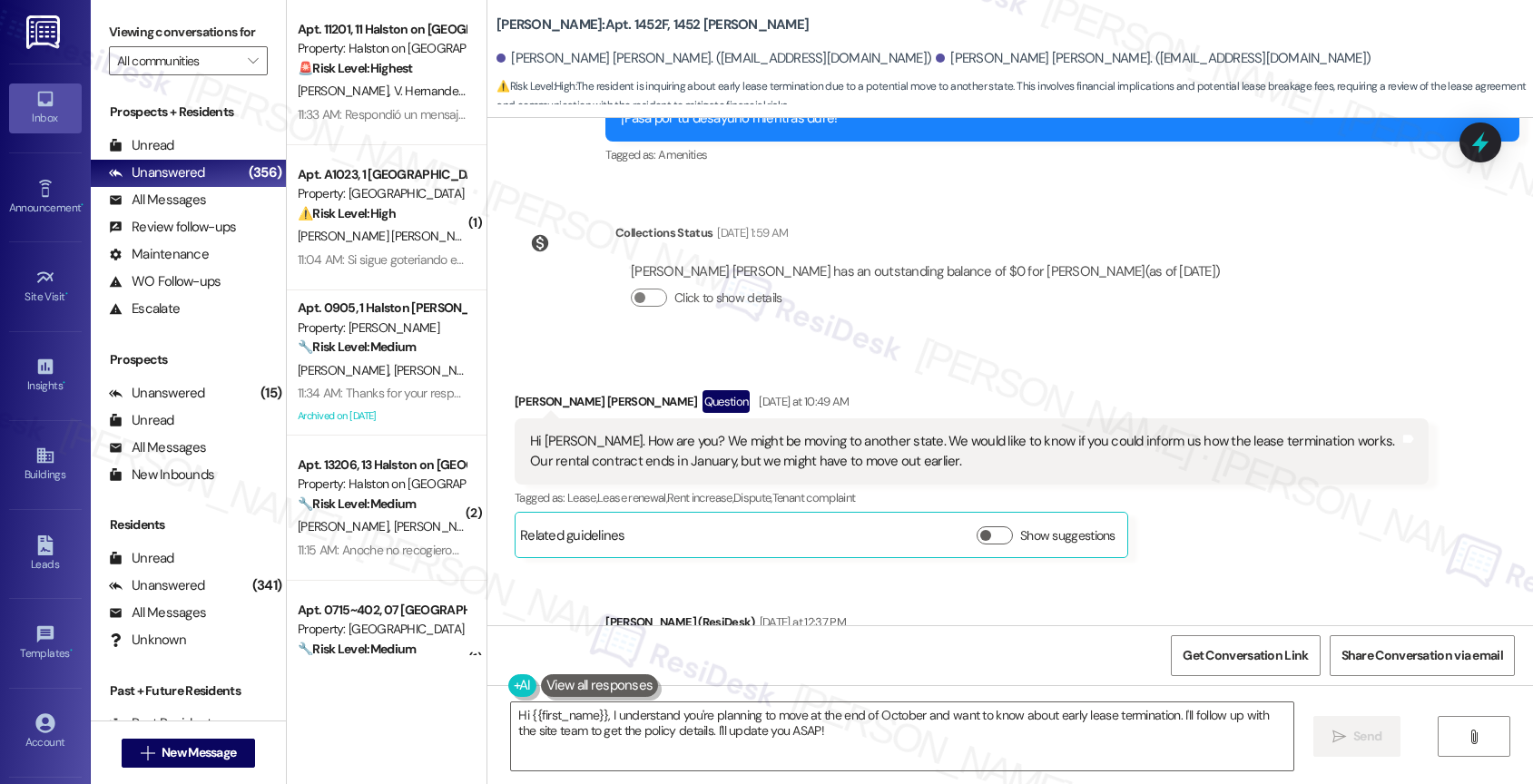
scroll to position [16606, 0]
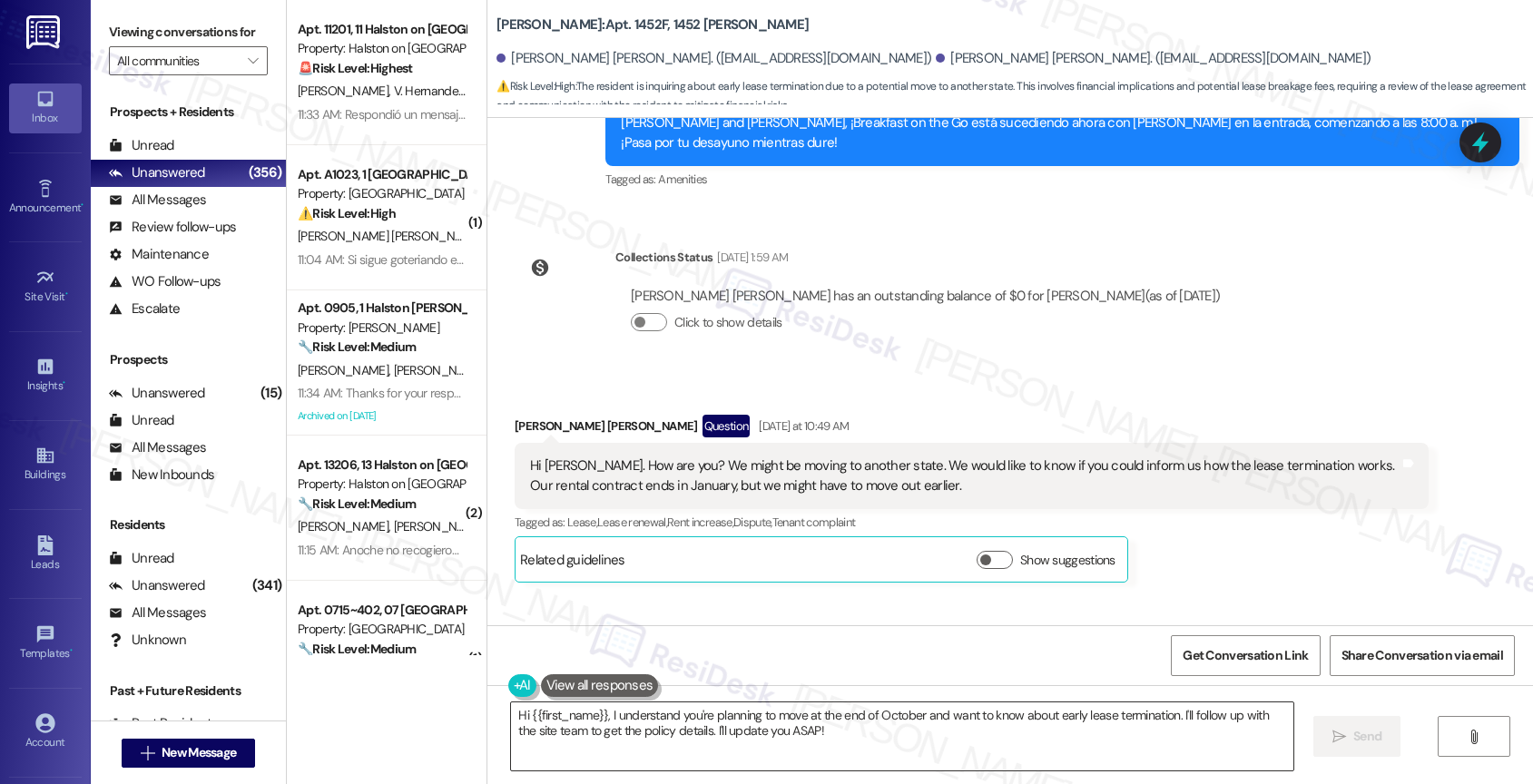
click at [655, 714] on textarea "Hi {{first_name}}, I understand you're planning to move at the end of October a…" at bounding box center [902, 736] width 783 height 68
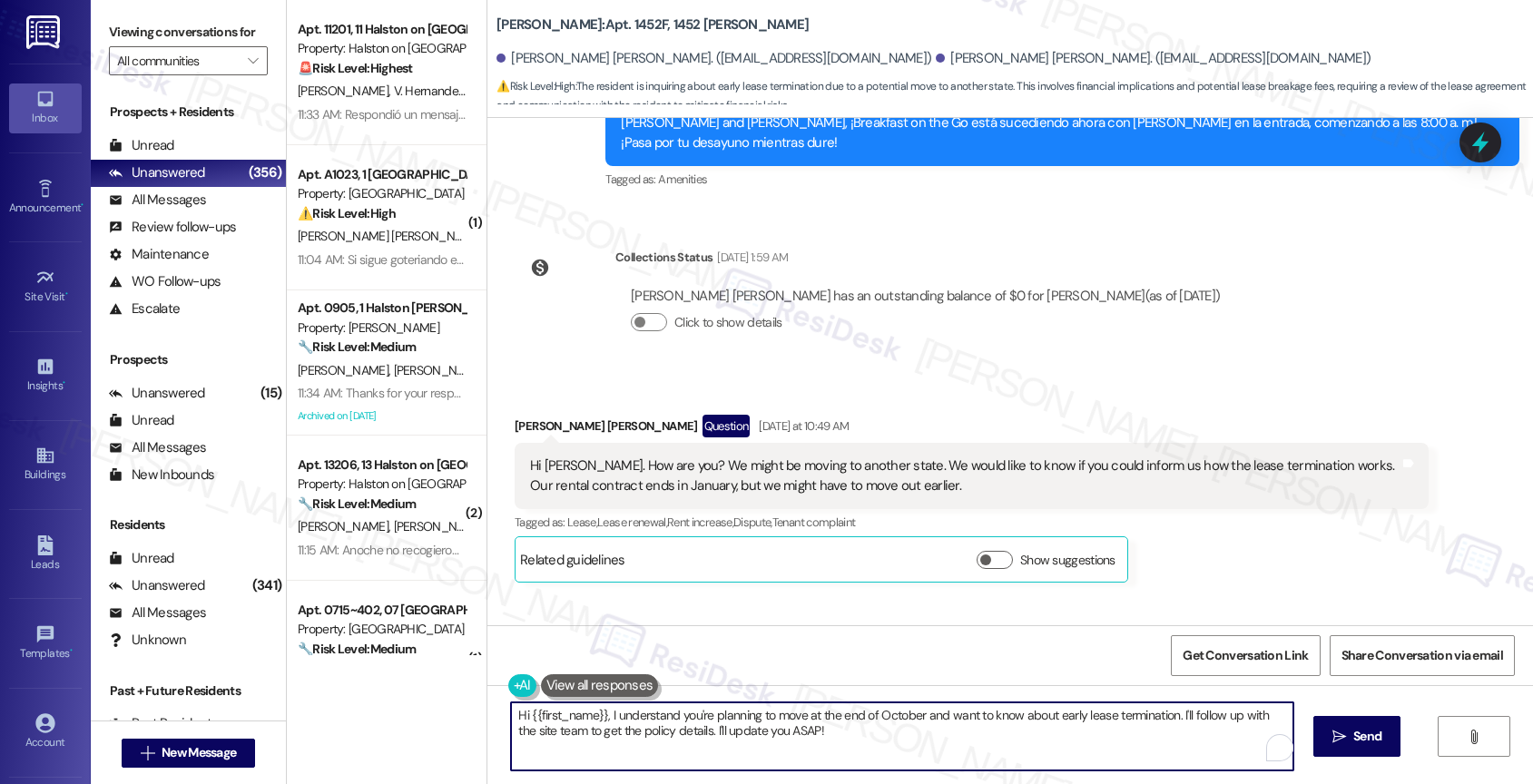
click at [655, 714] on textarea "Hi {{first_name}}, I understand you're planning to move at the end of October a…" at bounding box center [902, 736] width 783 height 68
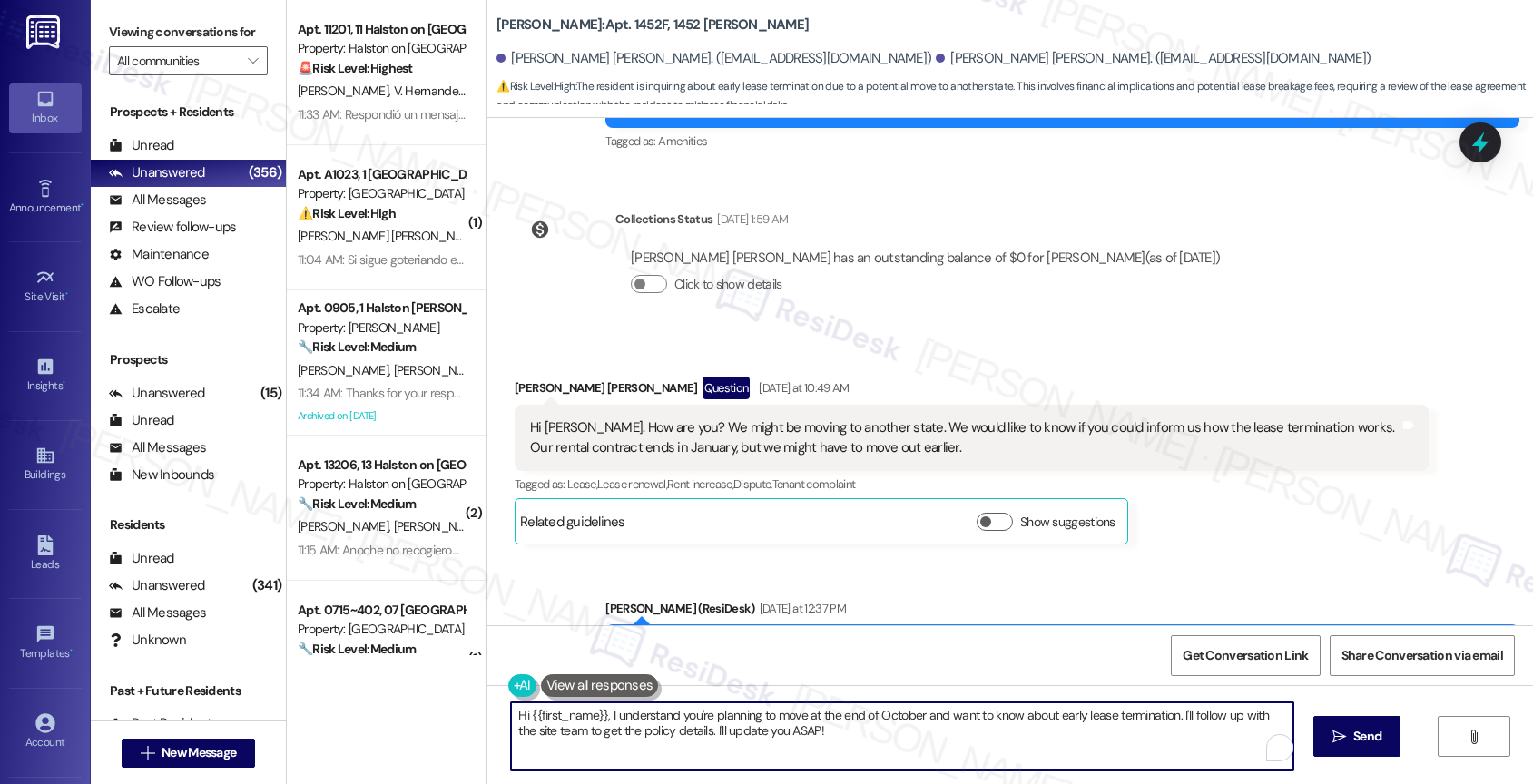
scroll to position [16646, 0]
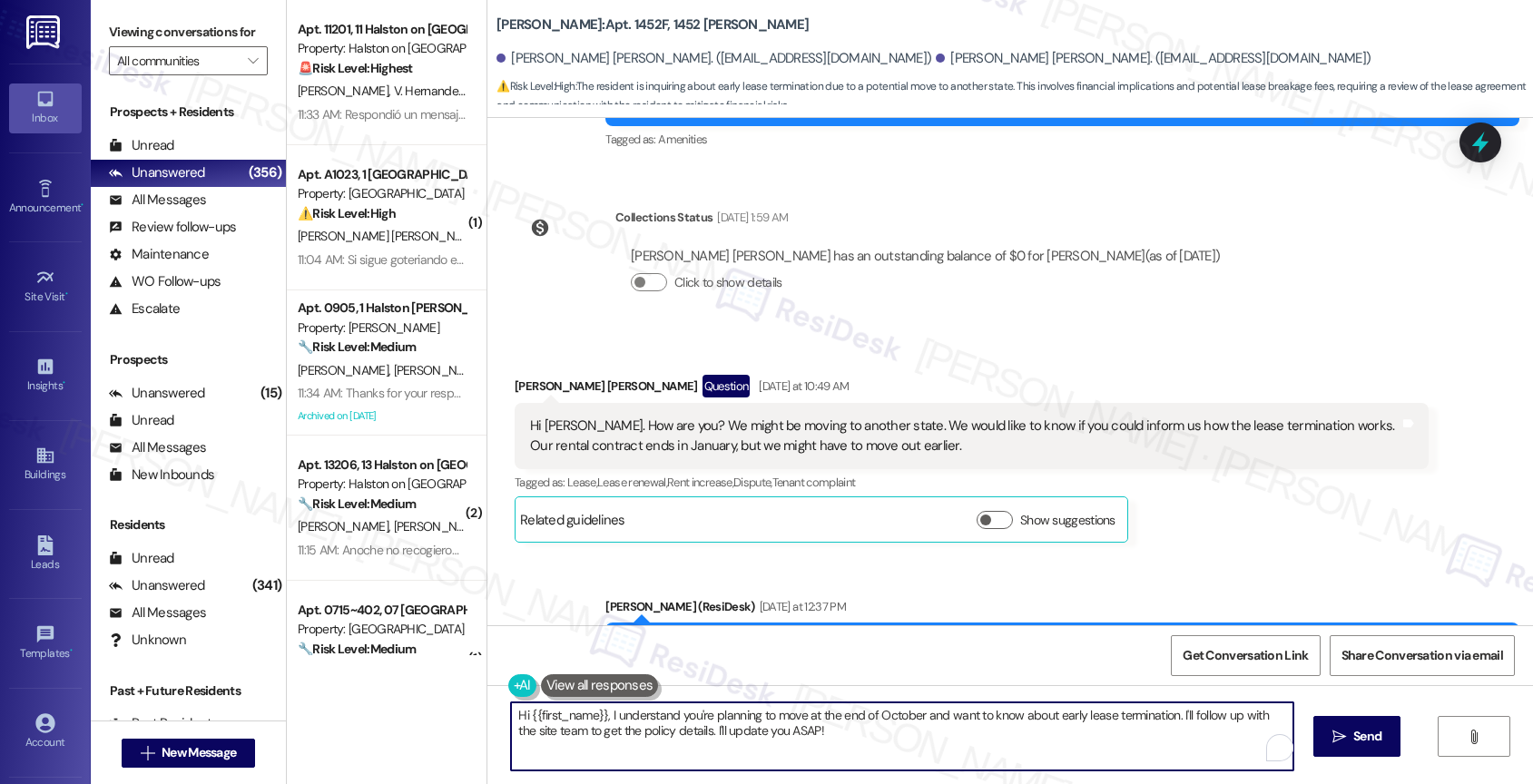
type textarea "g"
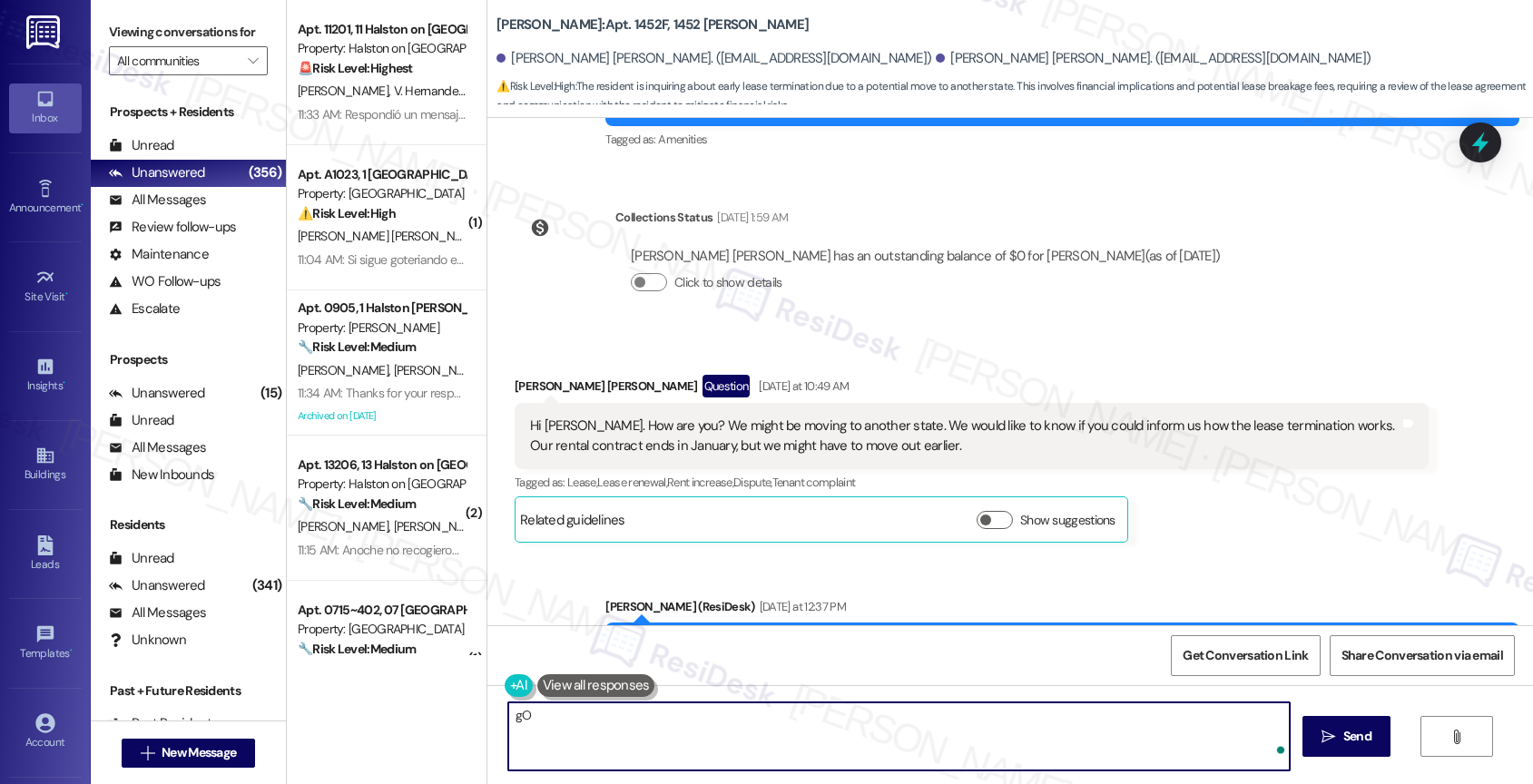
type textarea "g"
drag, startPoint x: 593, startPoint y: 712, endPoint x: 905, endPoint y: 741, distance: 313.3
click at [896, 741] on textarea "Got that, Hugo. I'll update you once" at bounding box center [899, 736] width 783 height 68
click at [580, 716] on textarea "Got that, Hugo. I'll let you know once I receive" at bounding box center [899, 736] width 783 height 68
click at [780, 727] on textarea "Got that, Hugo! I'll let you know once I receive" at bounding box center [899, 736] width 783 height 68
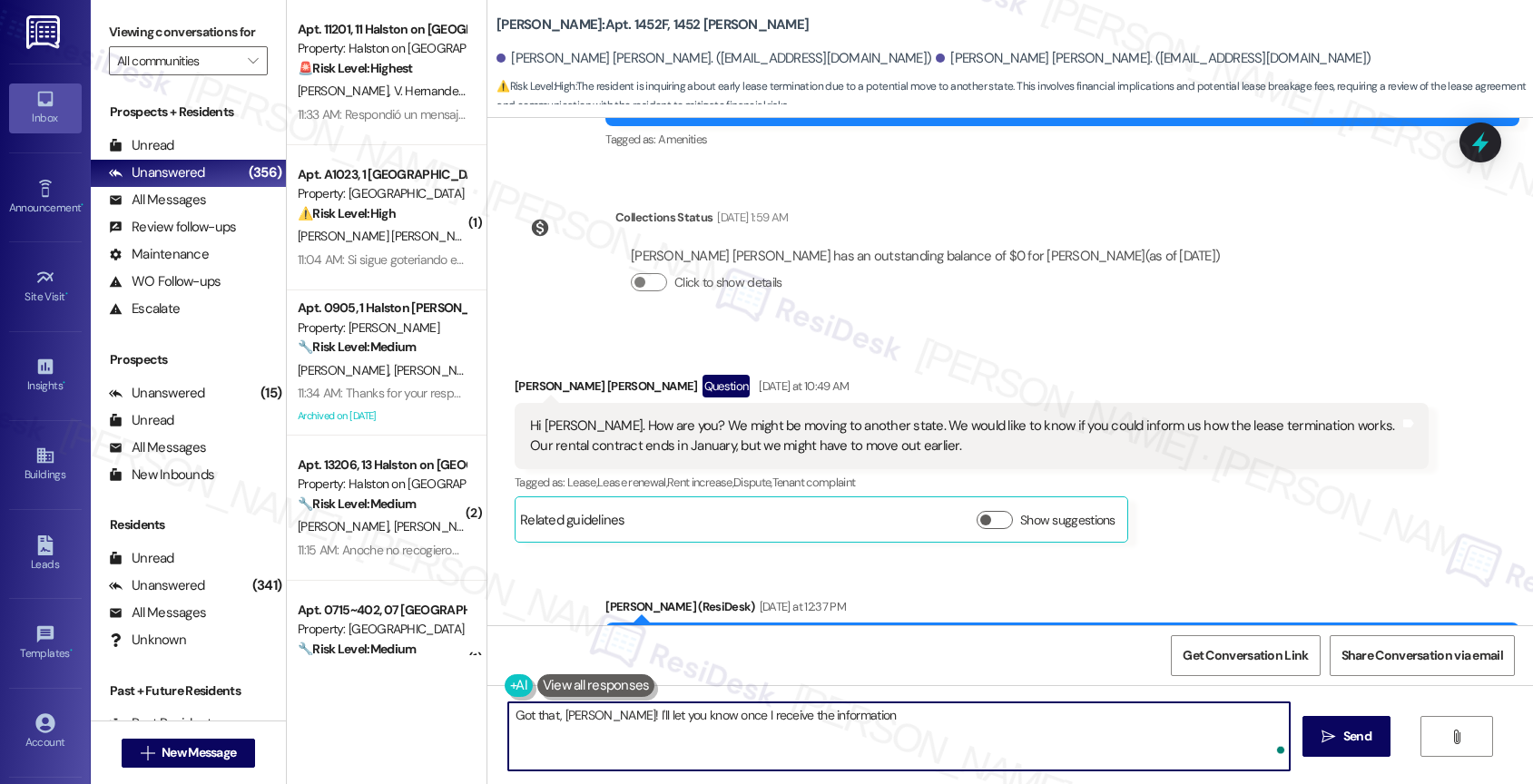
type textarea "Got that, Hugo! I'll let you know once I receive the information."
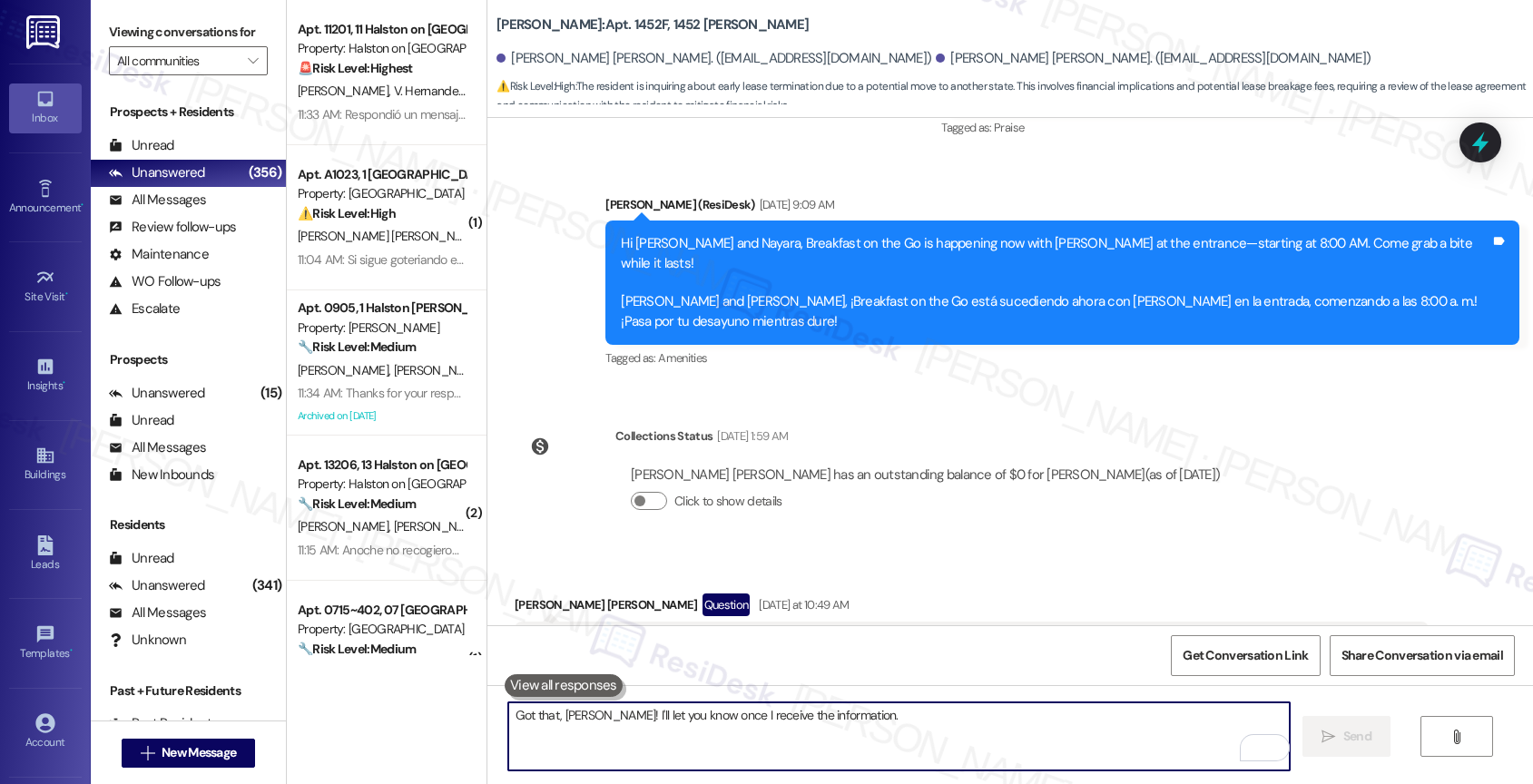
scroll to position [16317, 0]
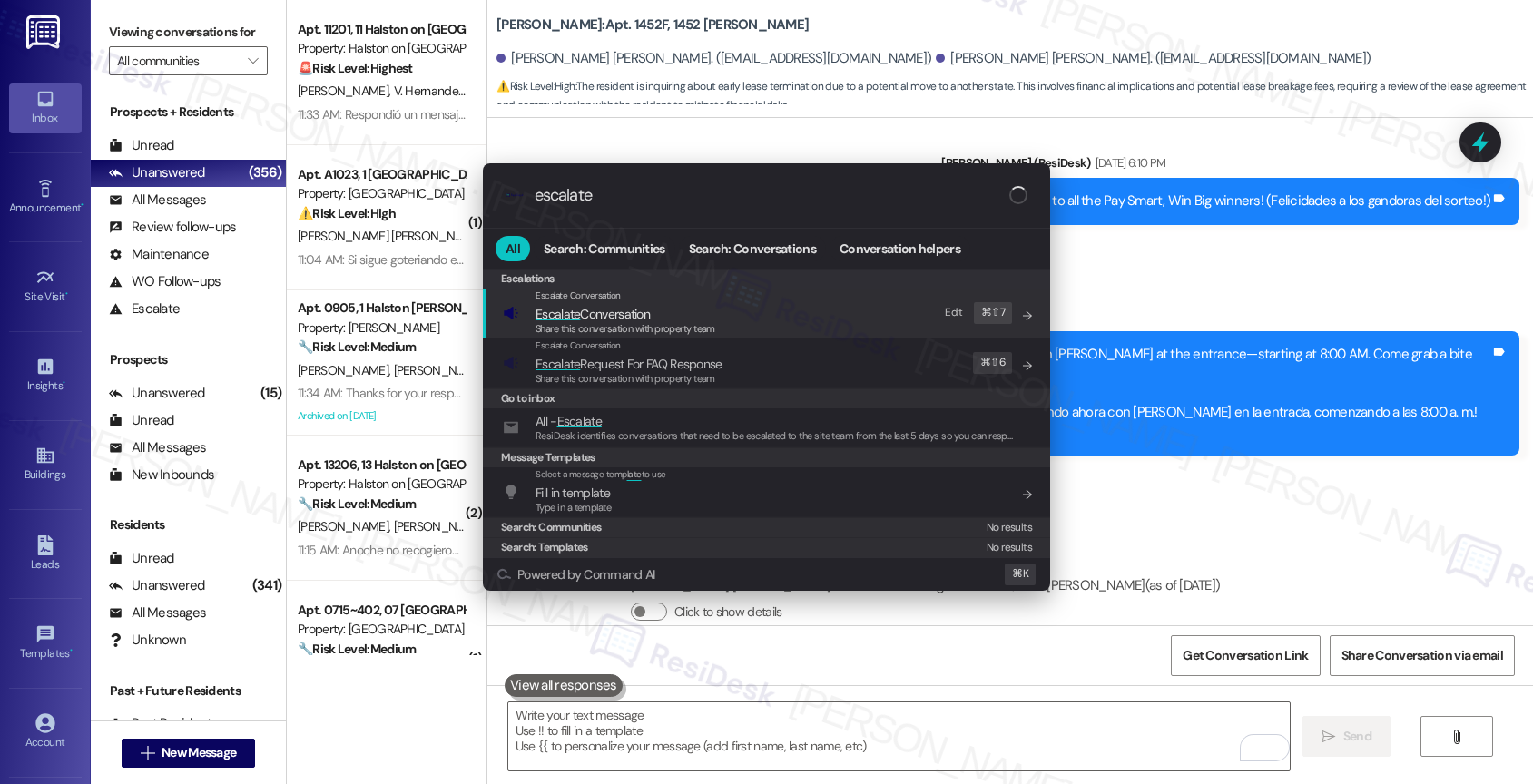
type input "escalate"
click at [629, 314] on span "Escalate Conversation" at bounding box center [593, 314] width 115 height 17
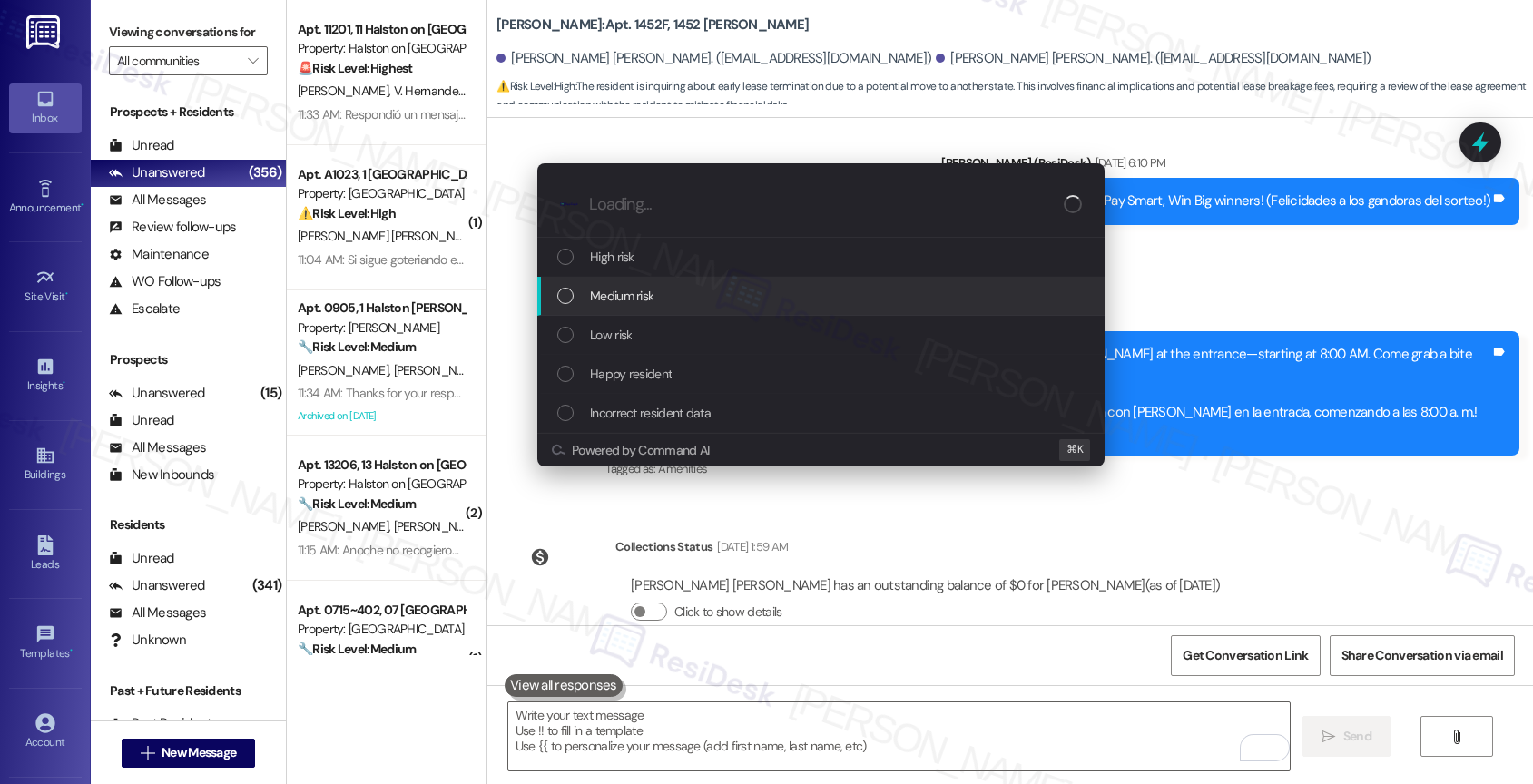
click at [637, 300] on span "Medium risk" at bounding box center [621, 296] width 63 height 20
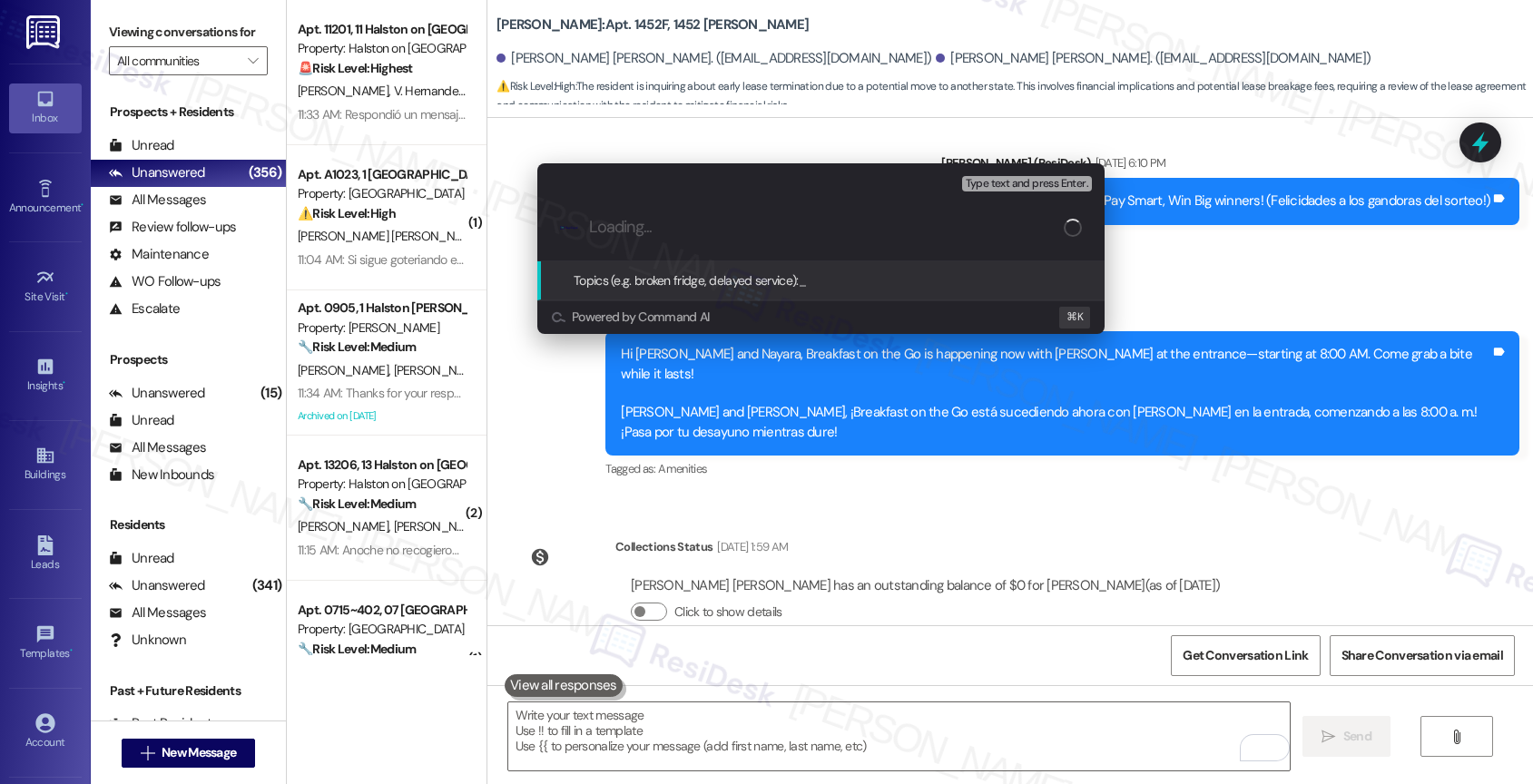
click at [638, 225] on input "Loading..." at bounding box center [827, 226] width 475 height 19
type input "Early Lease Termination Process - Moving to another State"
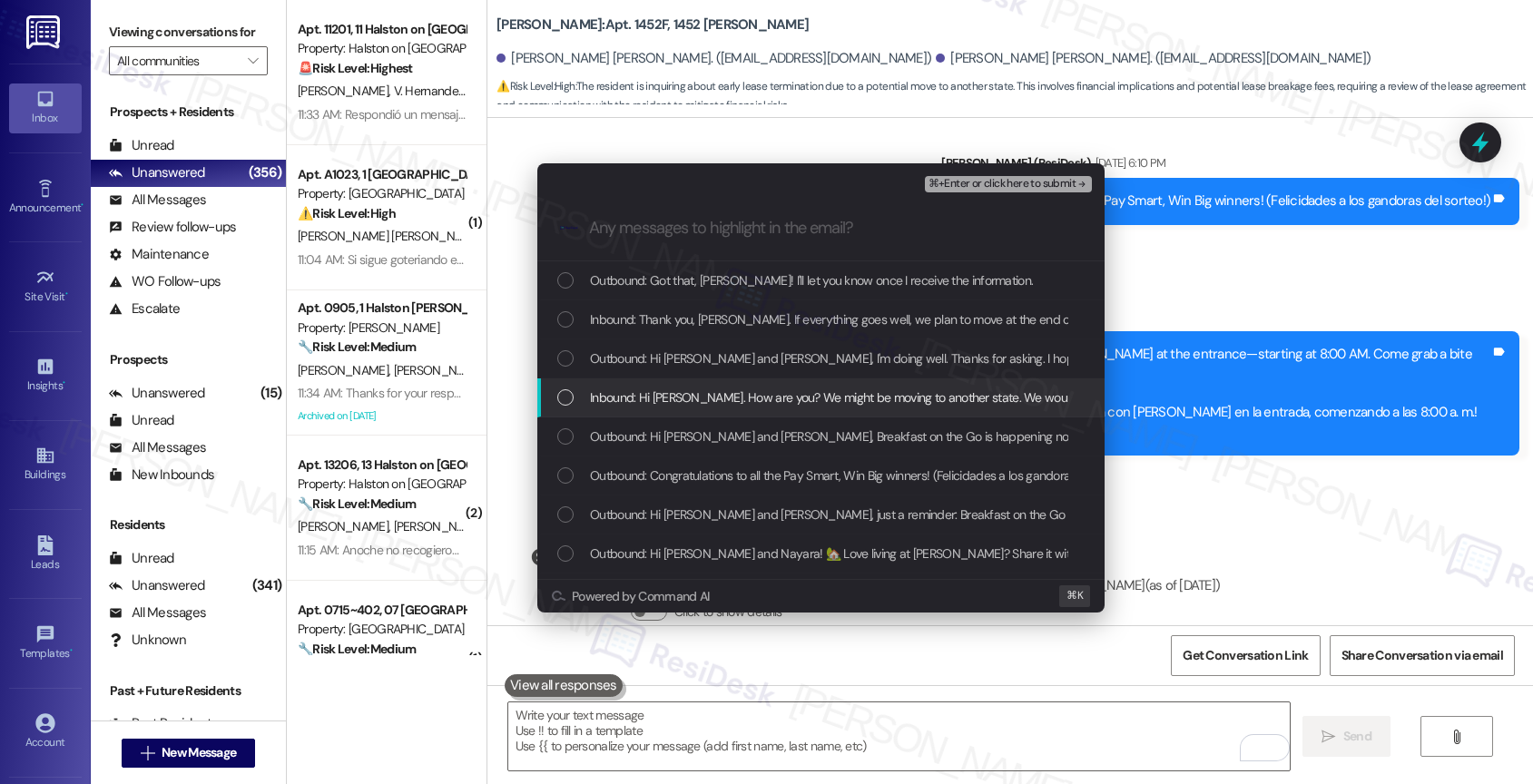
click at [723, 395] on span "Inbound: Hi Sarah. How are you? We might be moving to another state. We would l…" at bounding box center [1207, 398] width 1236 height 20
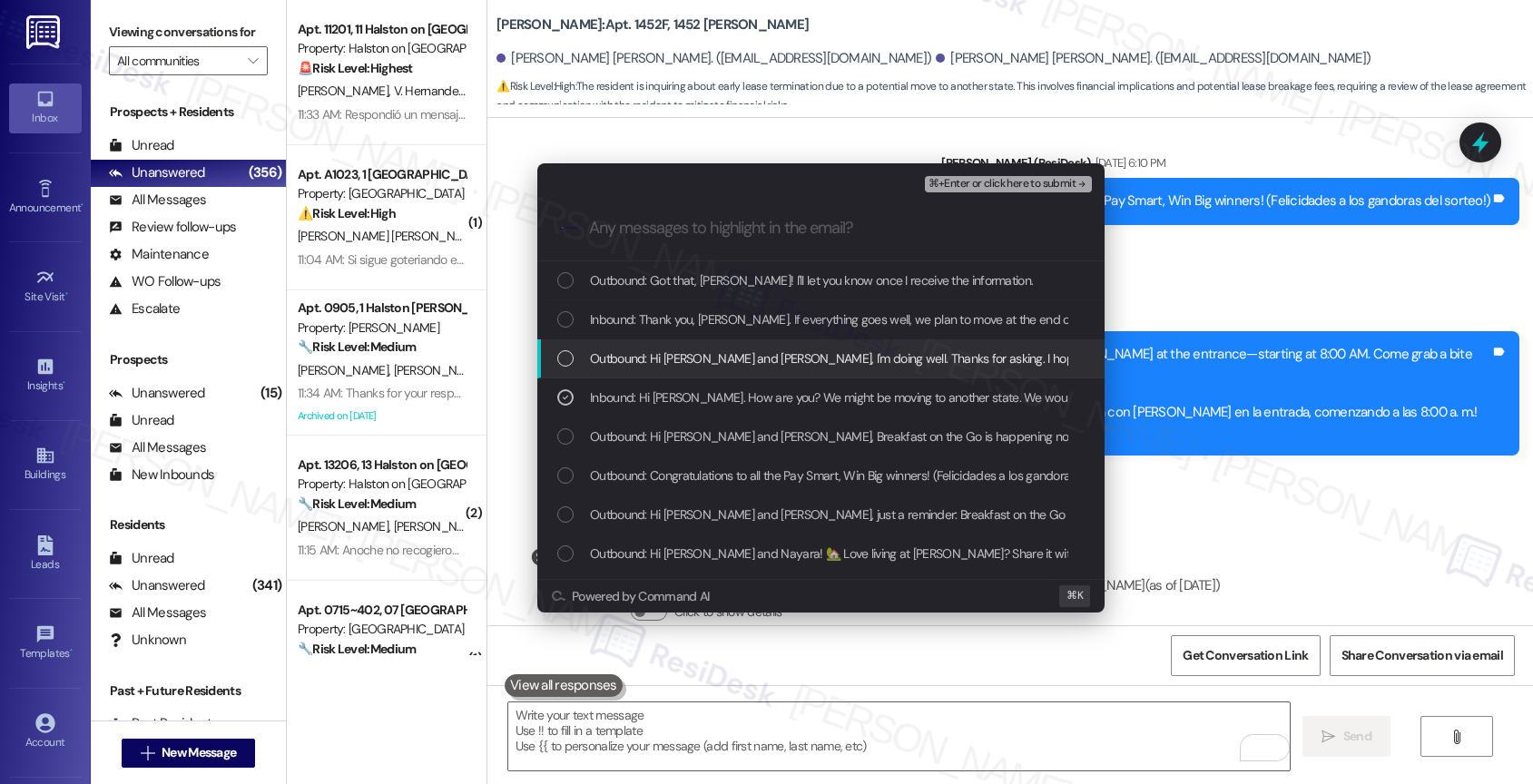
click at [775, 356] on span "Outbound: Hi Hugo and Nayara, I'm doing well. Thanks for asking. I hope you had…" at bounding box center [1515, 359] width 1850 height 20
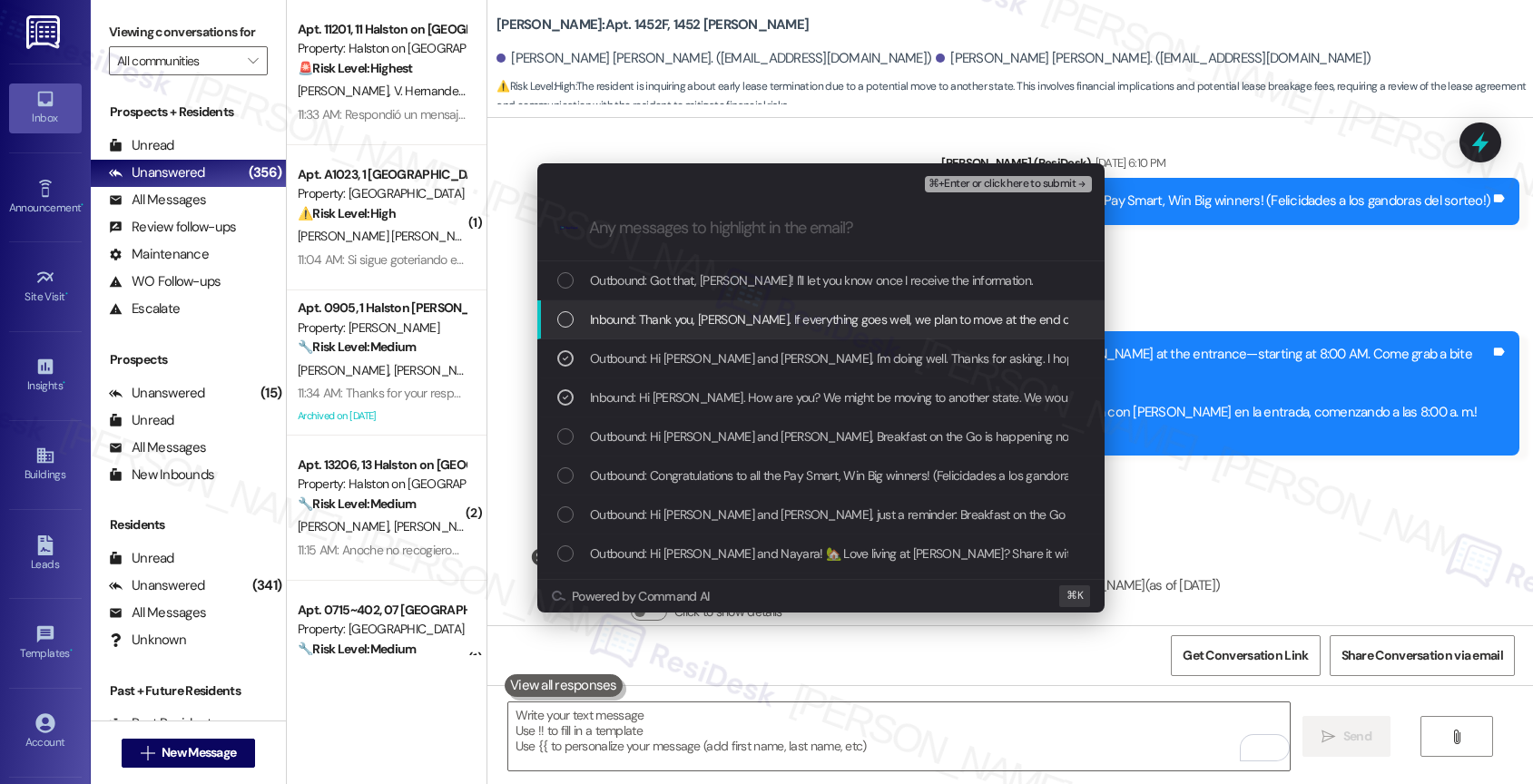
click at [772, 321] on span "Inbound: Thank you, Sarah. If everything goes well, we plan to move at the end …" at bounding box center [856, 319] width 532 height 20
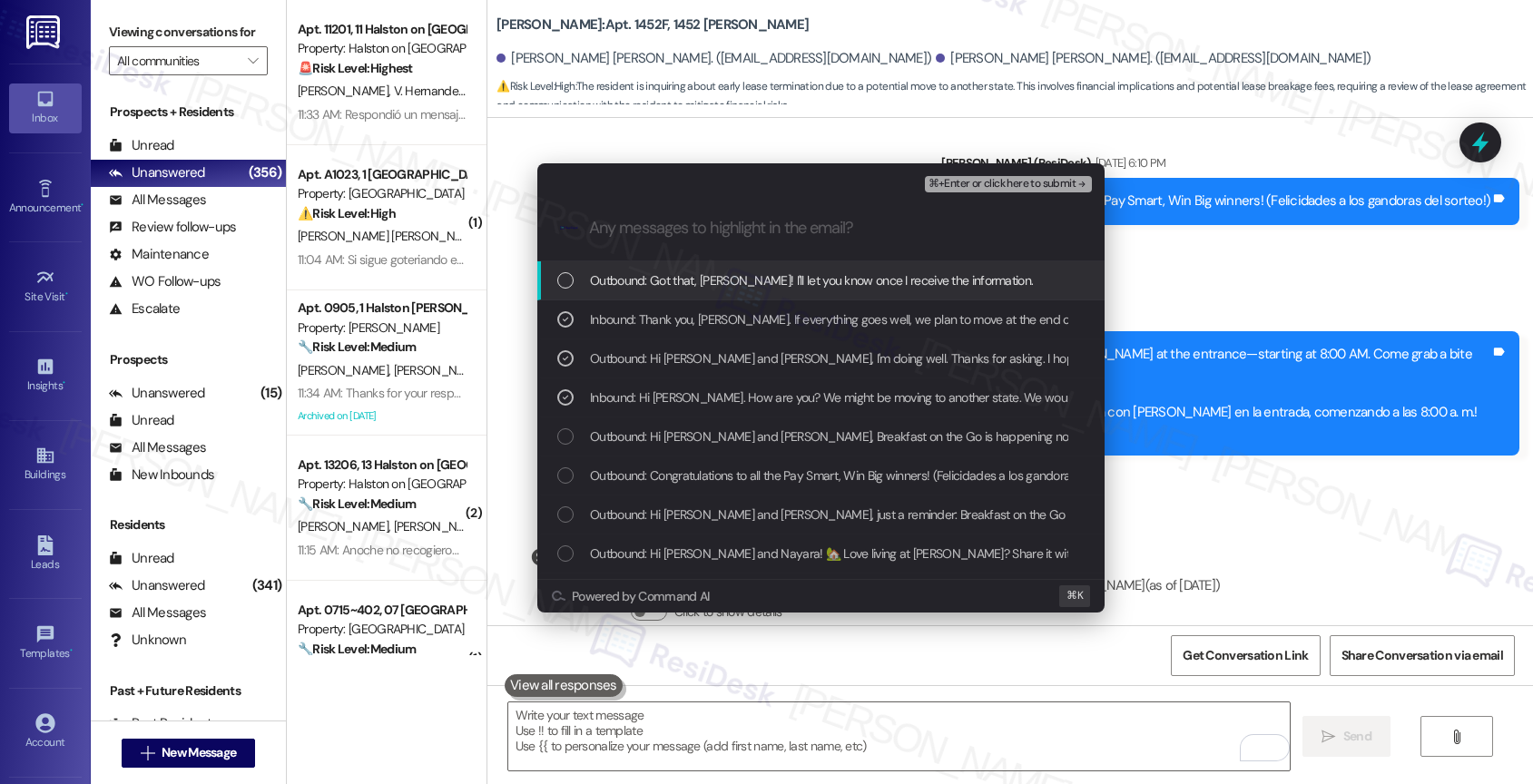
click at [770, 275] on span "Outbound: Got that, Hugo! I'll let you know once I receive the information." at bounding box center [811, 281] width 443 height 20
click at [1030, 182] on span "⌘+Enter or click here to submit" at bounding box center [1002, 184] width 147 height 13
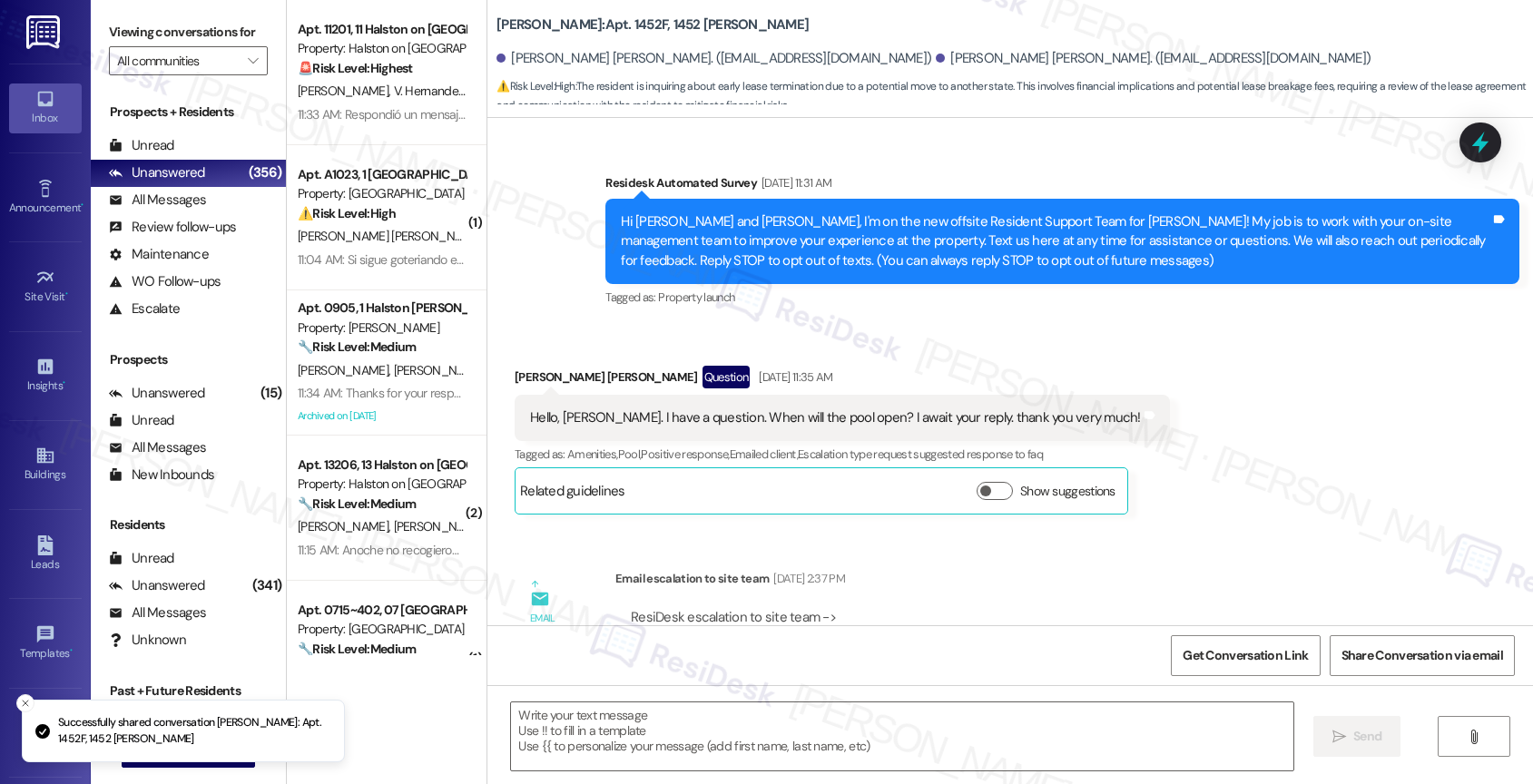
scroll to position [16990, 0]
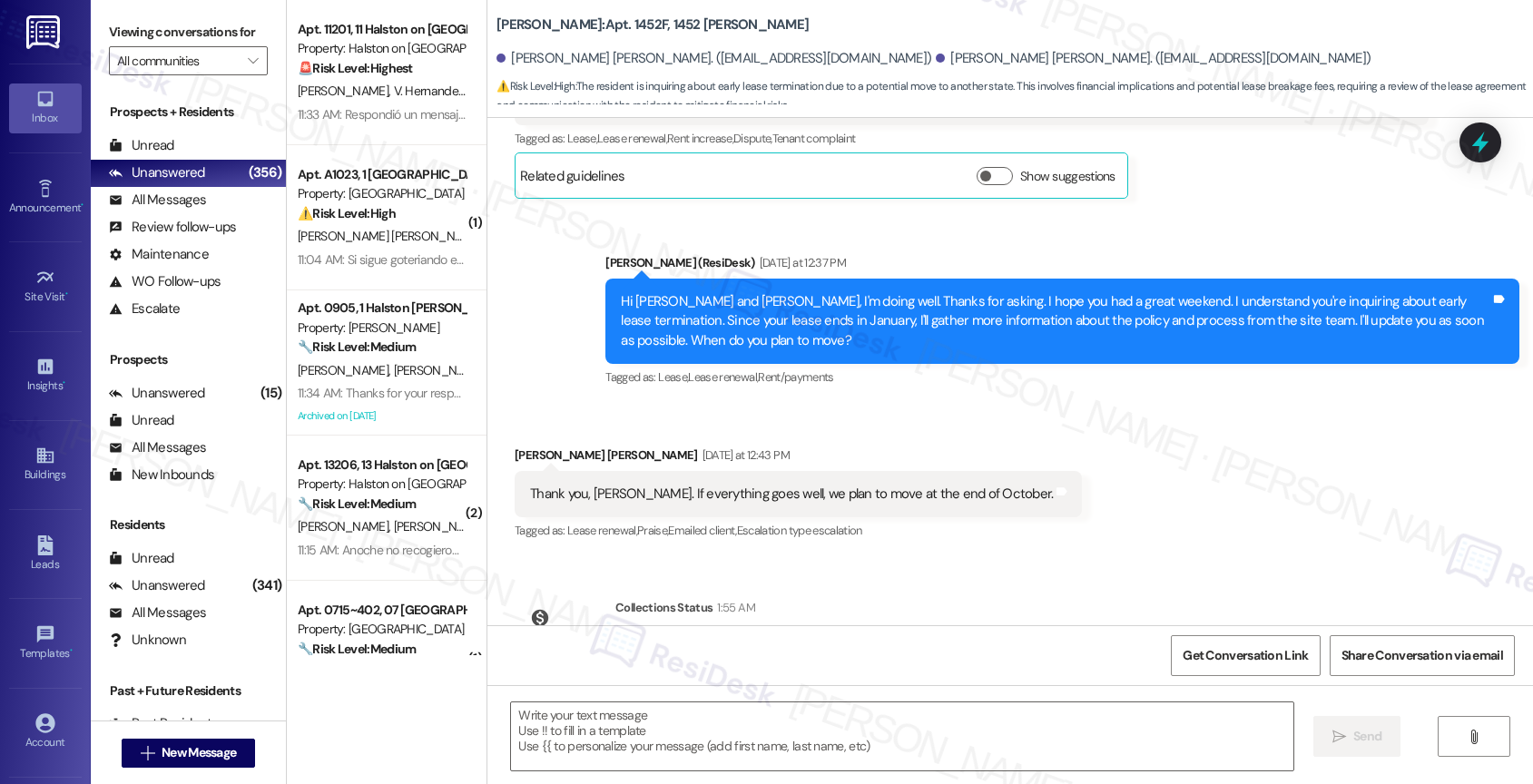
type textarea "Fetching suggested responses. Please feel free to read through the conversation…"
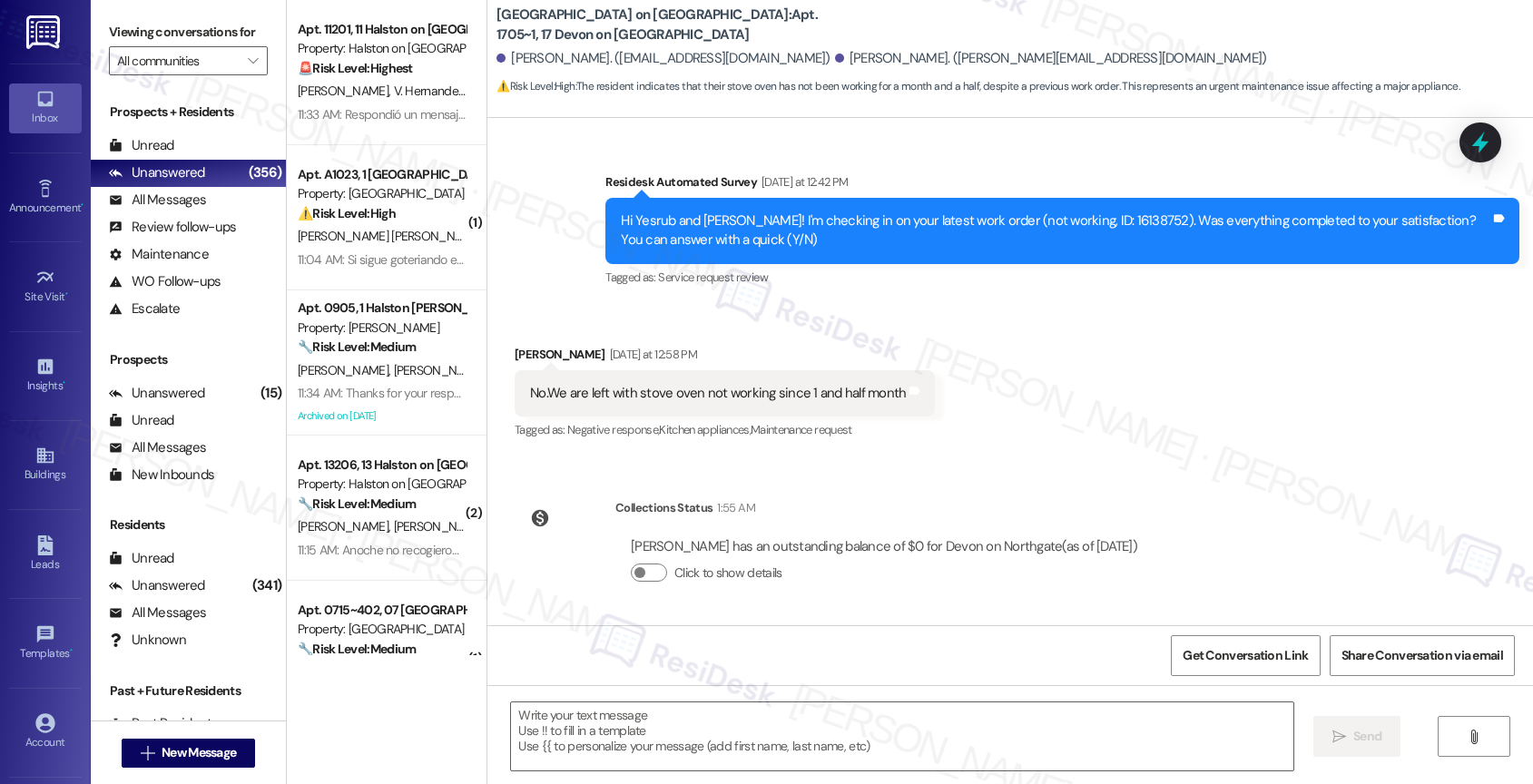
scroll to position [977, 0]
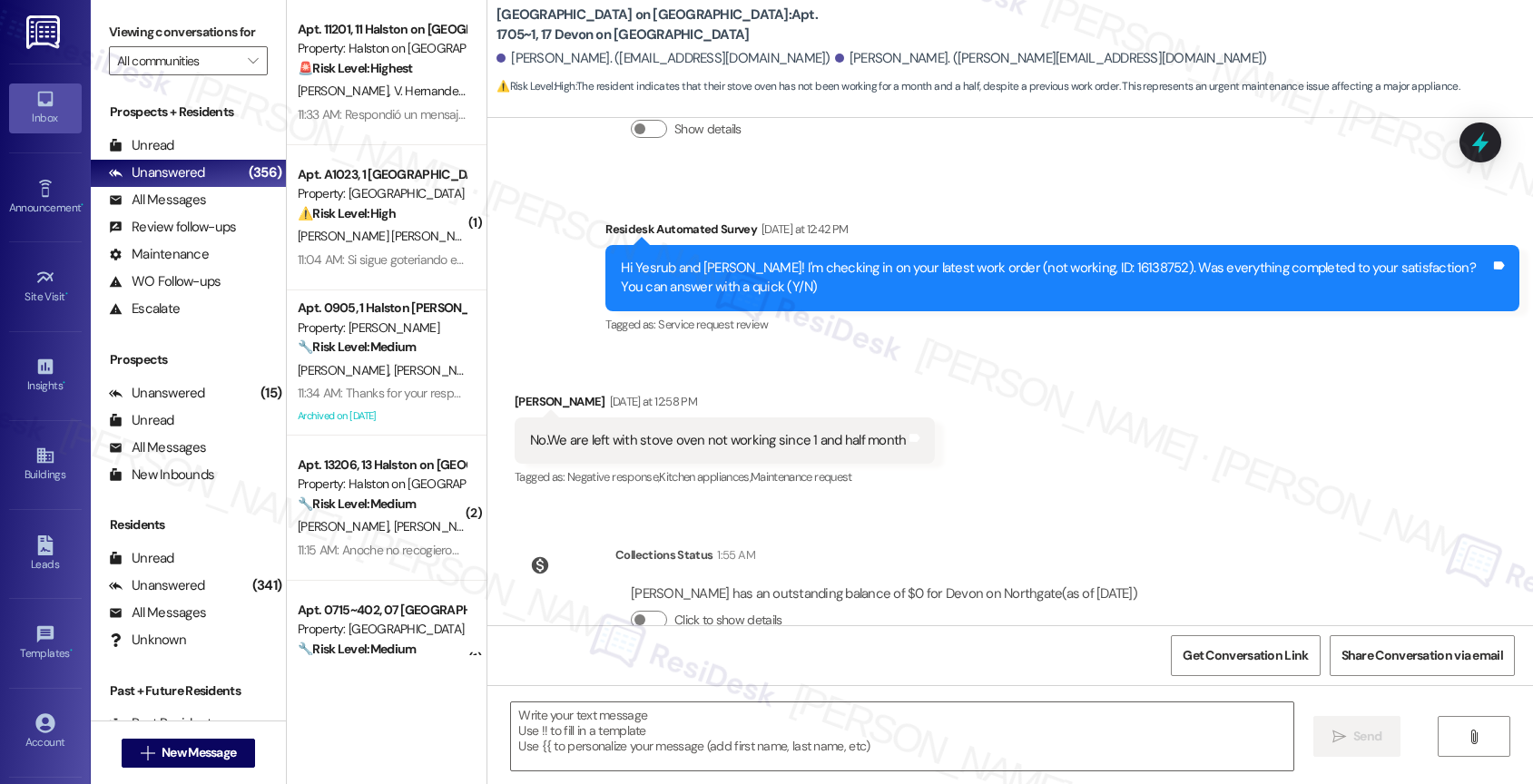
click at [934, 413] on div "Received via SMS [PERSON_NAME] [DATE] at 12:58 PM No.We are left with stove ove…" at bounding box center [1010, 427] width 1046 height 153
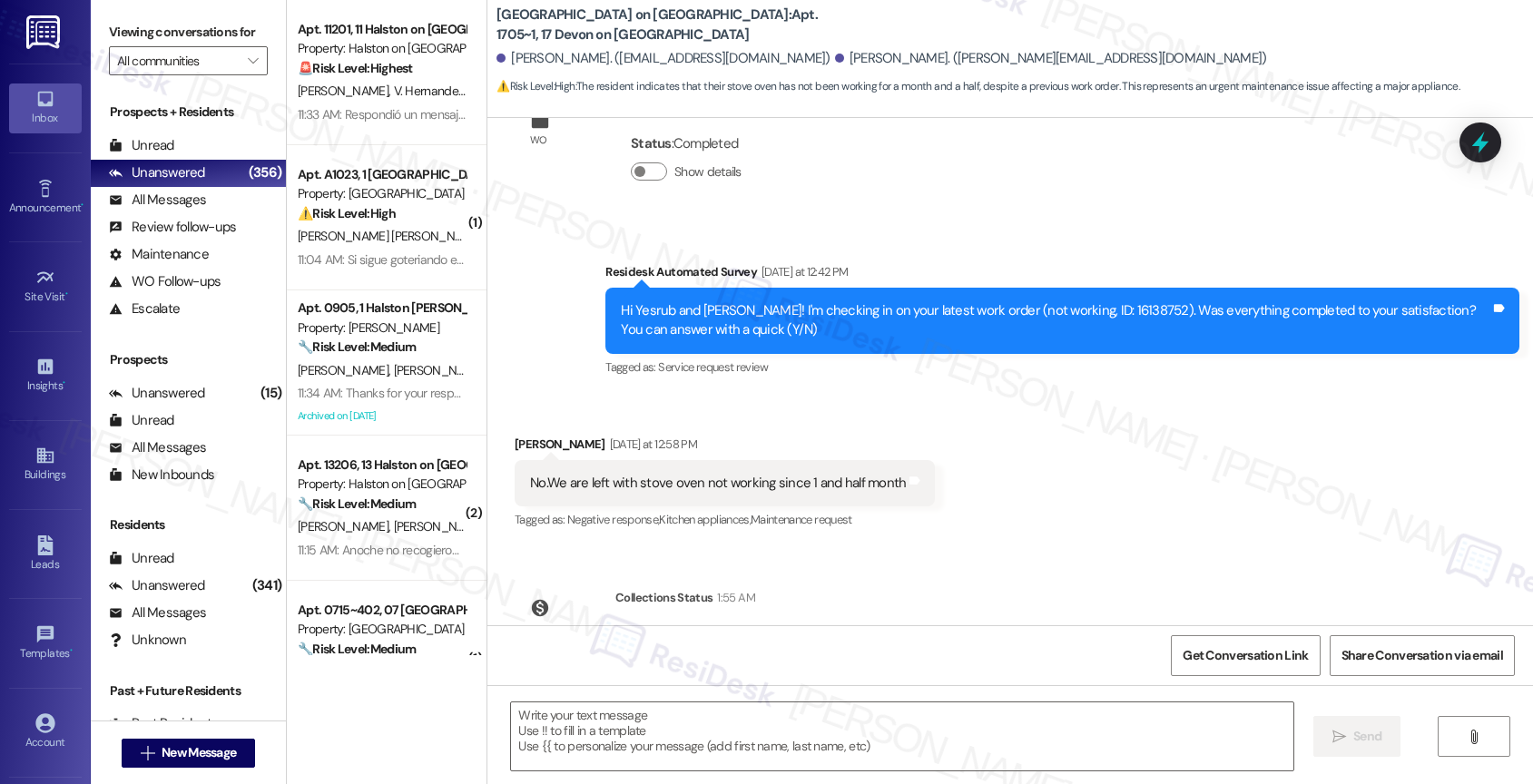
scroll to position [933, 0]
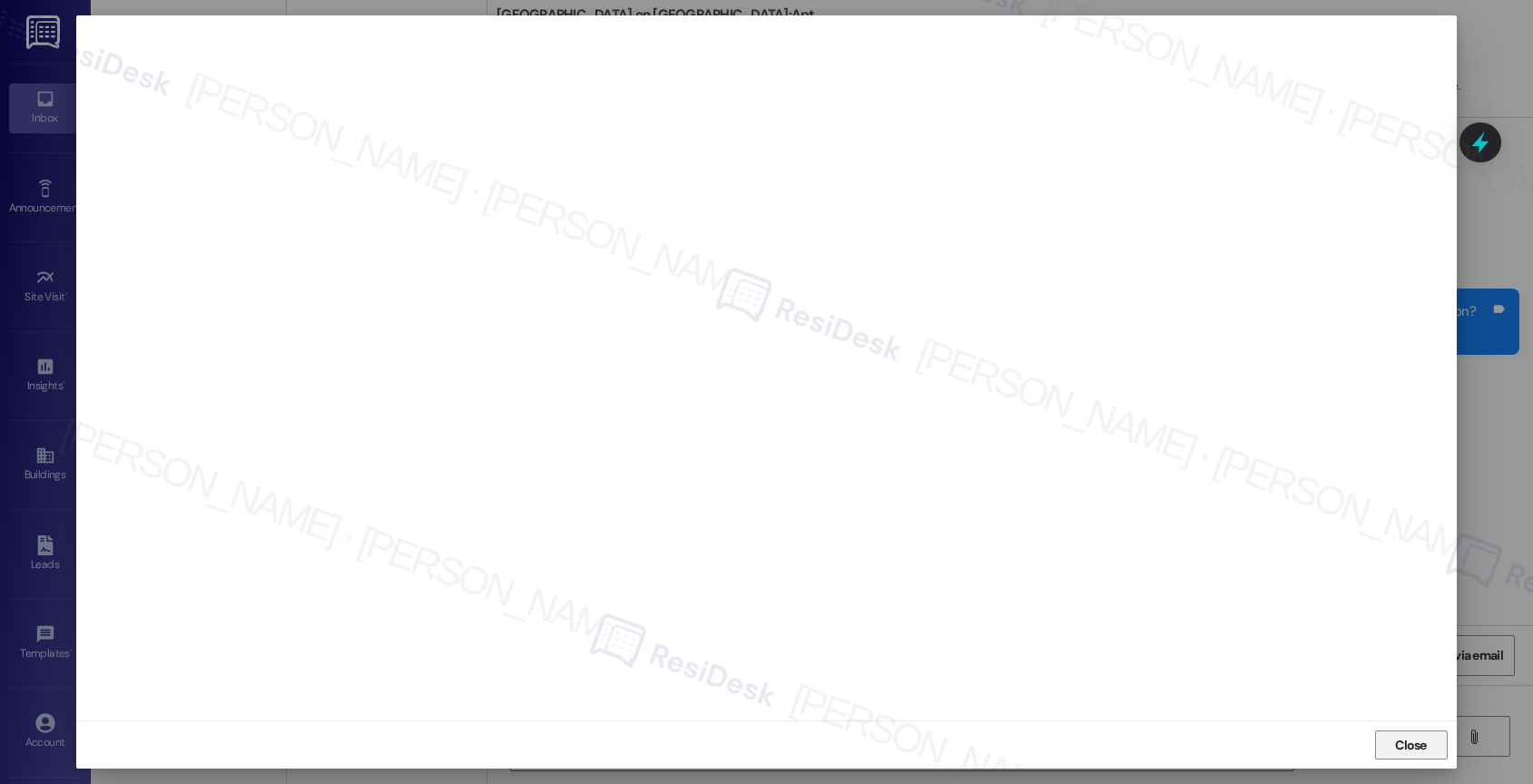
click at [1390, 735] on button "Close" at bounding box center [1411, 745] width 72 height 29
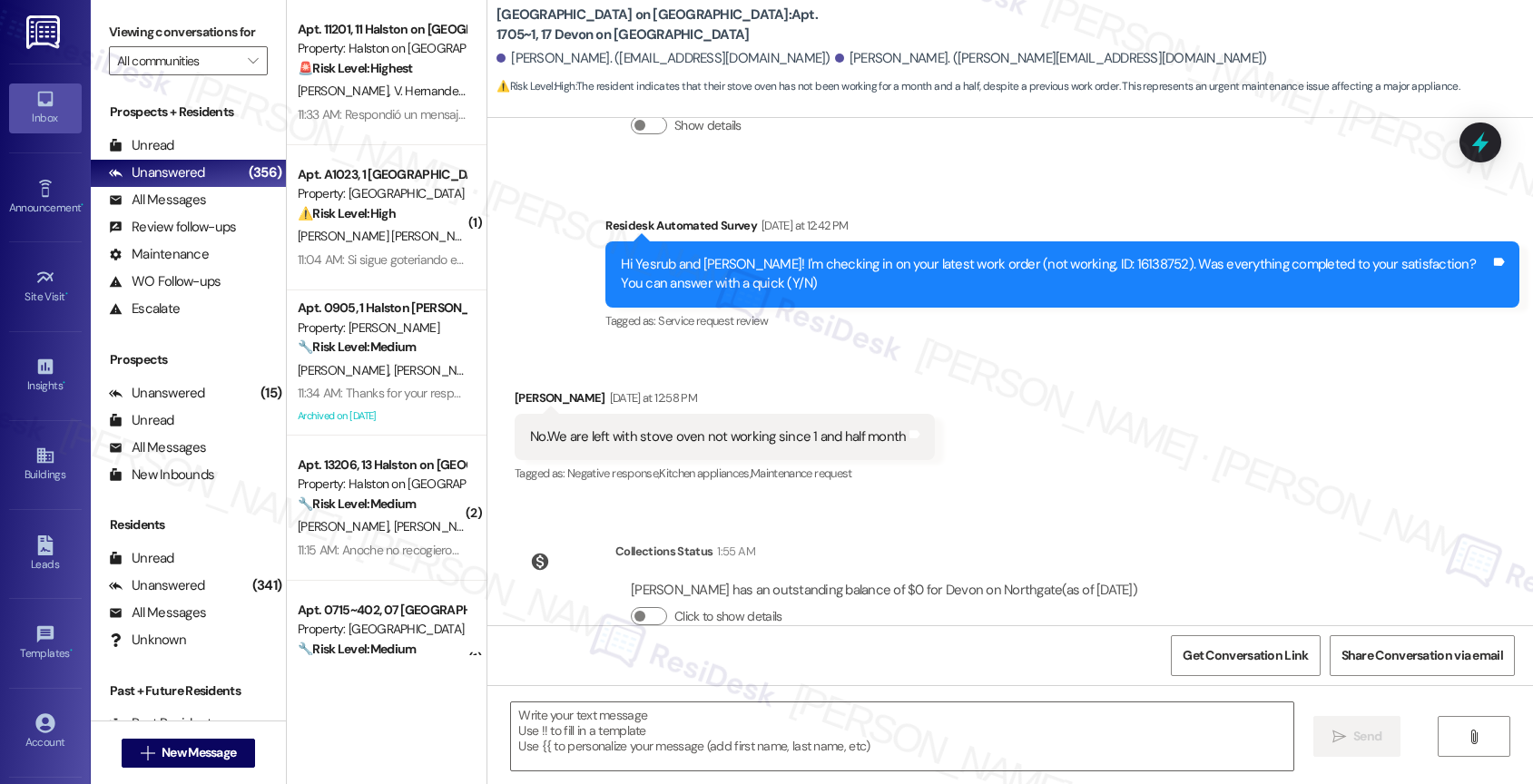
scroll to position [1023, 0]
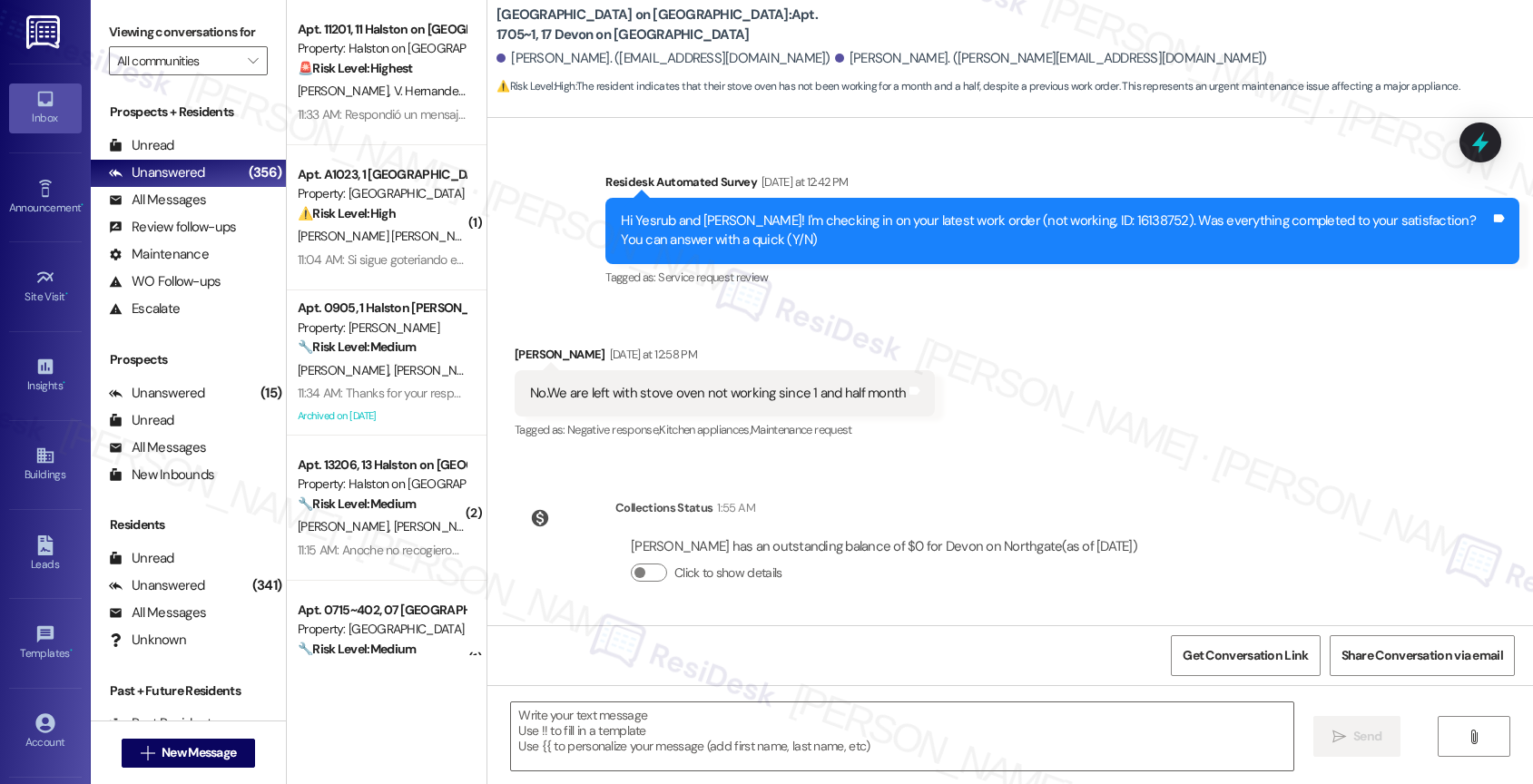
click at [978, 493] on div "Collections Status 1:55 AM Yesrub Jahan has an outstanding balance of $0 for De…" at bounding box center [833, 554] width 665 height 139
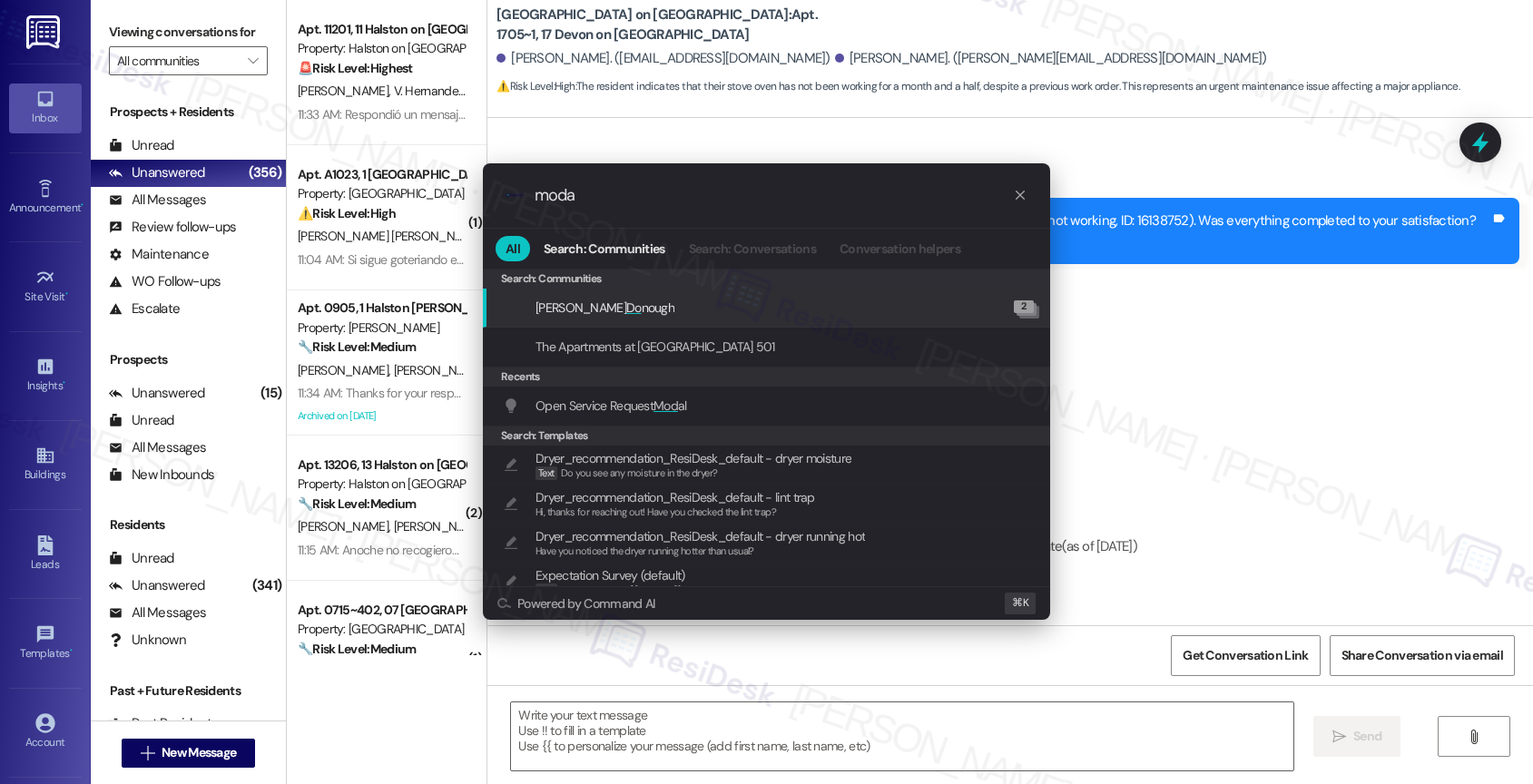
type input "modal"
